Goal: Transaction & Acquisition: Purchase product/service

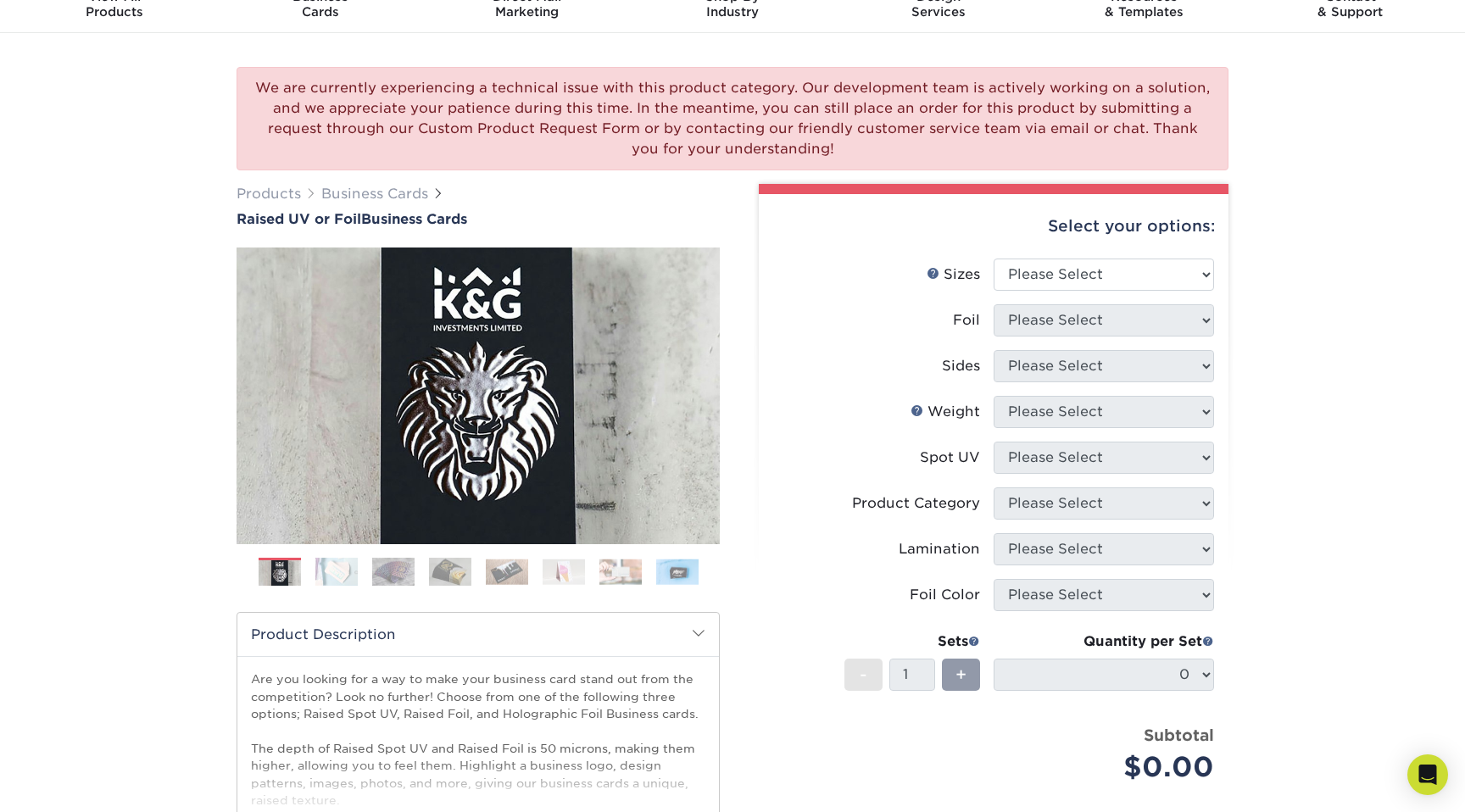
scroll to position [89, 0]
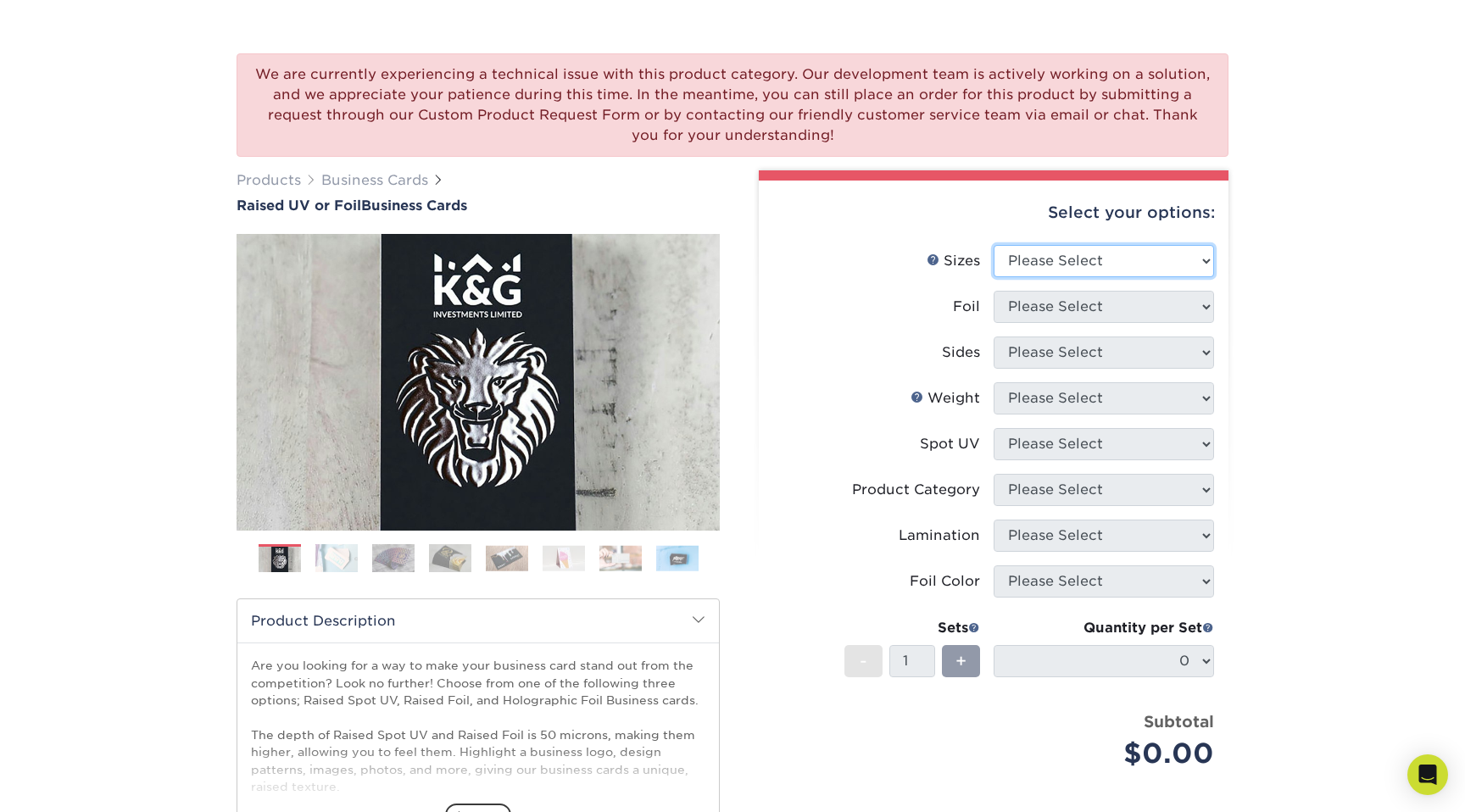
click at [1068, 256] on select "Please Select 2" x 3.5" - Standard" at bounding box center [1103, 261] width 220 height 32
select select "2.00x3.50"
click at [1051, 308] on select "Please Select No Yes" at bounding box center [1103, 307] width 220 height 32
select select "1"
click at [0, 0] on div at bounding box center [0, 0] width 0 height 0
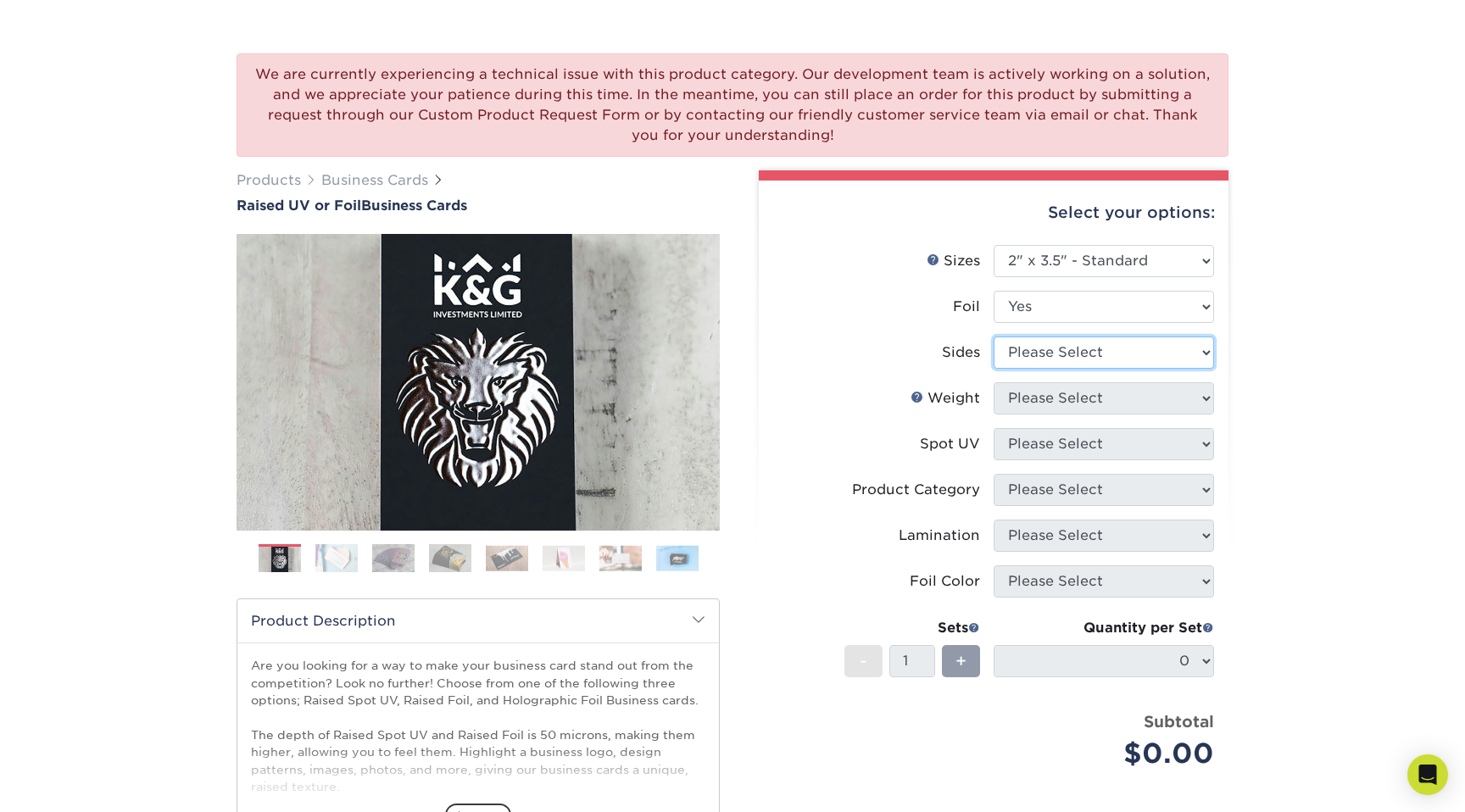
click at [1042, 356] on select "Please Select Print Both Sides - Foil Both Sides Print Both Sides - Foil Front …" at bounding box center [1103, 353] width 220 height 32
select select "34527644-b4fd-4ffb-9092-1318eefcd9d9"
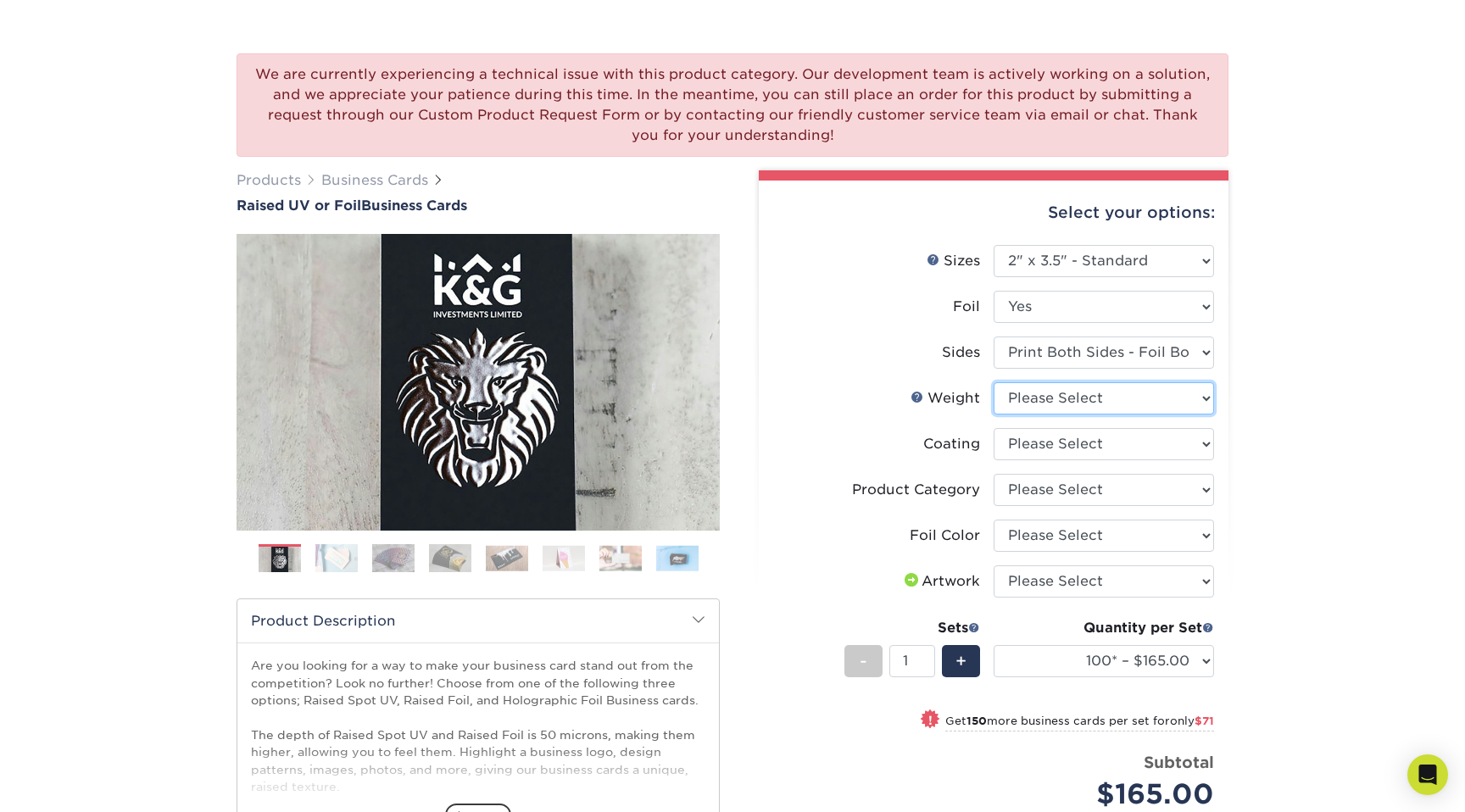
click at [1172, 396] on select "Please Select 16PT" at bounding box center [1103, 399] width 220 height 32
select select "16PT"
click at [1206, 445] on select at bounding box center [1103, 445] width 220 height 32
select select "3e7618de-abca-4bda-9f97-8b9129e913d8"
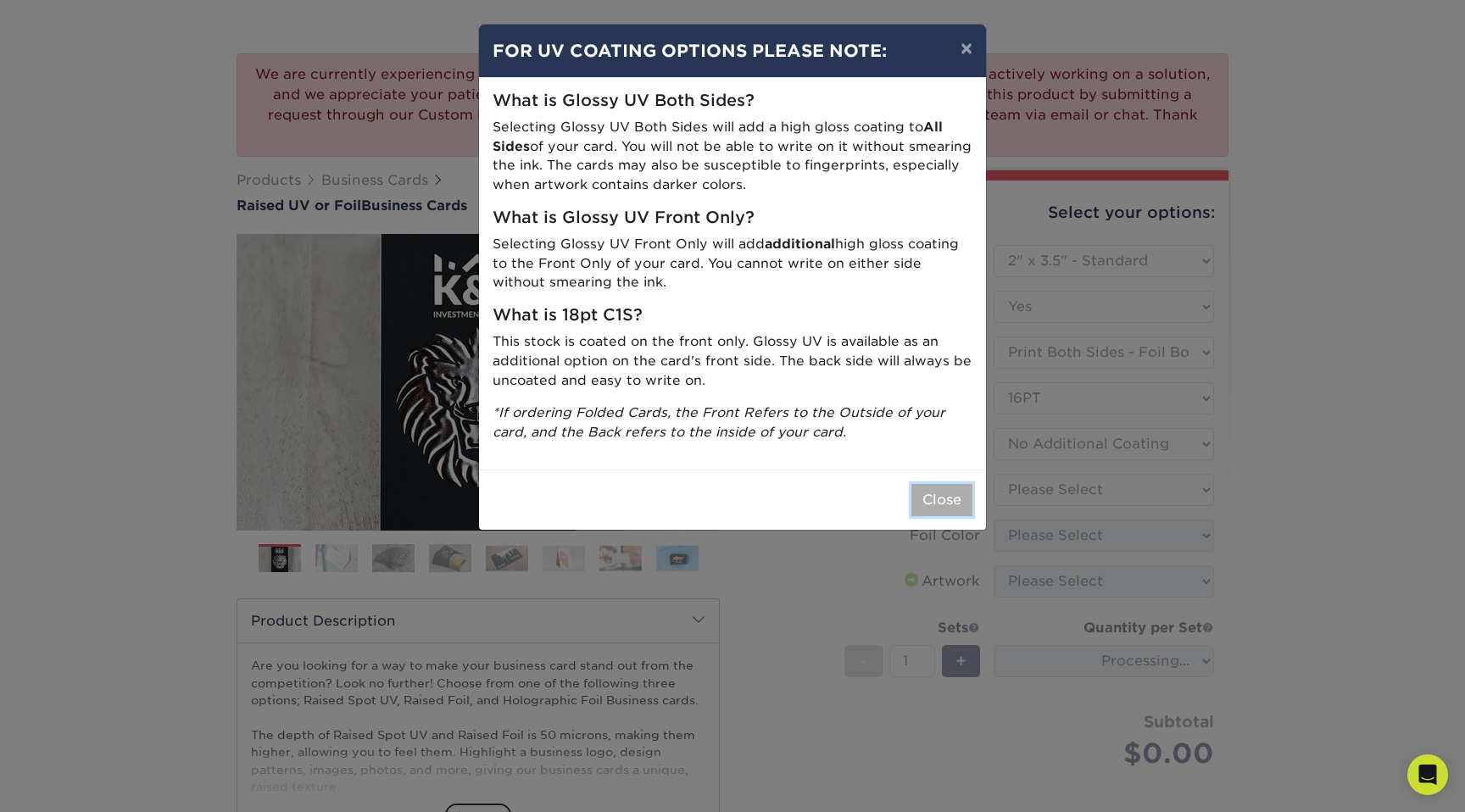
click at [947, 503] on button "Close" at bounding box center [942, 500] width 61 height 32
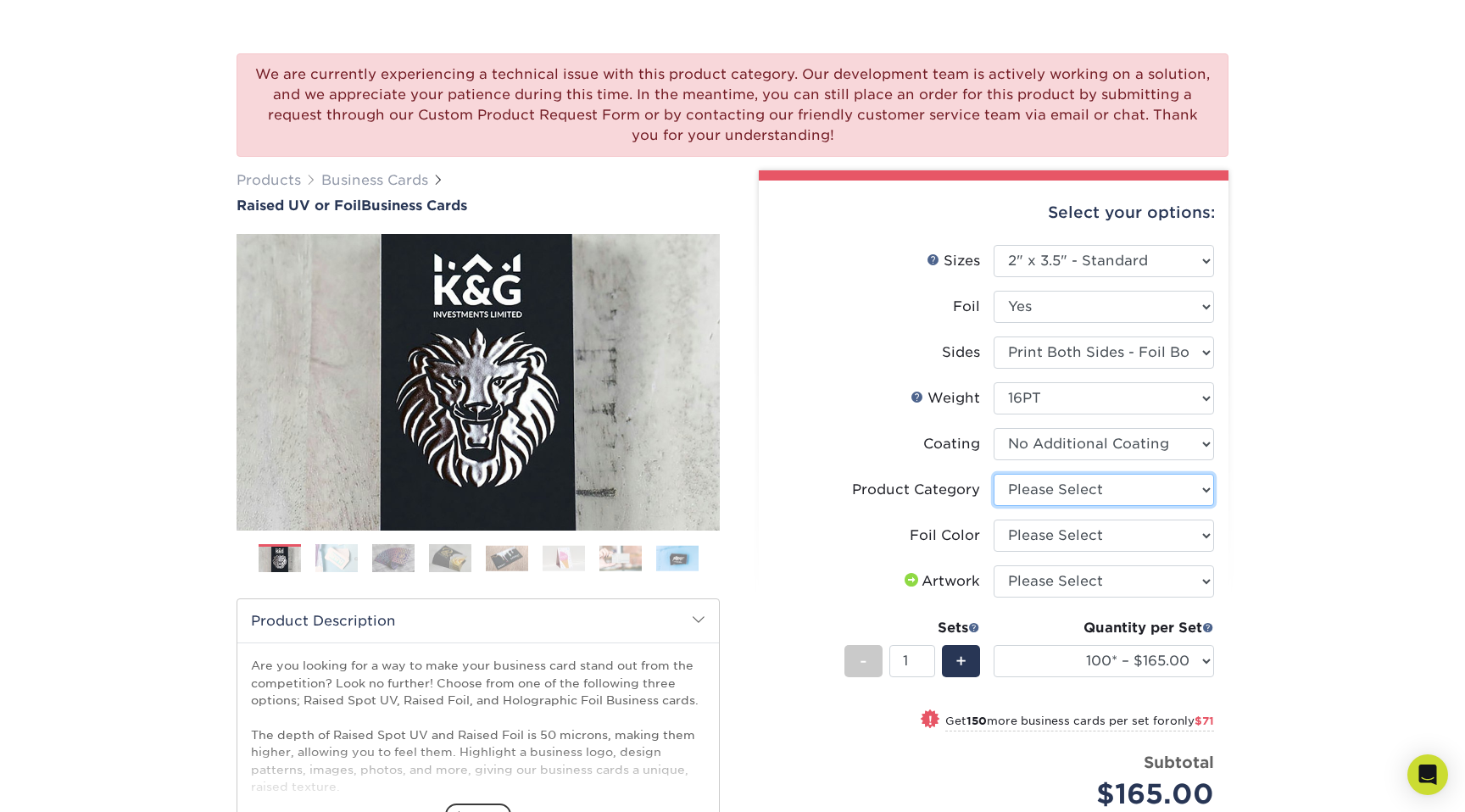
click at [1101, 488] on select "Please Select Business Cards" at bounding box center [1103, 490] width 220 height 32
select select "3b5148f1-0588-4f88-a218-97bcfdce65c1"
click at [1105, 539] on select "Please Select Silver Foil Gold Foil Holographic Foil" at bounding box center [1103, 536] width 220 height 32
select select "a834dd52-fe06-4ed6-9a86-5bd3c2d02515"
click at [1100, 585] on select "Please Select I will upload files I need a design - $100" at bounding box center [1103, 582] width 220 height 32
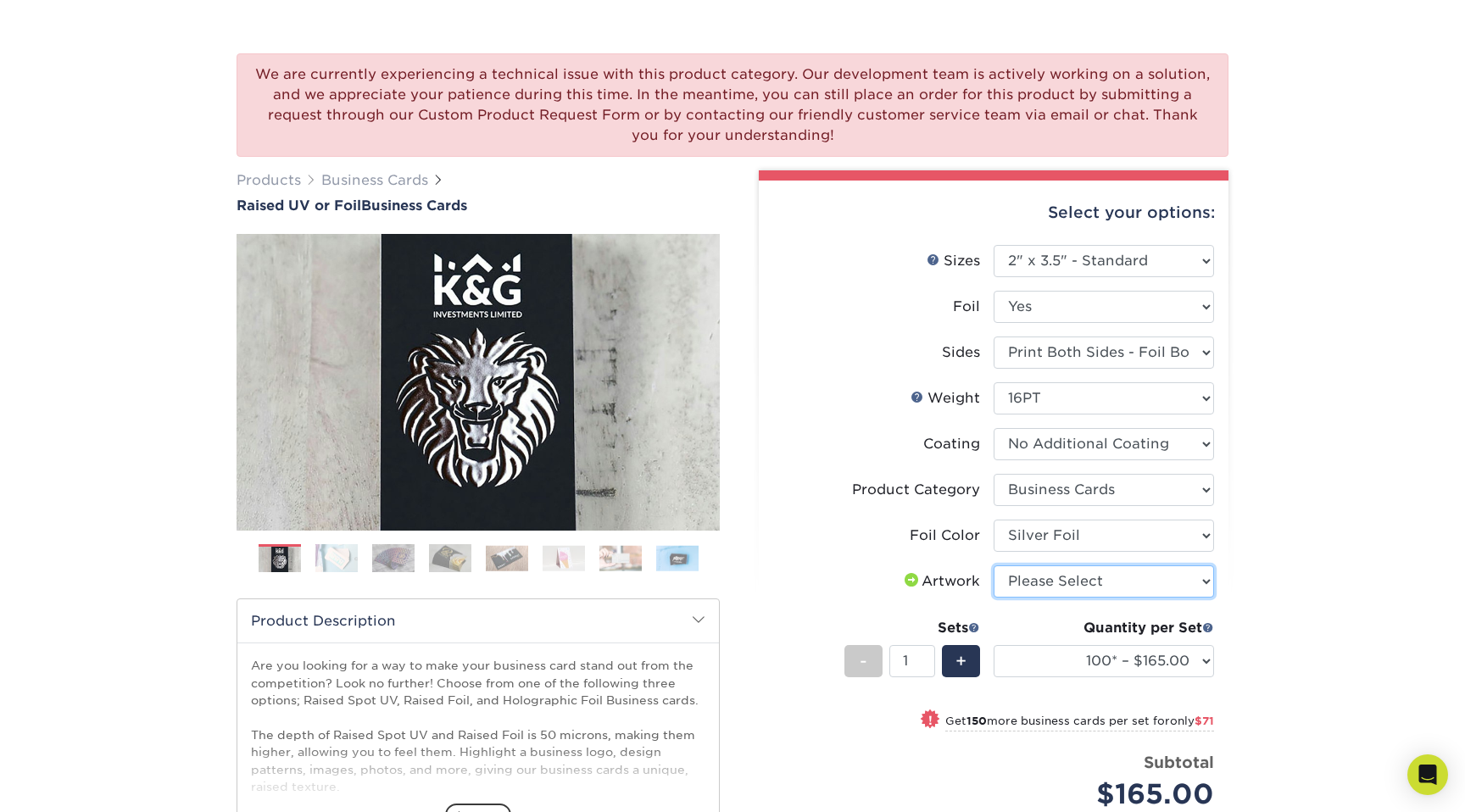
select select "upload"
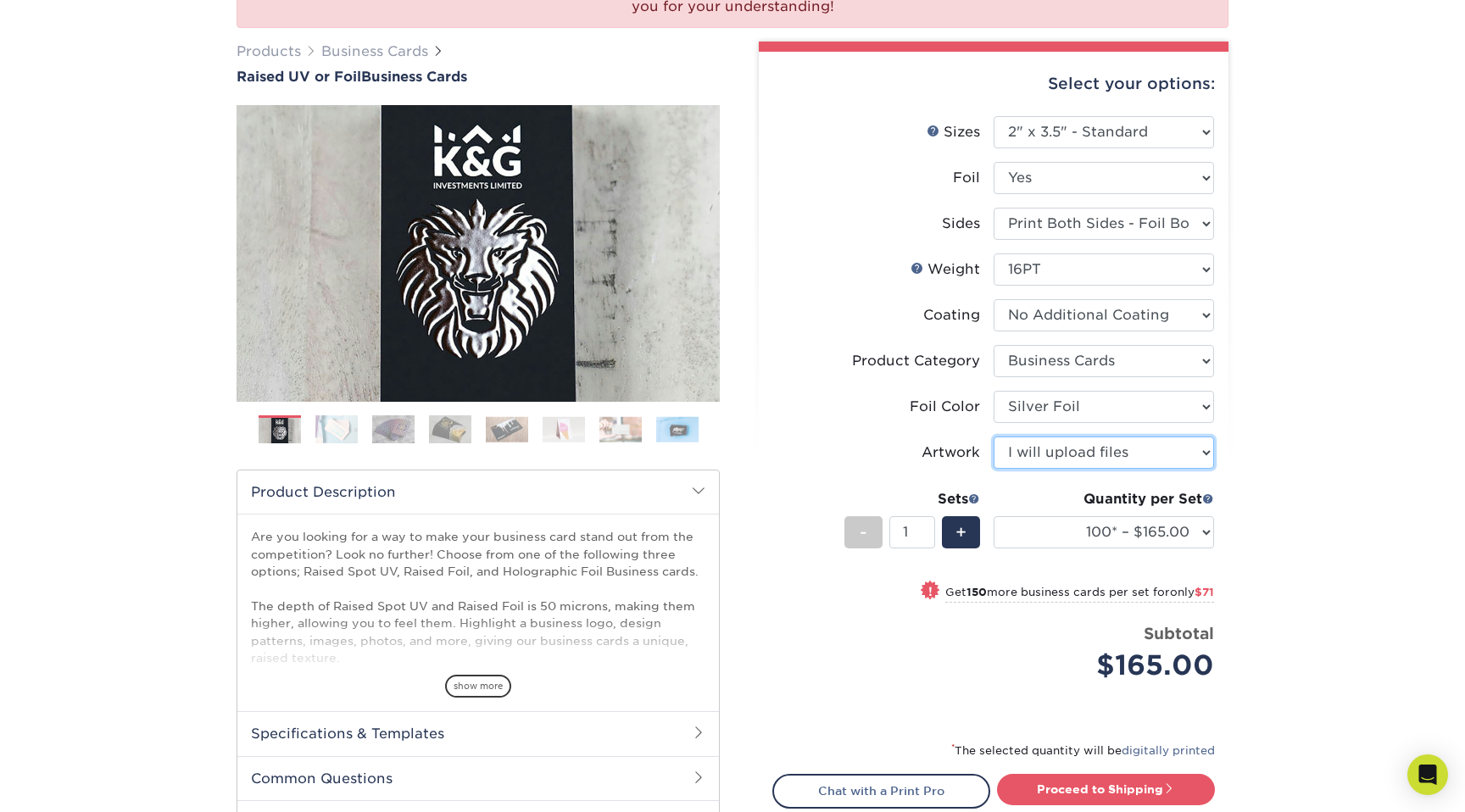
scroll to position [232, 0]
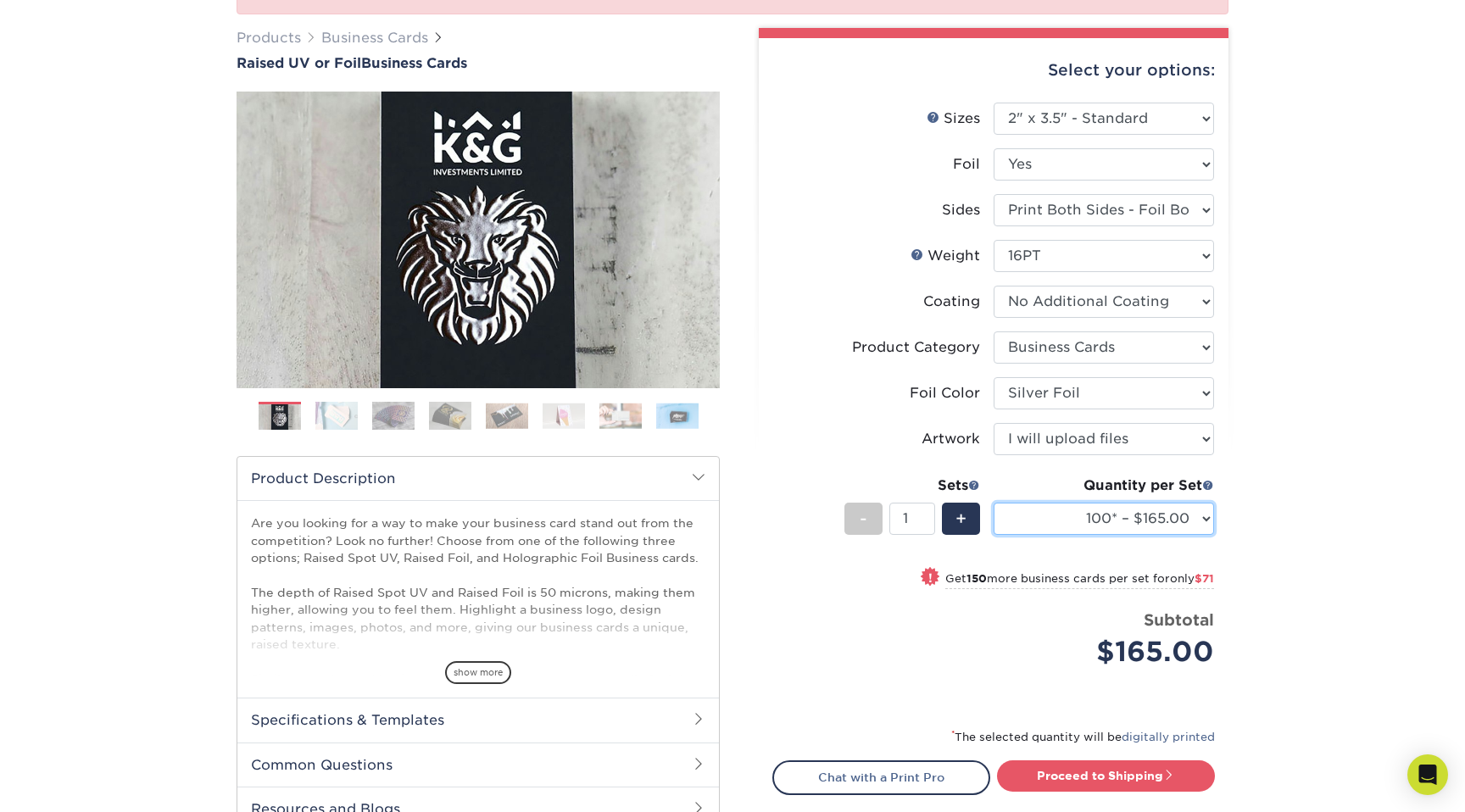
click at [1209, 518] on select "100* – $165.00 250* – $236.00 500* – $319.00" at bounding box center [1103, 519] width 220 height 32
click at [1197, 517] on select "100* – $165.00 250* – $236.00 500* – $319.00" at bounding box center [1103, 519] width 220 height 32
click at [1189, 524] on select "100* – $165.00 250* – $236.00 500* – $319.00" at bounding box center [1103, 519] width 220 height 32
click at [1174, 517] on select "100* – $165.00 250* – $236.00 500* – $319.00" at bounding box center [1103, 519] width 220 height 32
click at [1085, 209] on select "Please Select Print Both Sides - Foil Both Sides Print Both Sides - Foil Front …" at bounding box center [1103, 210] width 220 height 32
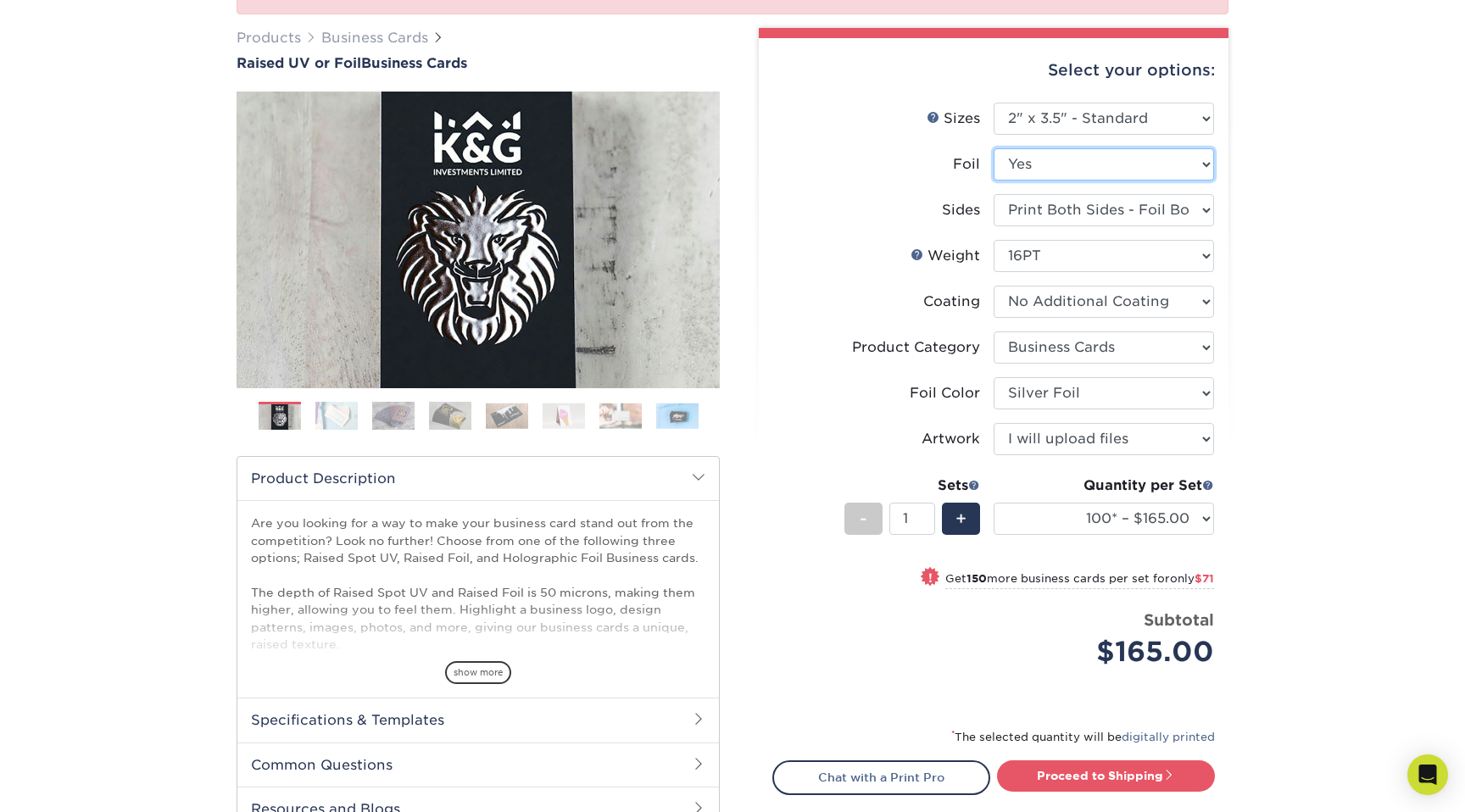
click at [1074, 158] on select "Please Select No Yes" at bounding box center [1103, 164] width 220 height 32
select select "0"
select select "-1"
select select
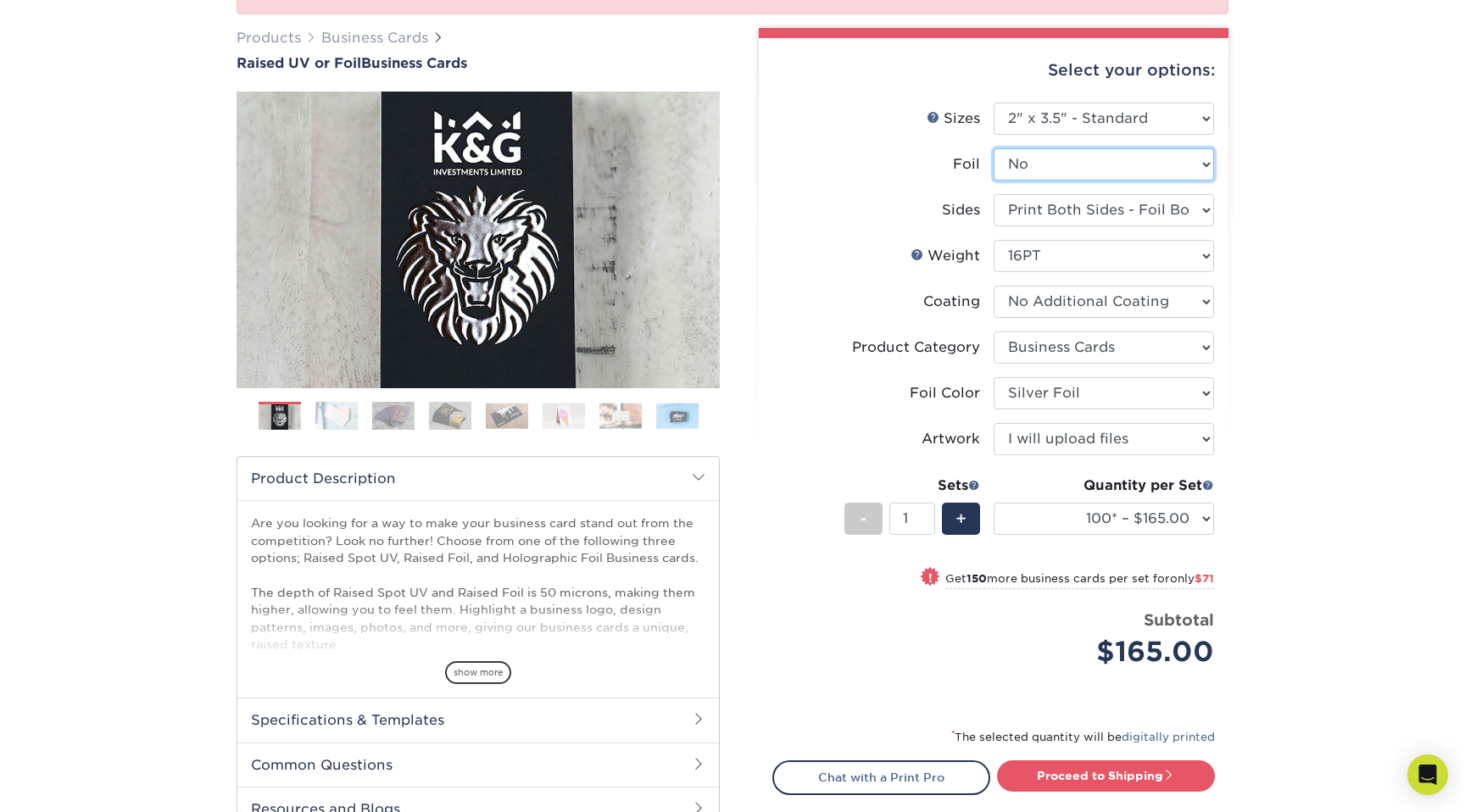
select select "-1"
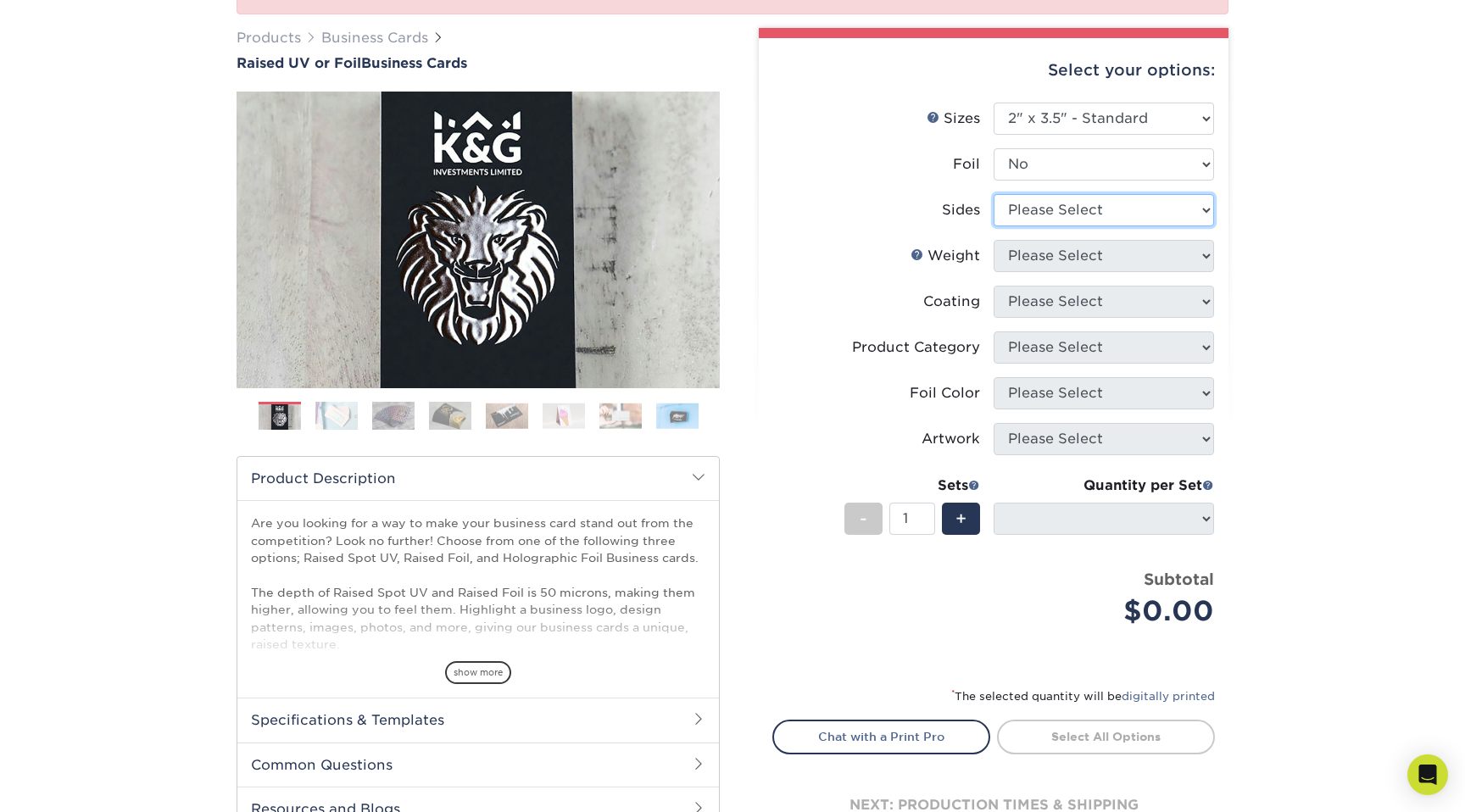
click at [1055, 206] on select "Please Select Print Both Sides Print Front Only" at bounding box center [1103, 210] width 220 height 32
select select "13abbda7-1d64-4f25-8bb2-c179b224825d"
select select
click at [1062, 259] on select "Please Select 16PT" at bounding box center [1103, 256] width 220 height 32
select select "16PT"
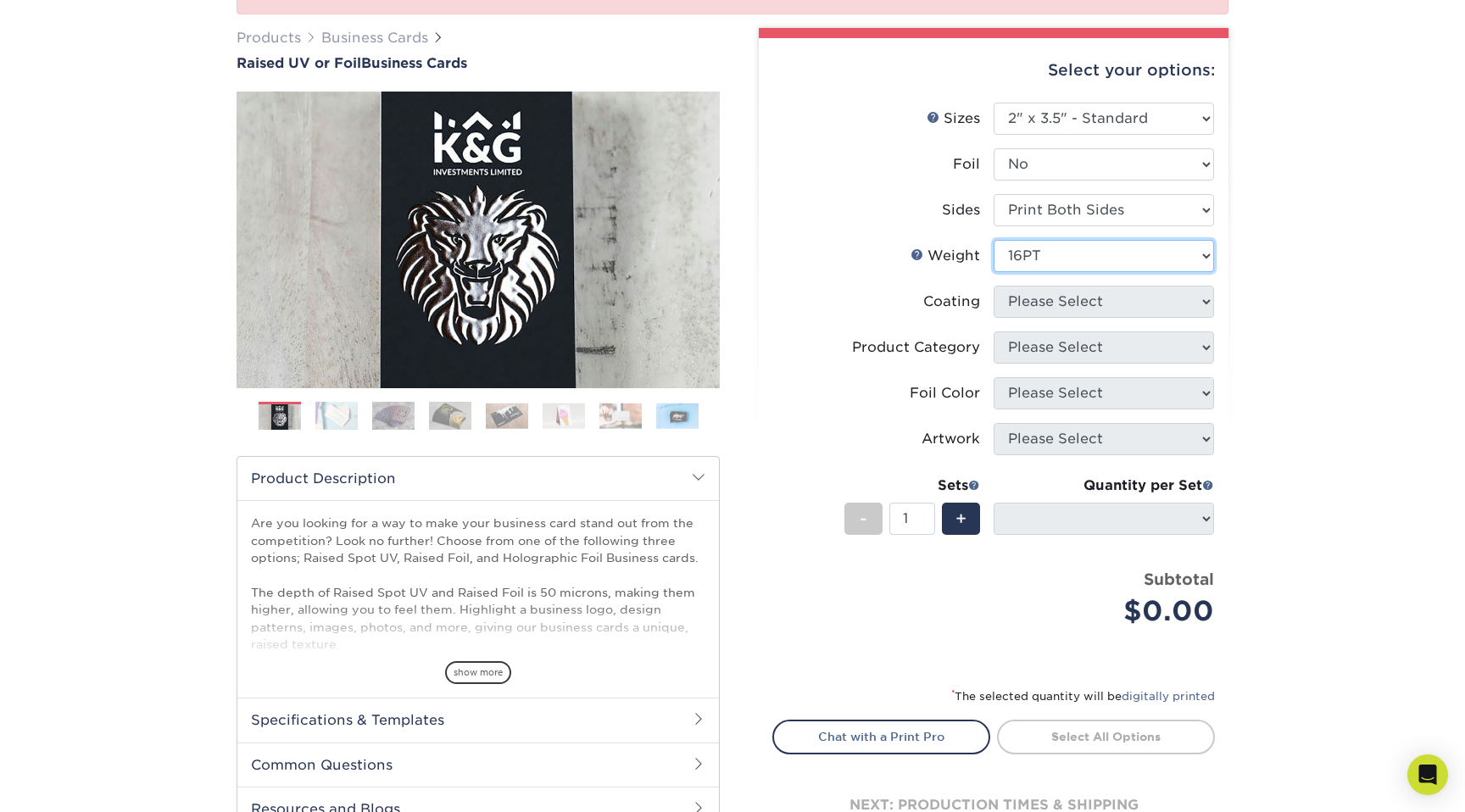
select select
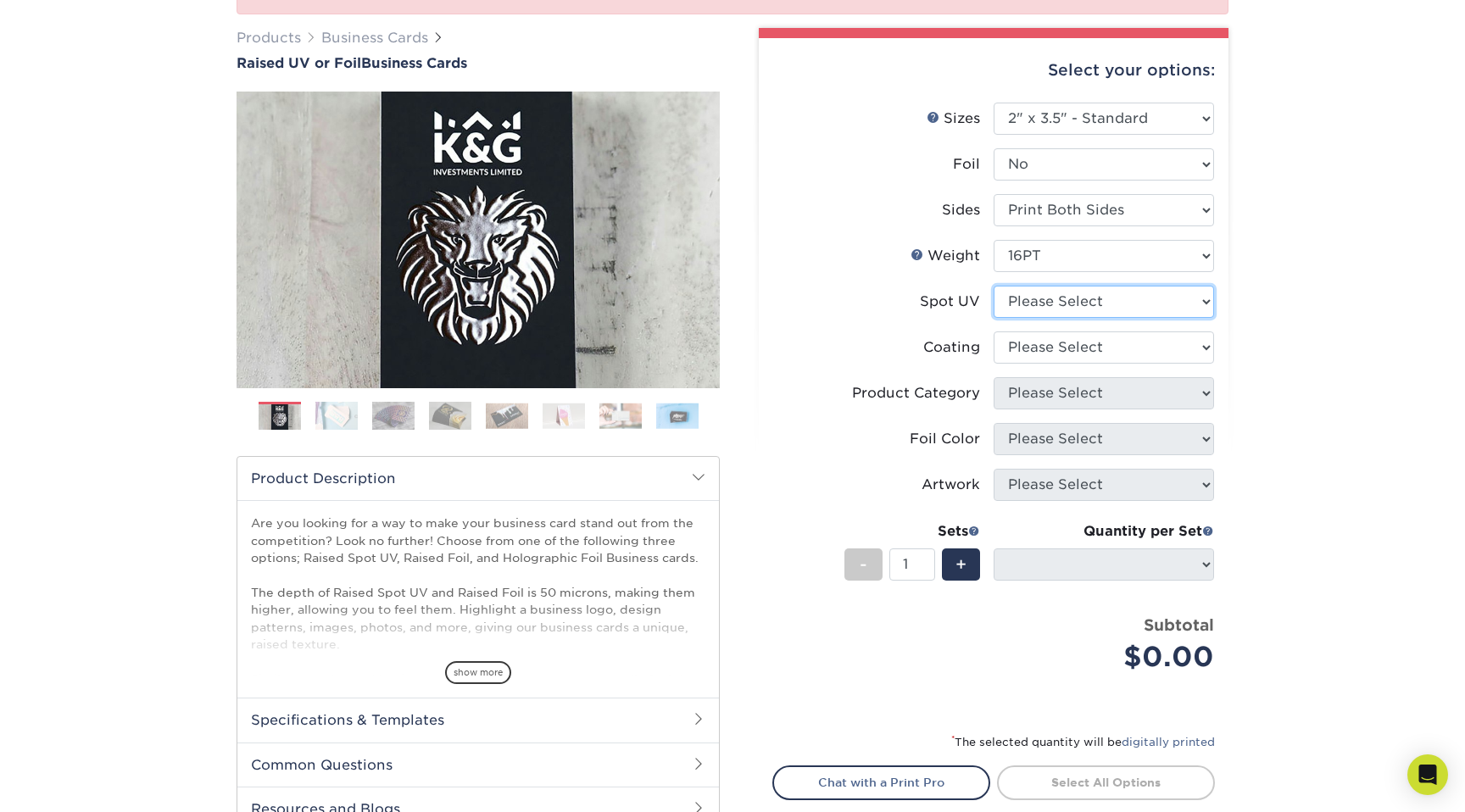
click at [1062, 304] on select "Please Select No Spot UV Front Only" at bounding box center [1103, 302] width 220 height 32
select select "3"
select select
click at [1060, 347] on select at bounding box center [1103, 347] width 220 height 32
select select "3e7618de-abca-4bda-9f97-8b9129e913d8"
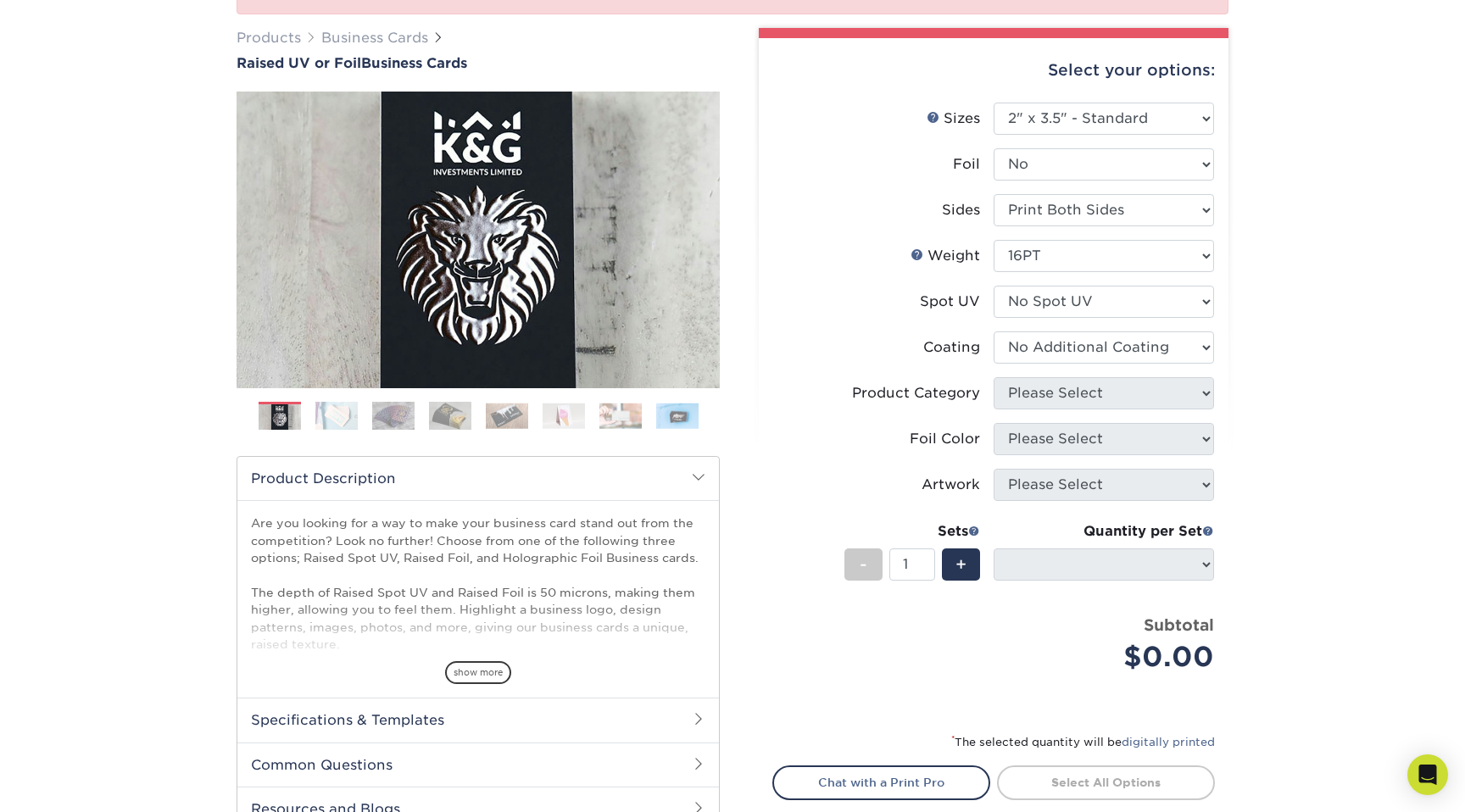
select select
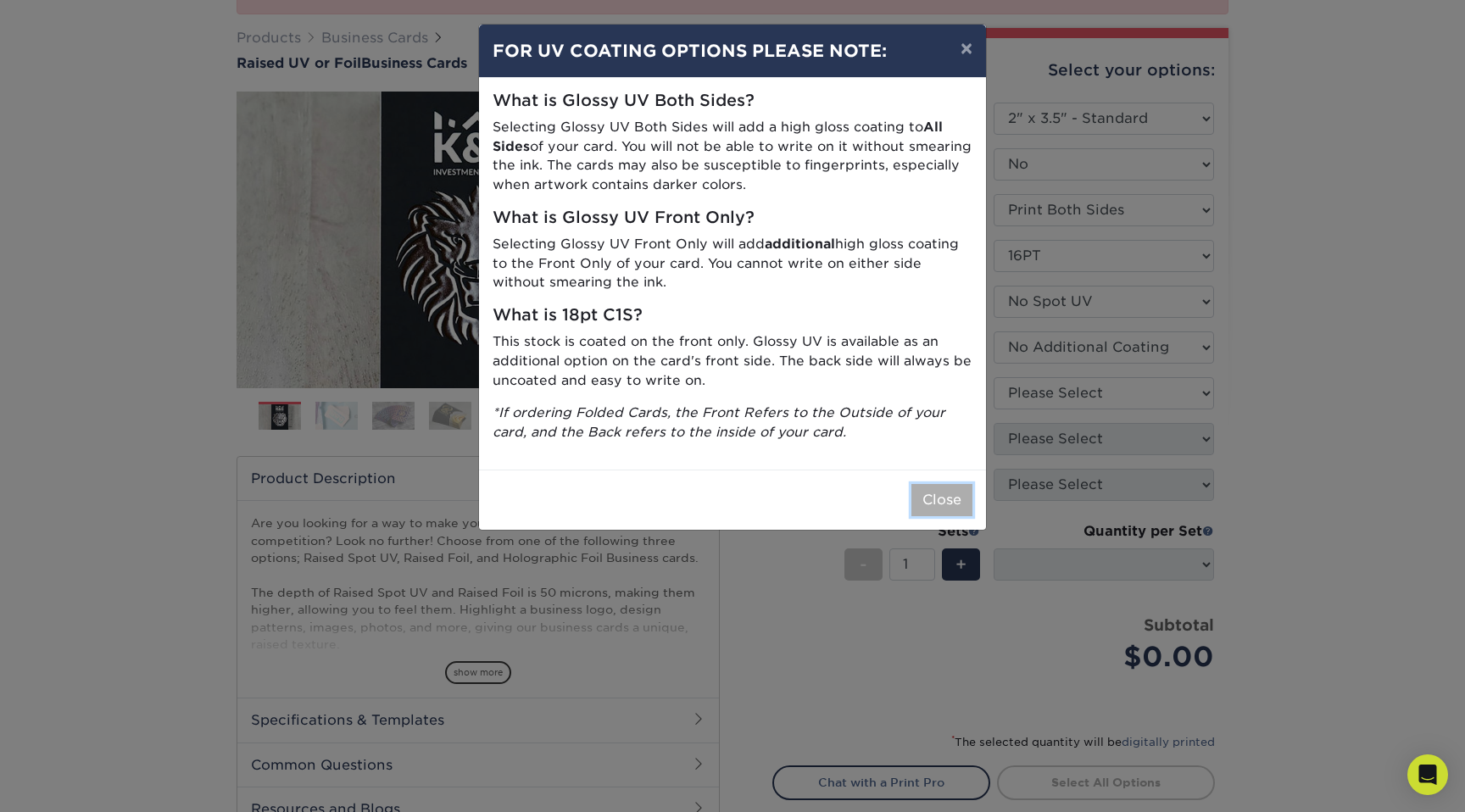
click at [952, 503] on button "Close" at bounding box center [942, 500] width 61 height 32
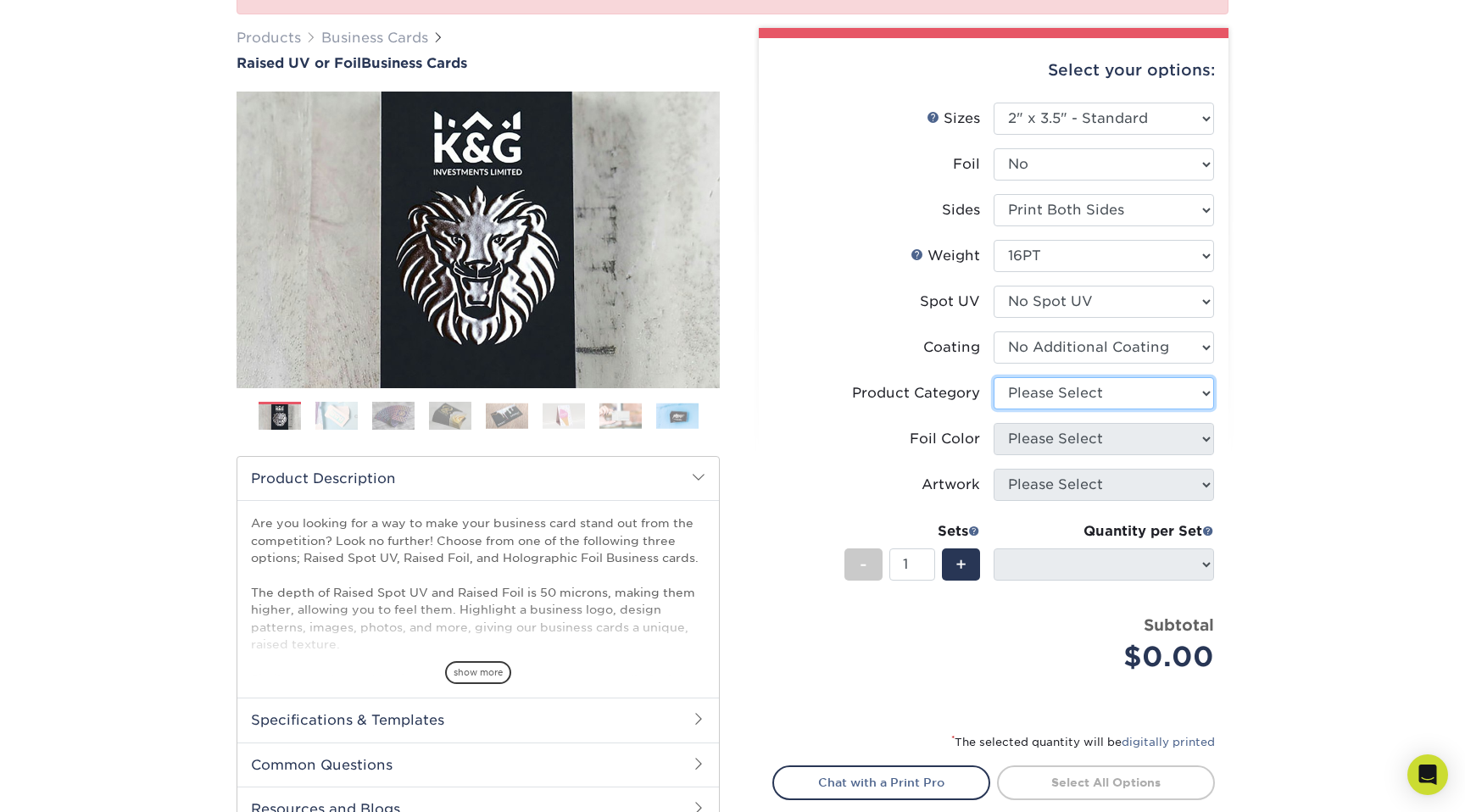
click at [1057, 399] on select "Please Select Business Cards" at bounding box center [1103, 393] width 220 height 32
select select "3b5148f1-0588-4f88-a218-97bcfdce65c1"
click at [1248, 482] on div "We are currently experiencing a technical issue with this product category. Our…" at bounding box center [732, 420] width 1465 height 1086
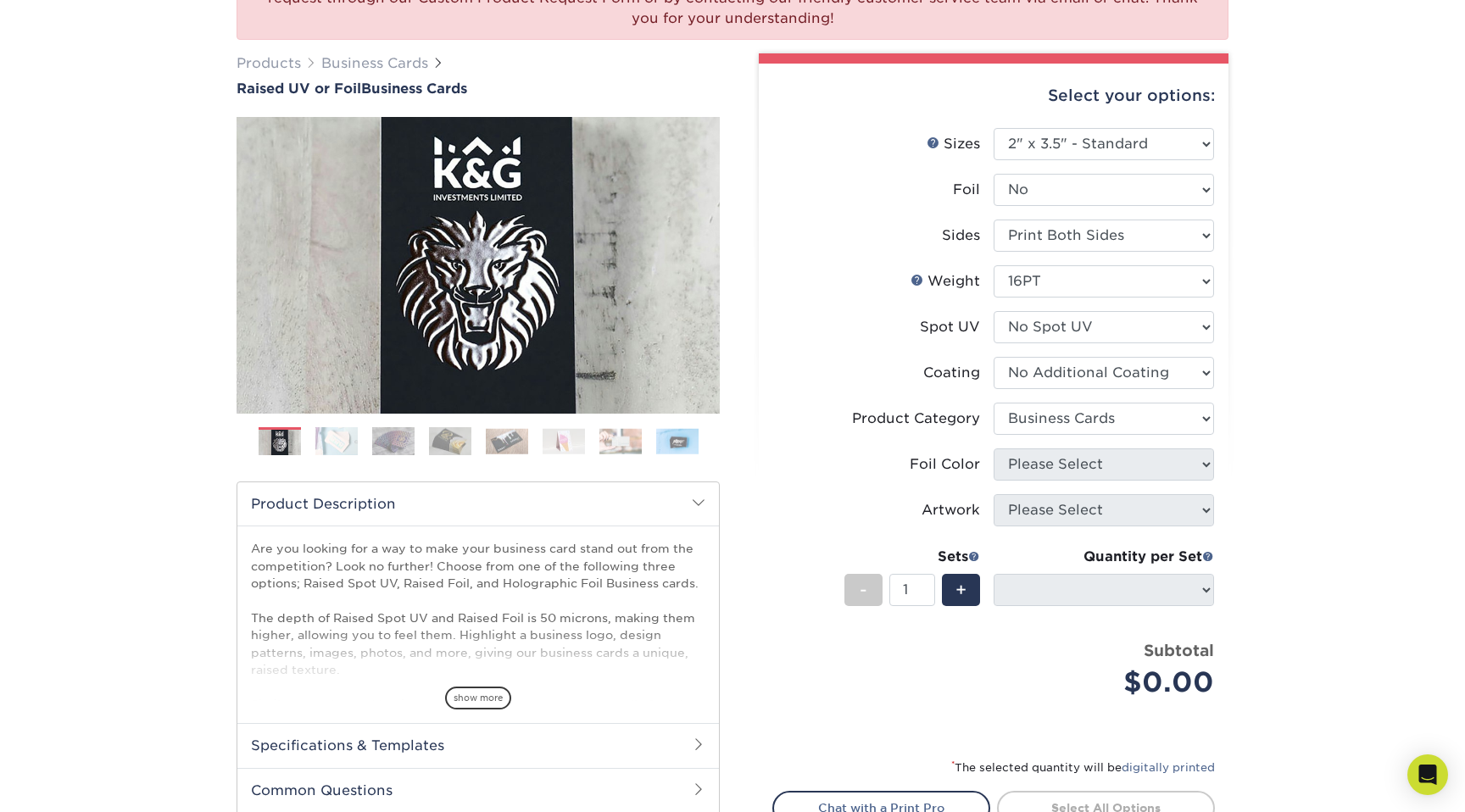
scroll to position [232, 0]
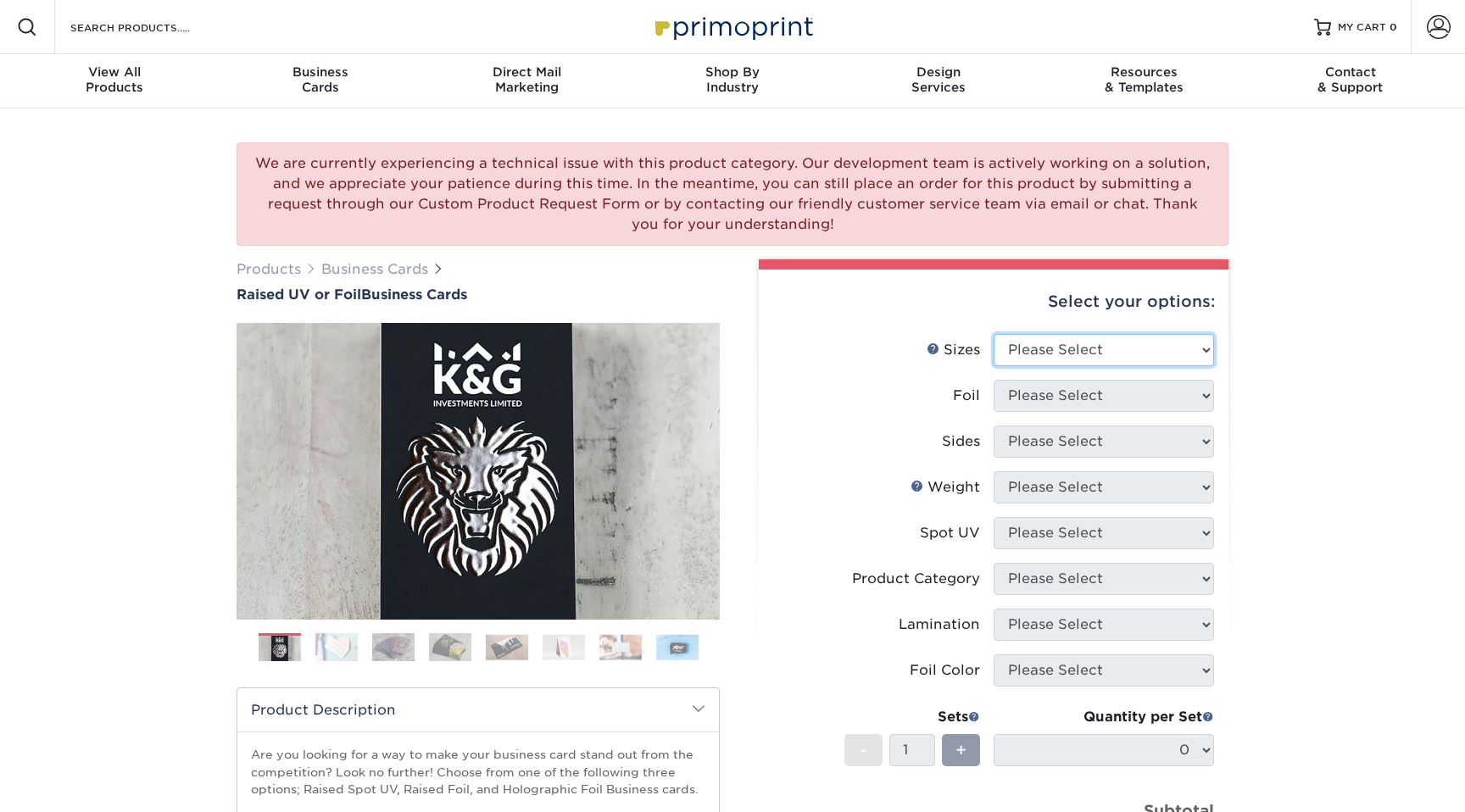
click at [1144, 353] on select "Please Select 2" x 3.5" - Standard" at bounding box center [1103, 350] width 220 height 32
select select "2.00x3.50"
click at [1138, 401] on select "Please Select No Yes" at bounding box center [1103, 396] width 220 height 32
select select "0"
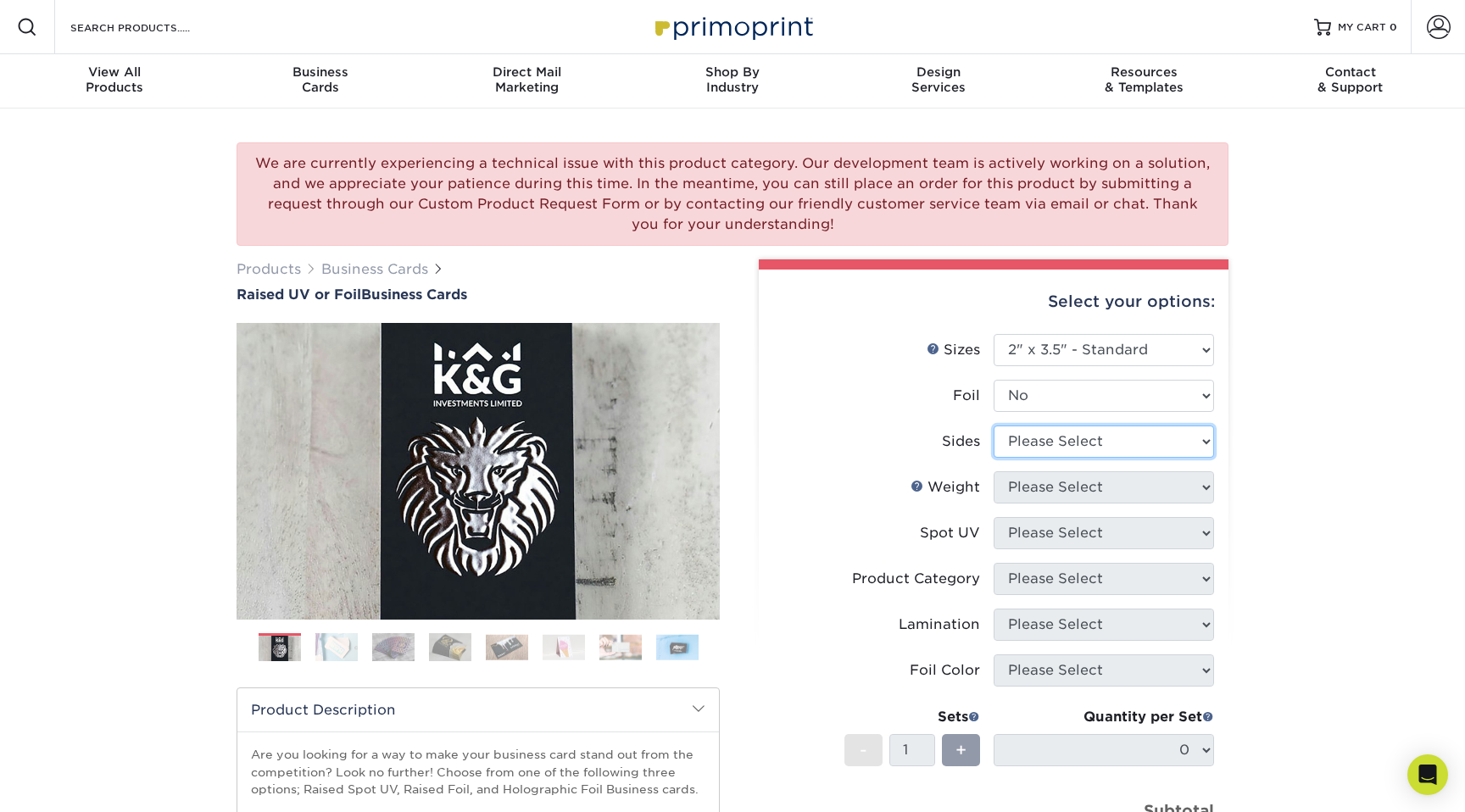
click at [1134, 444] on select "Please Select Print Both Sides Print Front Only" at bounding box center [1103, 442] width 220 height 32
select select "13abbda7-1d64-4f25-8bb2-c179b224825d"
click at [1123, 483] on select "Please Select 16PT" at bounding box center [1103, 488] width 220 height 32
select select "16PT"
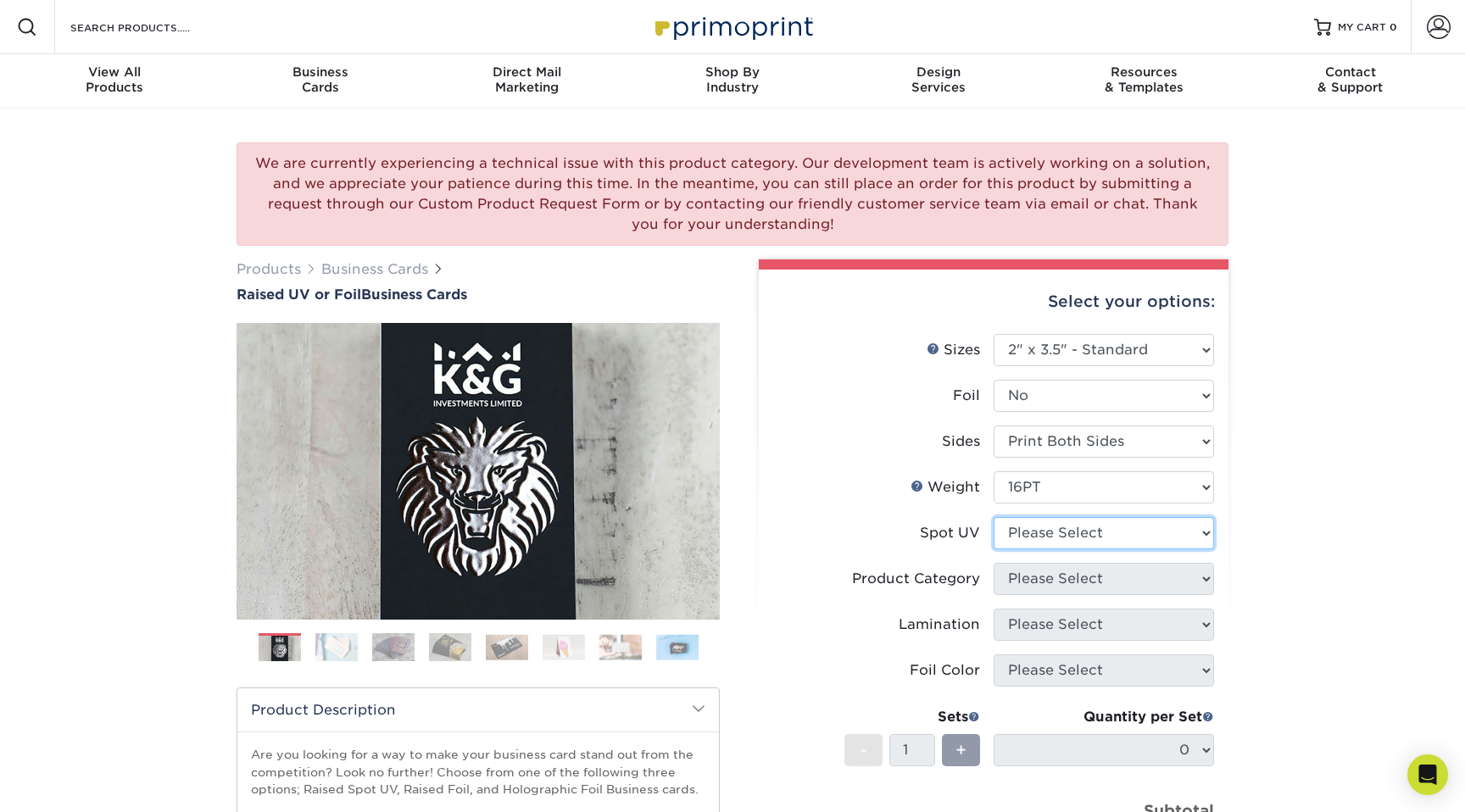
click at [1109, 541] on select "Please Select No Spot UV Front Only" at bounding box center [1103, 533] width 220 height 32
select select "3"
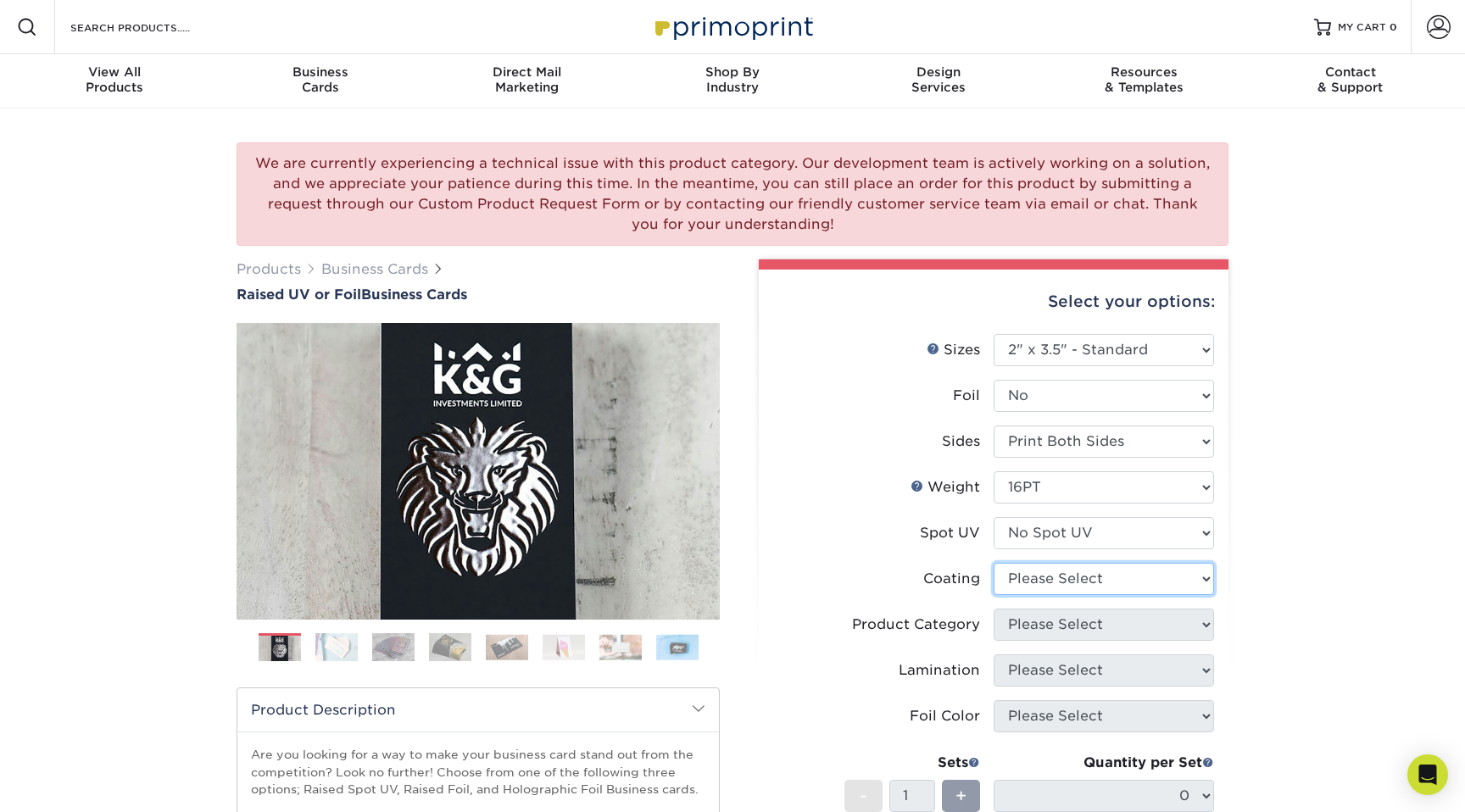
click at [1106, 571] on select at bounding box center [1103, 579] width 220 height 32
select select "3e7618de-abca-4bda-9f97-8b9129e913d8"
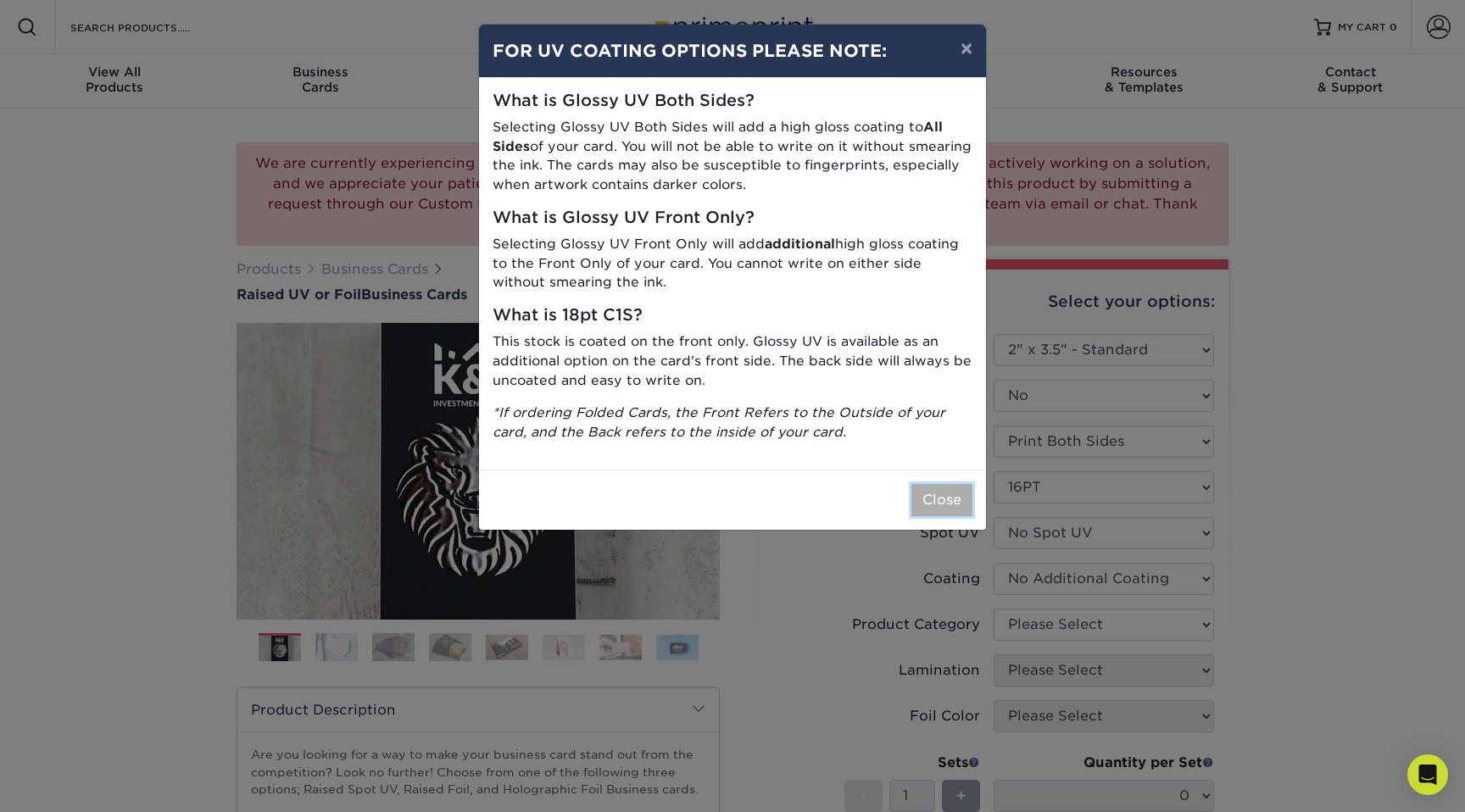
click at [945, 508] on button "Close" at bounding box center [942, 500] width 61 height 32
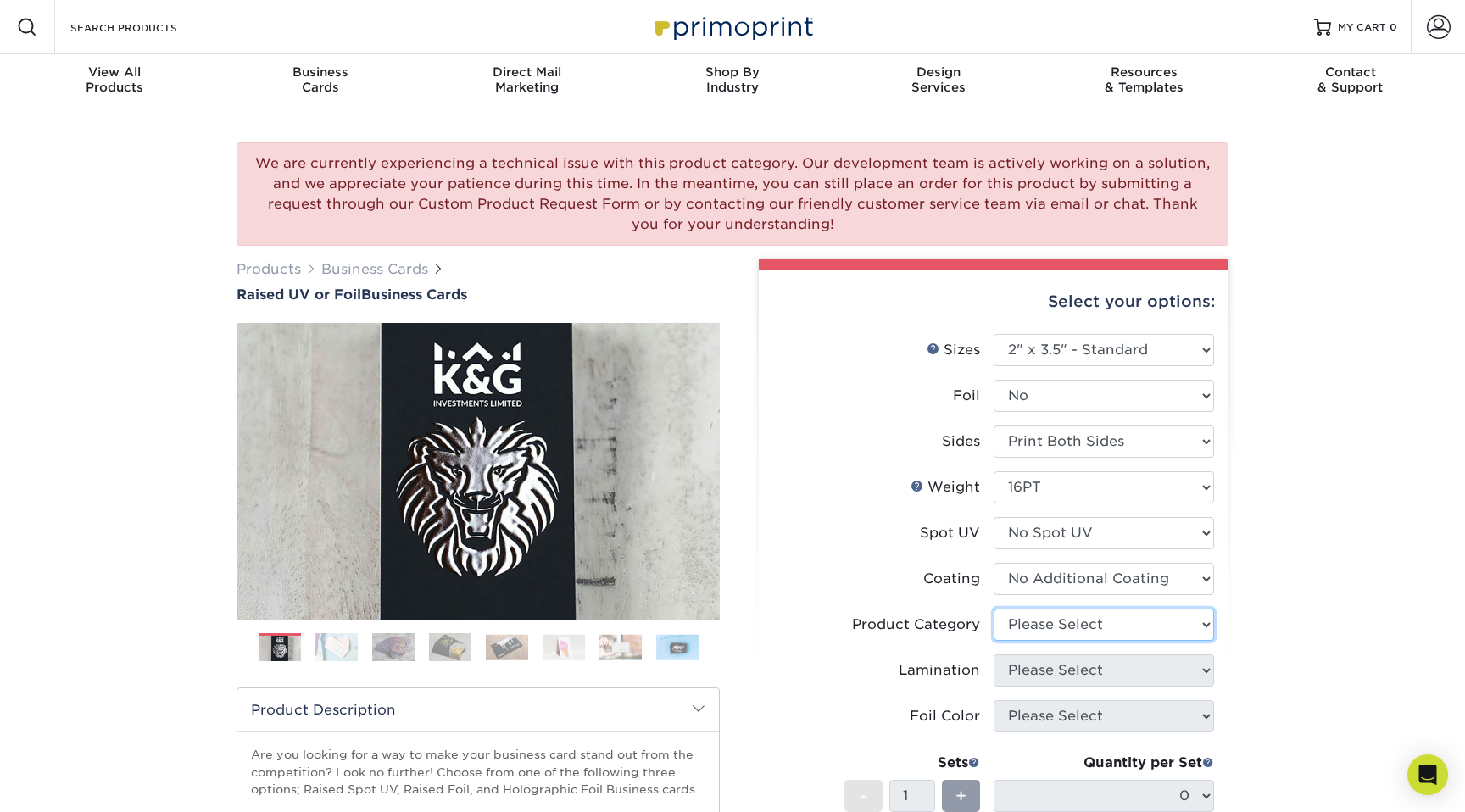
click at [1059, 635] on select "Please Select" at bounding box center [1103, 625] width 220 height 32
click at [1043, 623] on select "Please Select" at bounding box center [1103, 625] width 220 height 32
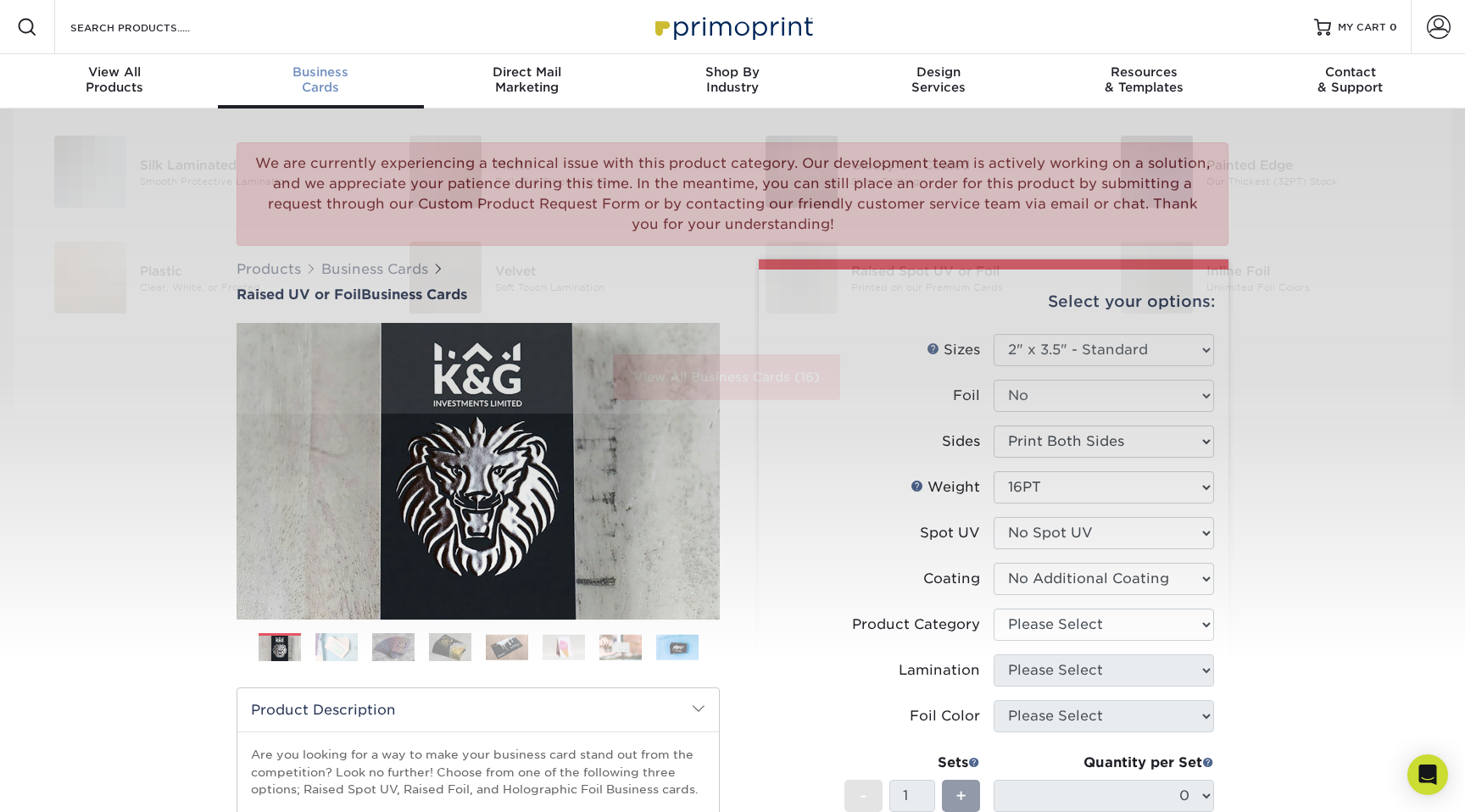
click at [312, 77] on span "Business" at bounding box center [321, 73] width 206 height 15
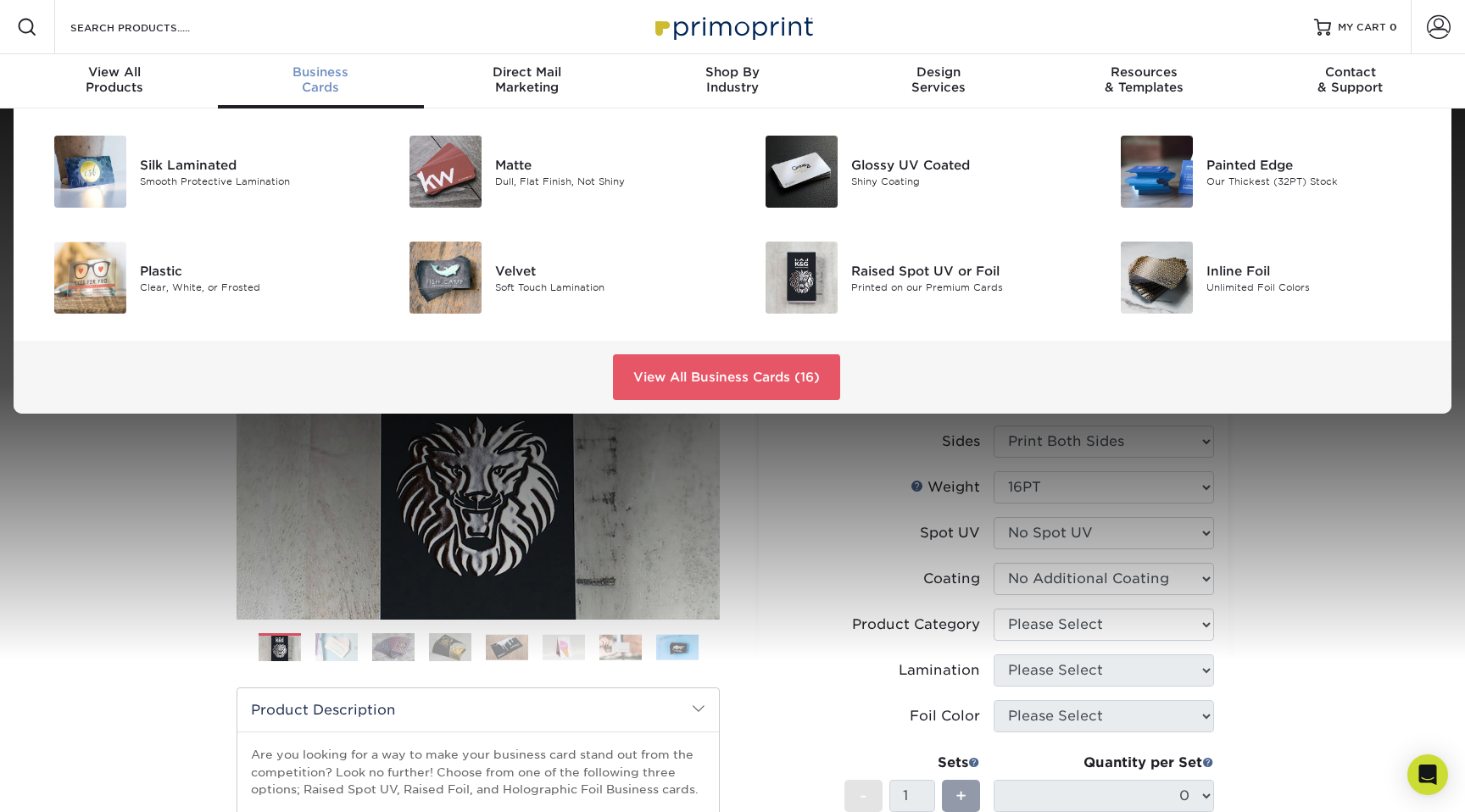
click at [312, 77] on span "Business" at bounding box center [321, 73] width 206 height 15
click at [513, 163] on div "Matte" at bounding box center [607, 165] width 224 height 19
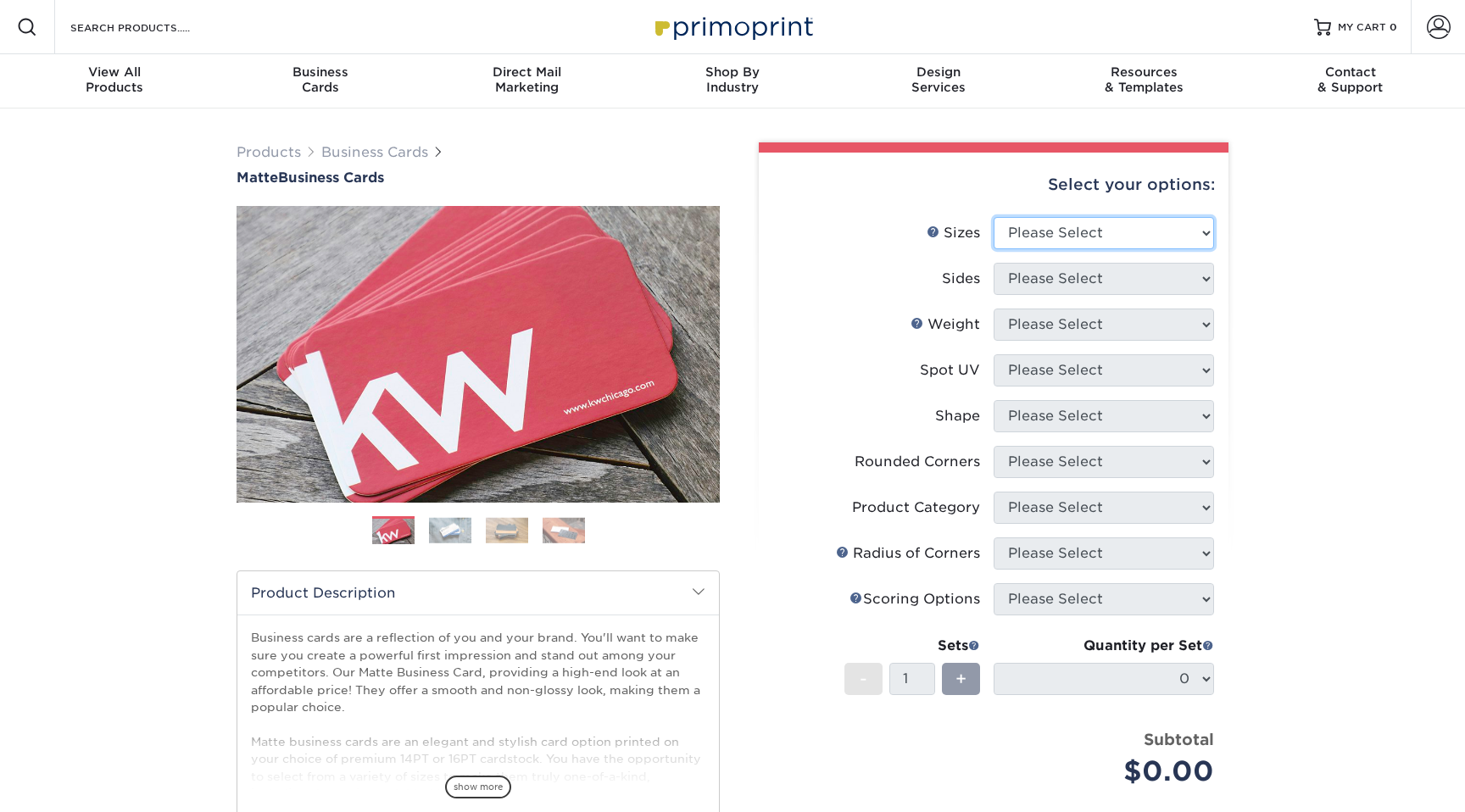
click at [1117, 240] on select "Please Select 1.5" x 3.5" - Mini 1.75" x 3.5" - Mini 2" x 2" - Square 2" x 3" -…" at bounding box center [1103, 233] width 220 height 32
select select "2.00x3.50"
click at [1095, 280] on select "Please Select Print Both Sides Print Front Only" at bounding box center [1103, 279] width 220 height 32
select select "13abbda7-1d64-4f25-8bb2-c179b224825d"
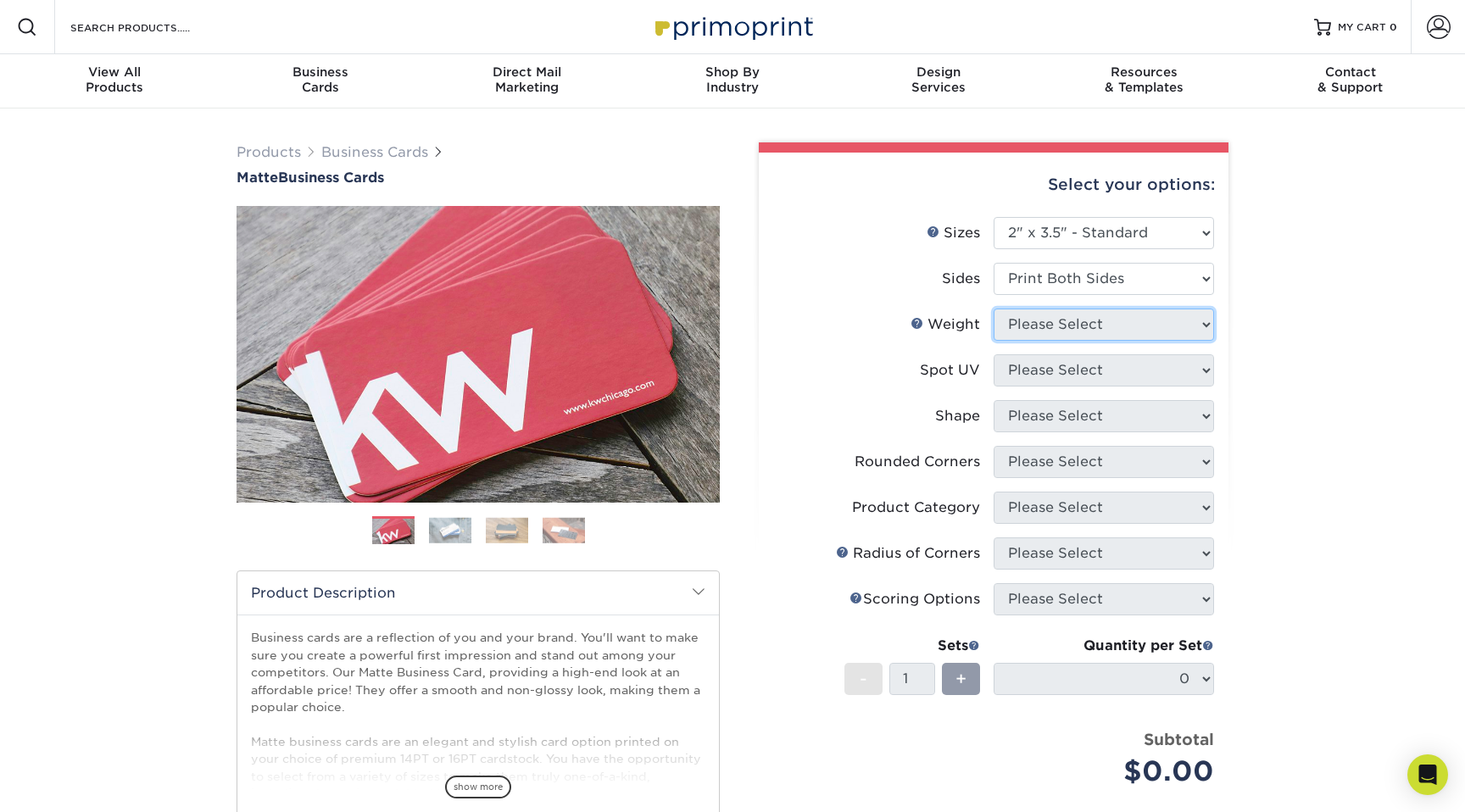
click at [1085, 329] on select "Please Select" at bounding box center [1103, 324] width 220 height 32
select select "16PT"
click at [1076, 374] on select "Please Select No Spot UV Front and Back (Both Sides) Front Only Back Only" at bounding box center [1103, 370] width 220 height 32
select select "3"
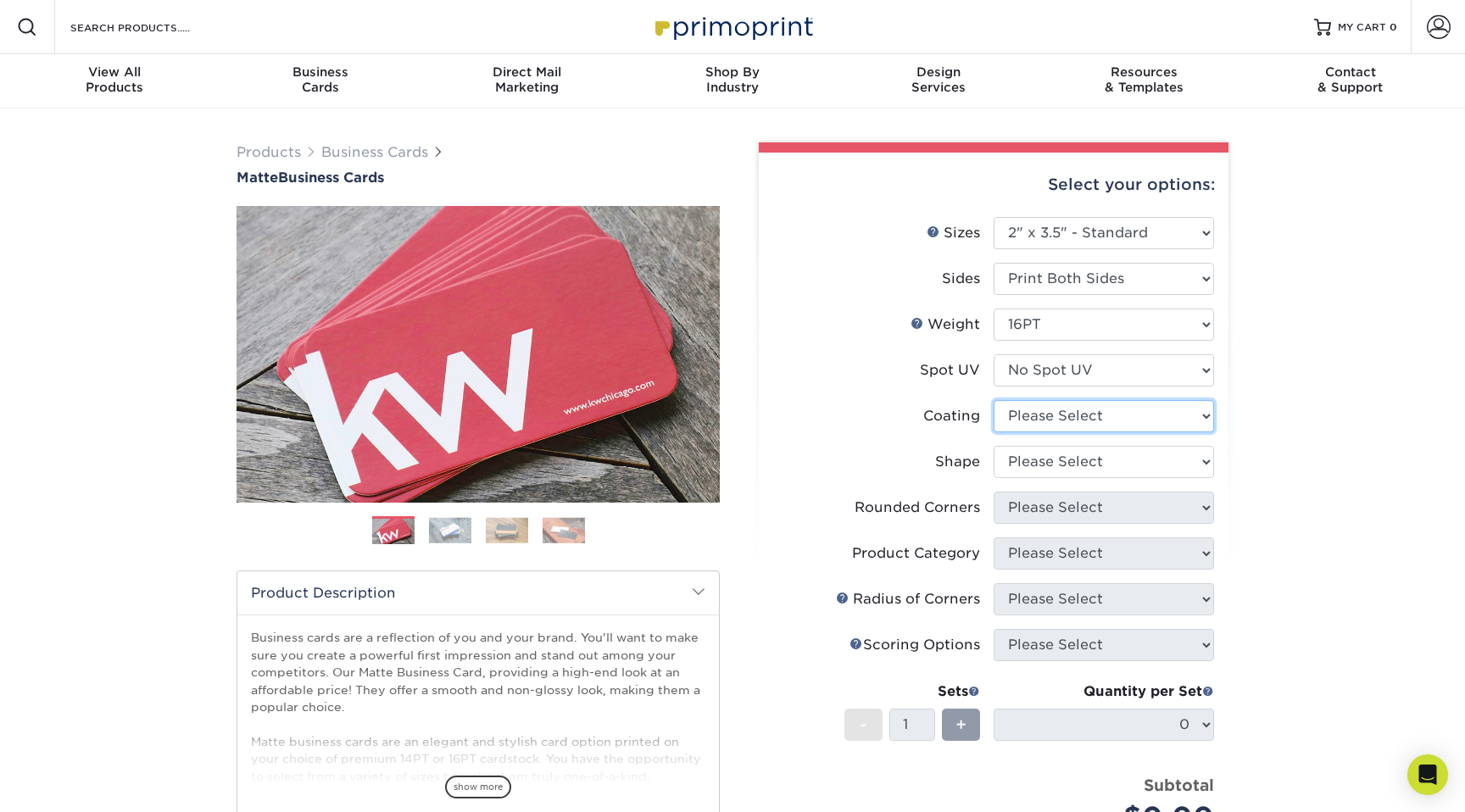
click at [1066, 411] on select at bounding box center [1103, 416] width 220 height 32
select select "121bb7b5-3b4d-429f-bd8d-bbf80e953313"
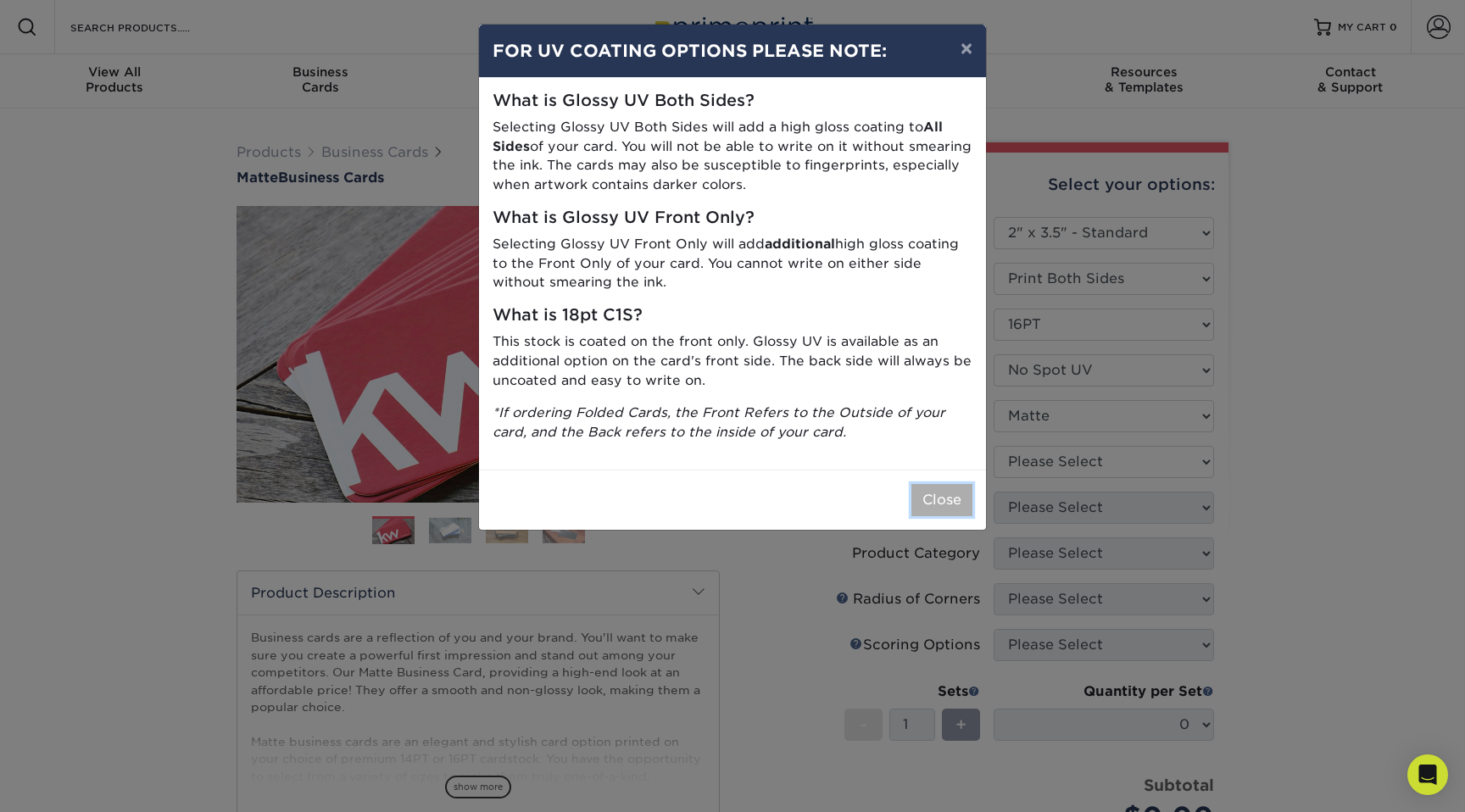
click at [961, 499] on button "Close" at bounding box center [942, 500] width 61 height 32
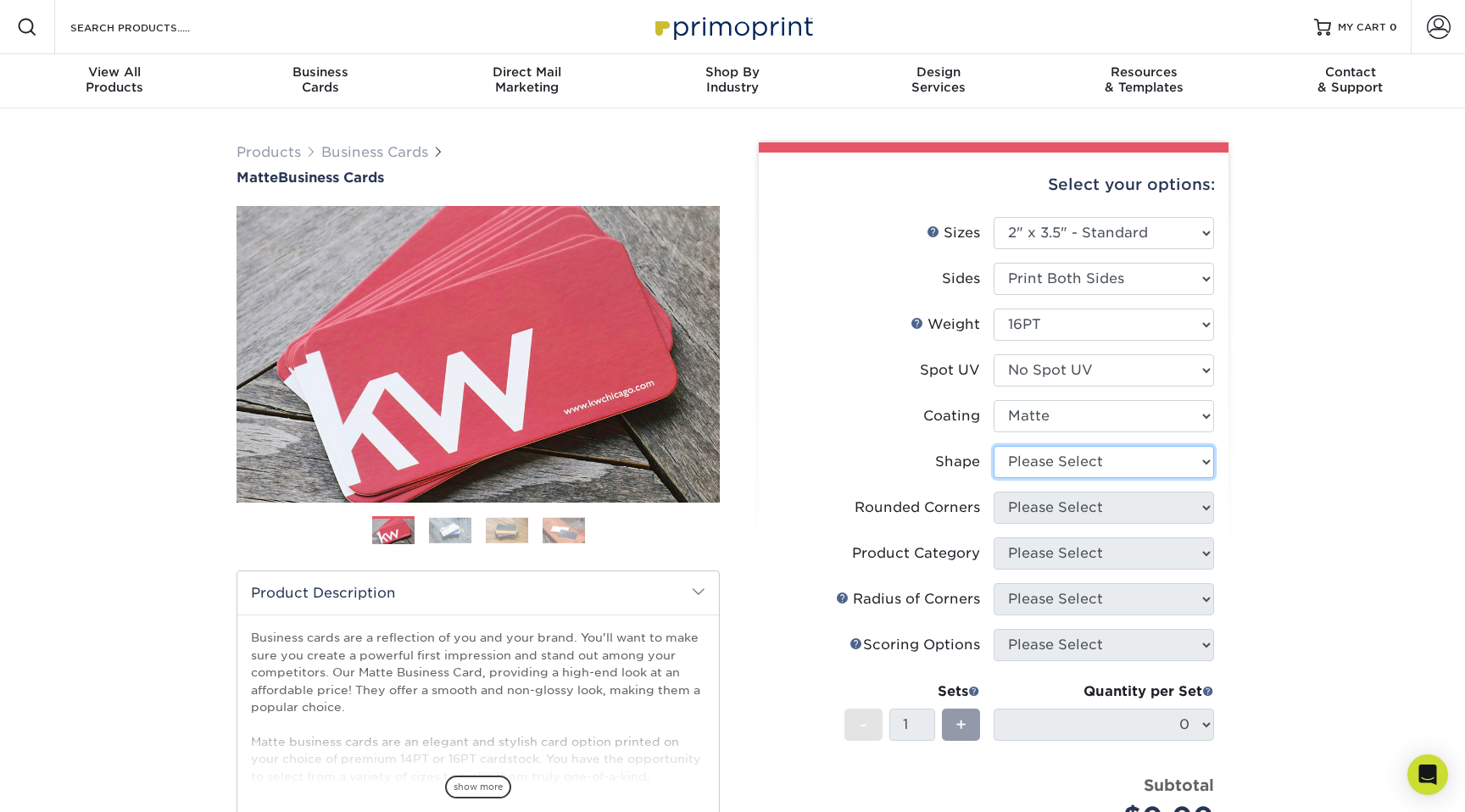
click at [1047, 462] on select "Please Select Standard Oval" at bounding box center [1103, 462] width 220 height 32
select select "standard"
click at [1048, 518] on select "Please Select Yes - Round 2 Corners Yes - Round 4 Corners No" at bounding box center [1103, 508] width 220 height 32
select select "0"
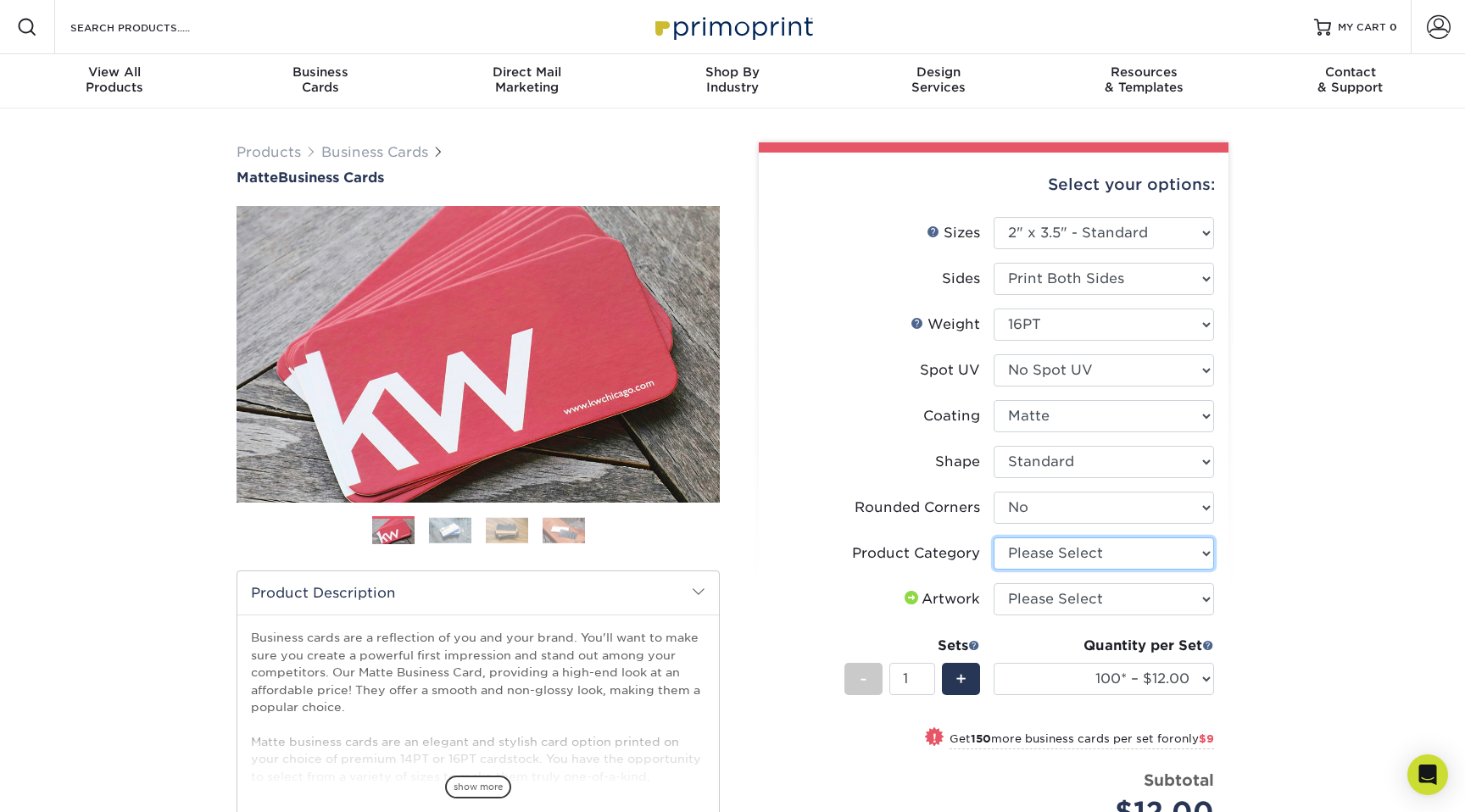
click at [1164, 543] on select "Please Select Business Cards" at bounding box center [1103, 553] width 220 height 32
select select "3b5148f1-0588-4f88-a218-97bcfdce65c1"
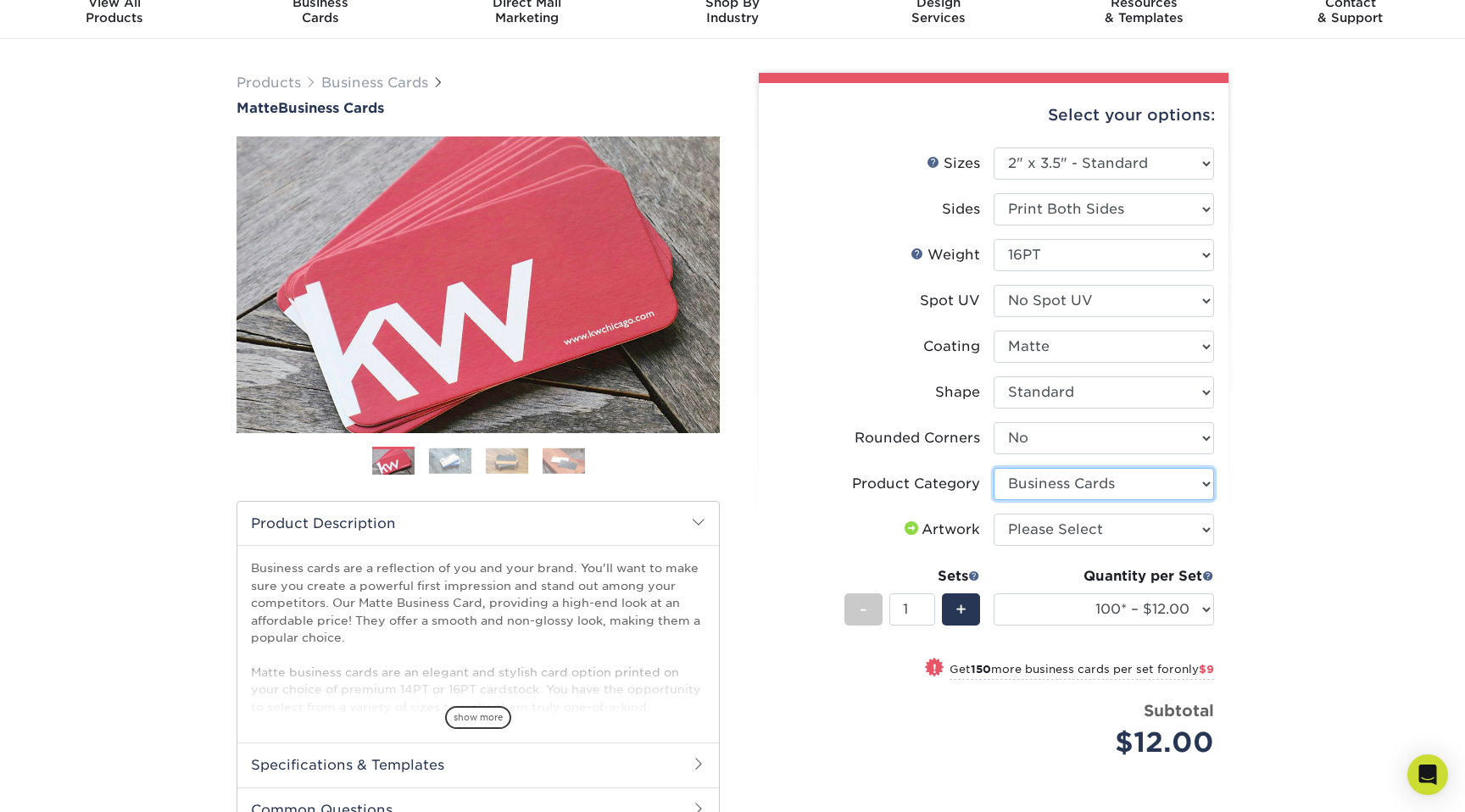
scroll to position [72, 0]
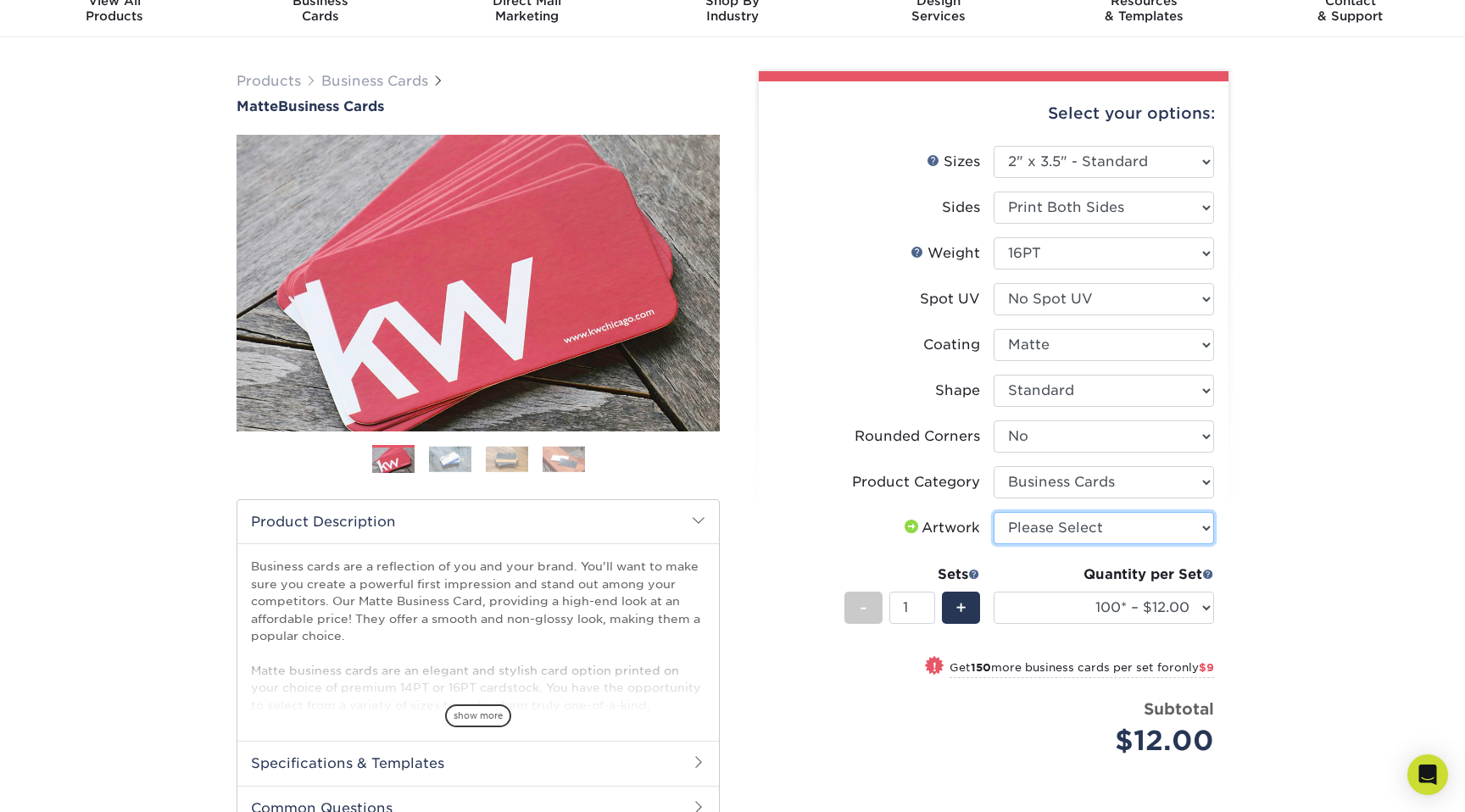
click at [1198, 538] on select "Please Select I will upload files I need a design - $100" at bounding box center [1103, 529] width 220 height 32
select select "upload"
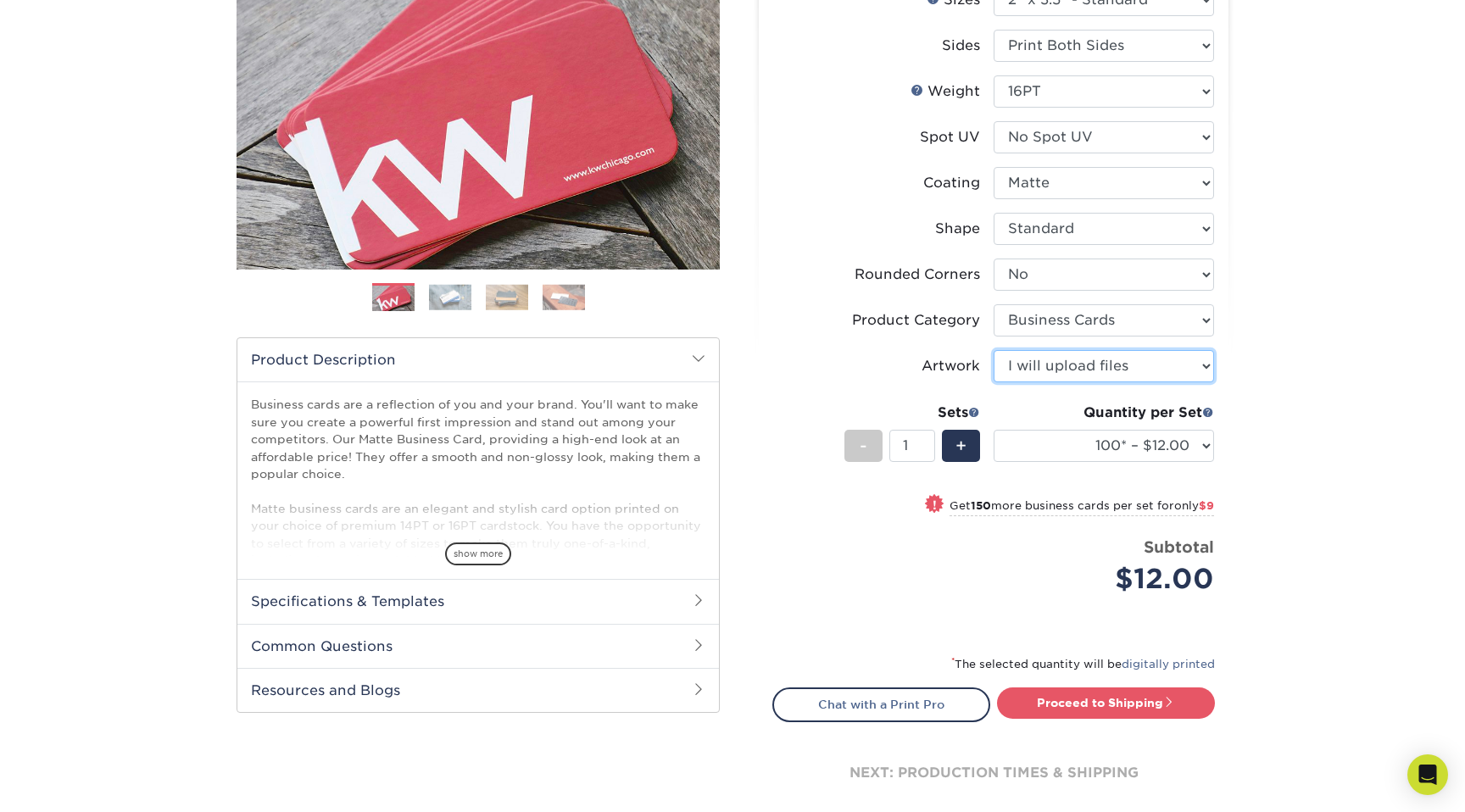
scroll to position [261, 0]
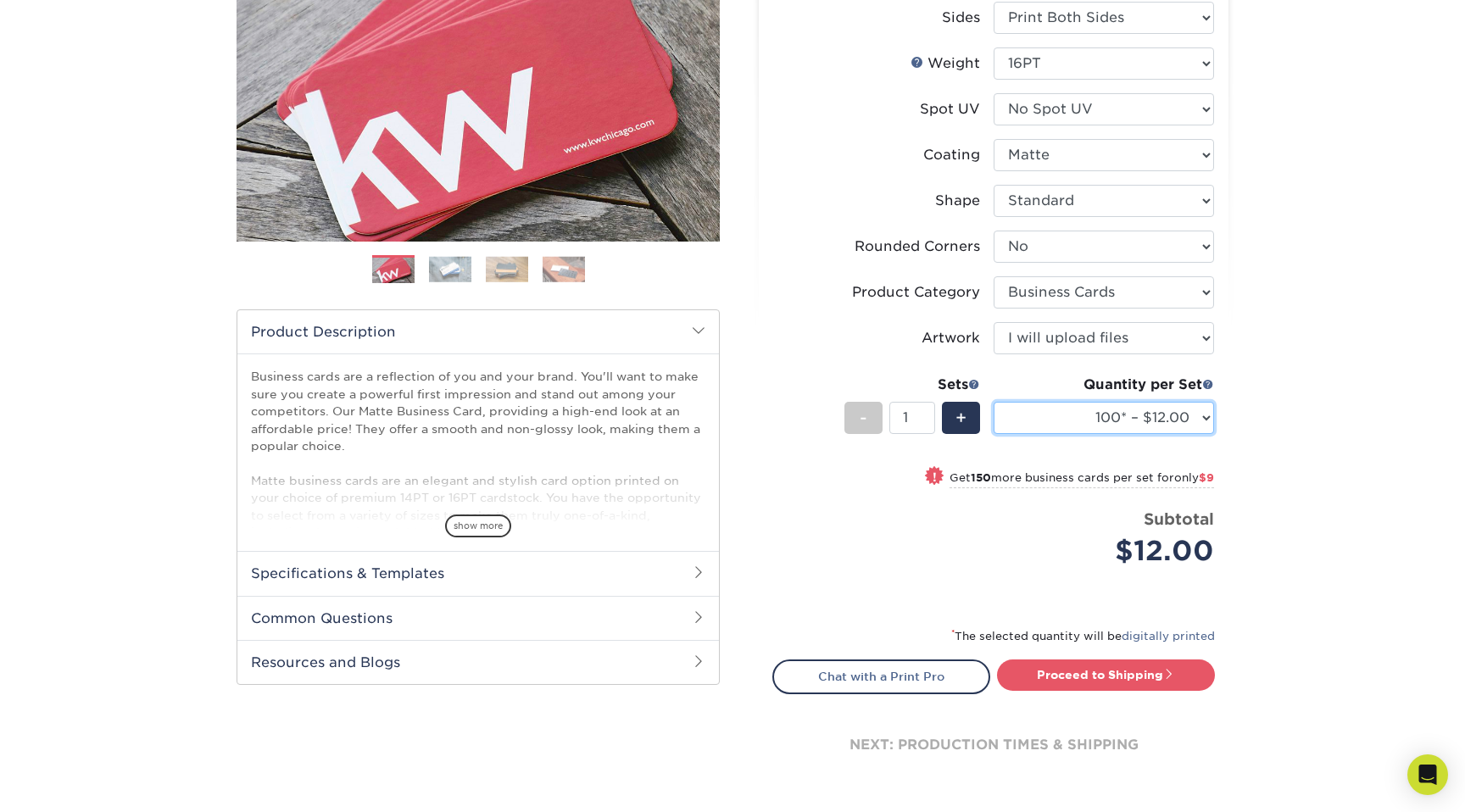
click at [1204, 415] on select "100* – $12.00 250* – $21.00 500 – $42.00 1000 – $53.00 2500 – $95.00 5000 – $18…" at bounding box center [1103, 418] width 220 height 32
click at [1175, 426] on select "100* – $12.00 250* – $21.00 500 – $42.00 1000 – $53.00 2500 – $95.00 5000 – $18…" at bounding box center [1103, 418] width 220 height 32
click at [1168, 423] on select "100* – $12.00 250* – $21.00 500 – $42.00 1000 – $53.00 2500 – $95.00 5000 – $18…" at bounding box center [1103, 418] width 220 height 32
click at [1155, 415] on select "100* – $12.00 250* – $21.00 500 – $42.00 1000 – $53.00 2500 – $95.00 5000 – $18…" at bounding box center [1103, 418] width 220 height 32
click at [1182, 412] on select "100* – $12.00 250* – $21.00 500 – $42.00 1000 – $53.00 2500 – $95.00 5000 – $18…" at bounding box center [1103, 418] width 220 height 32
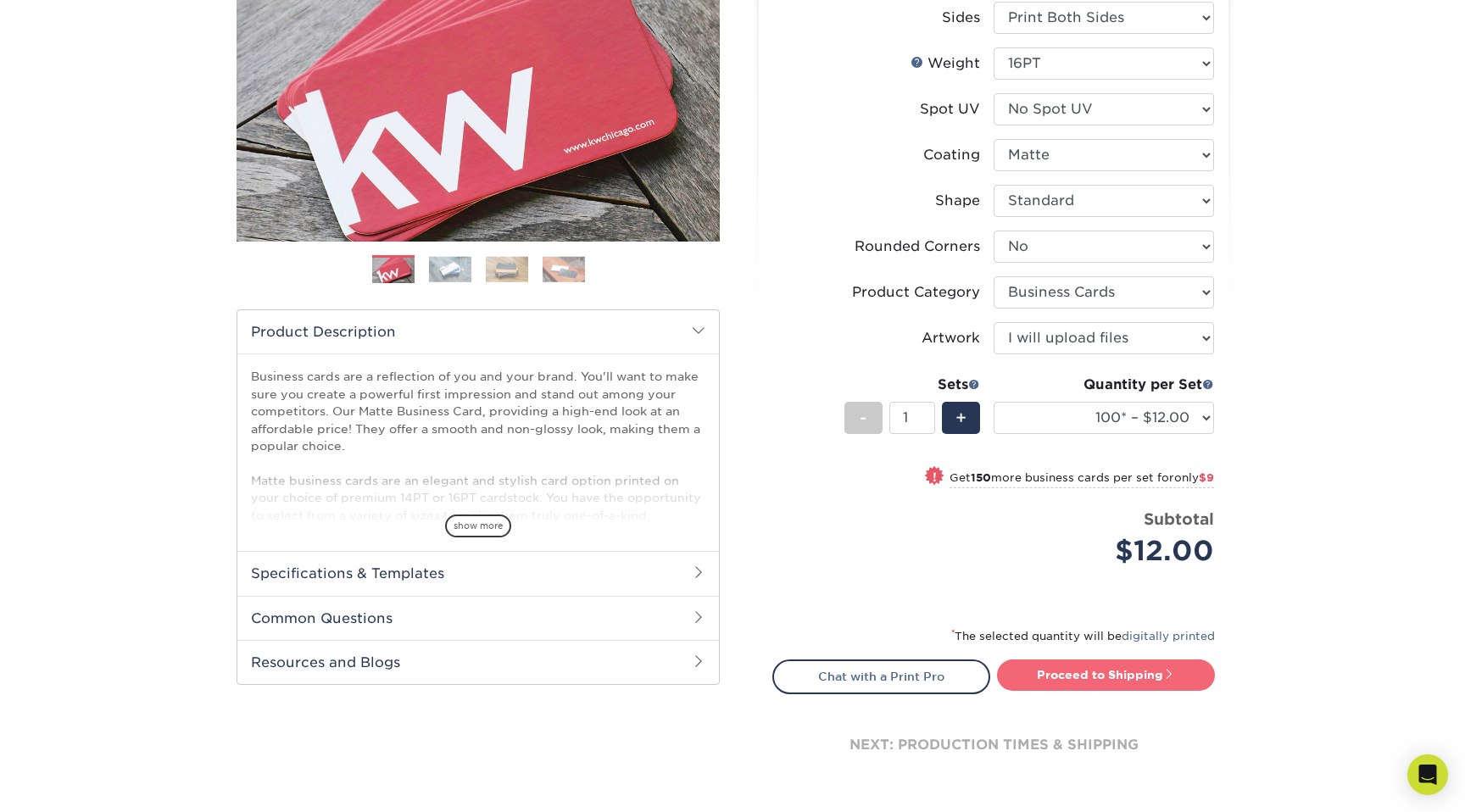
click at [1099, 678] on link "Proceed to Shipping" at bounding box center [1106, 675] width 218 height 31
type input "Set 1"
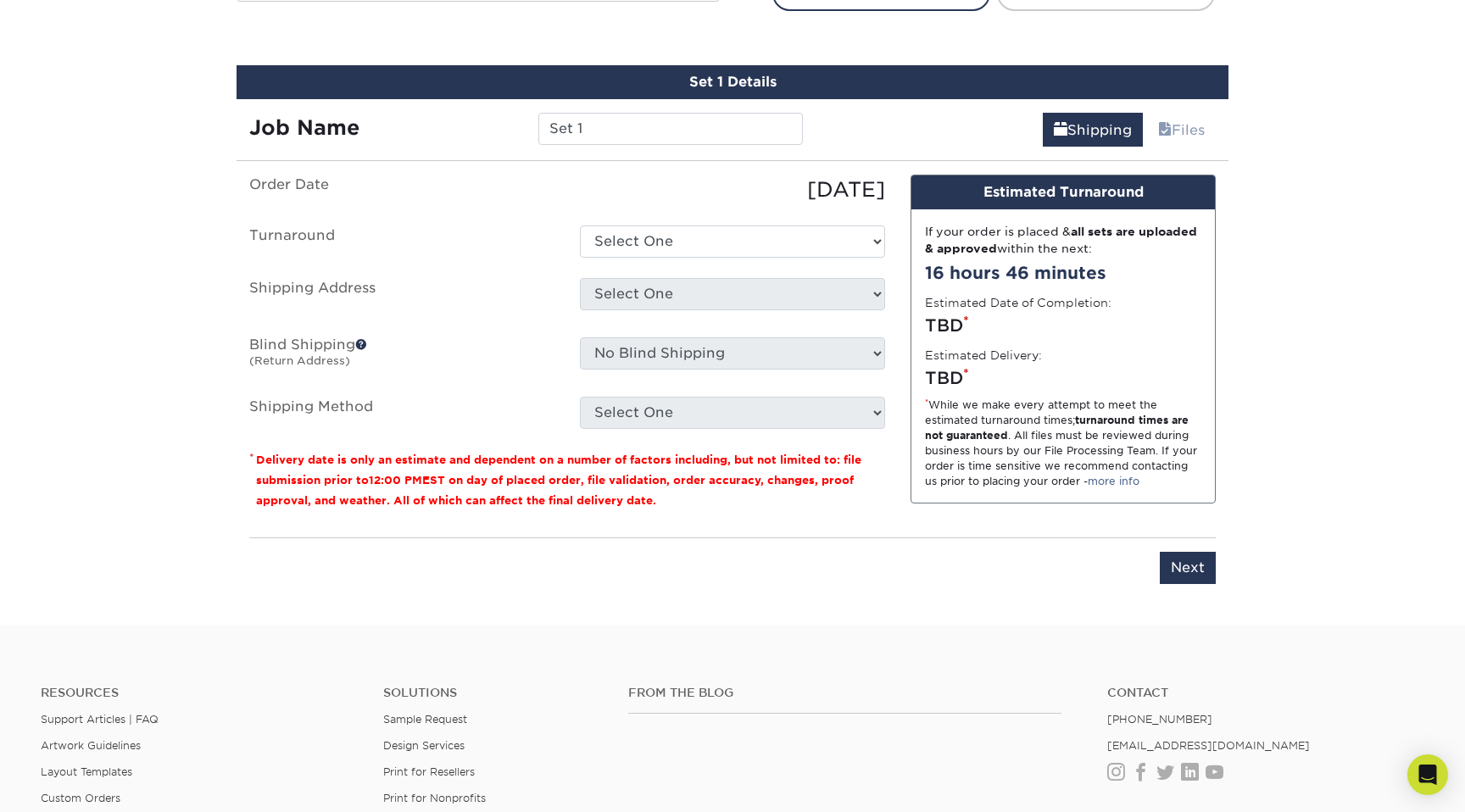
scroll to position [967, 0]
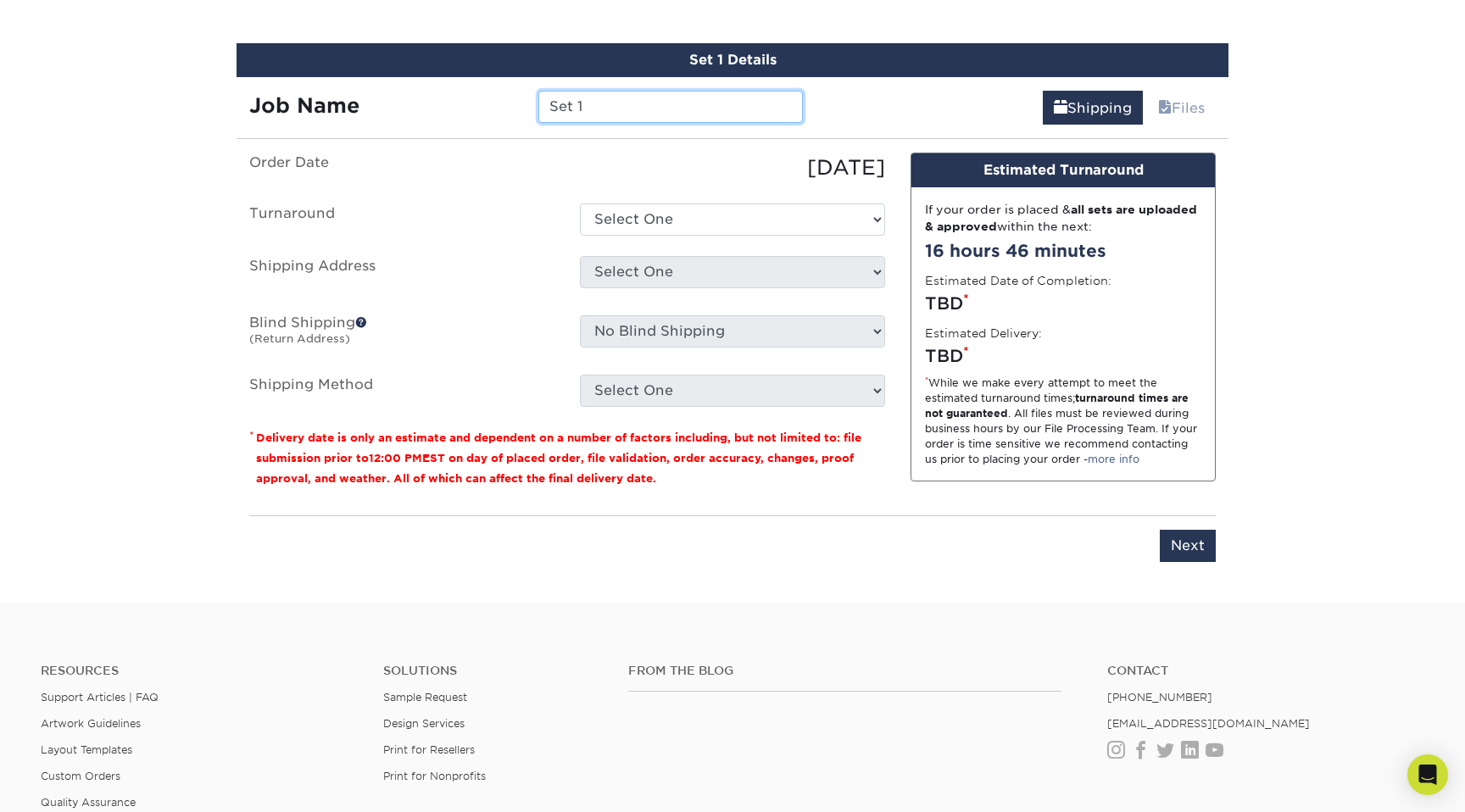
click at [612, 107] on input "Set 1" at bounding box center [670, 107] width 263 height 32
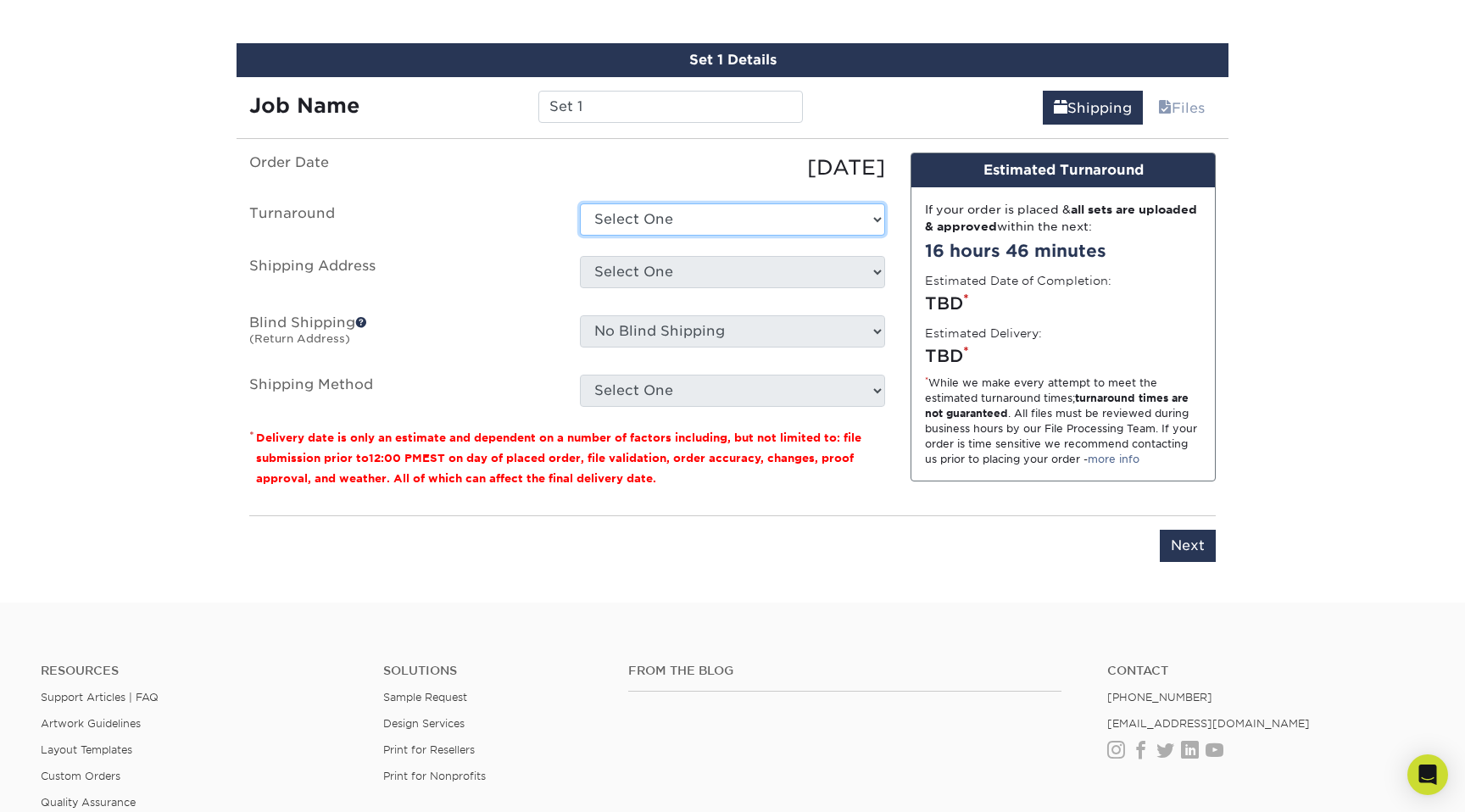
click at [628, 211] on select "Select One 2-4 Business Days 2 Day Next Business Day" at bounding box center [733, 219] width 305 height 32
select select "47dbf4b1-3bfd-4687-b793-fcd3ee179f06"
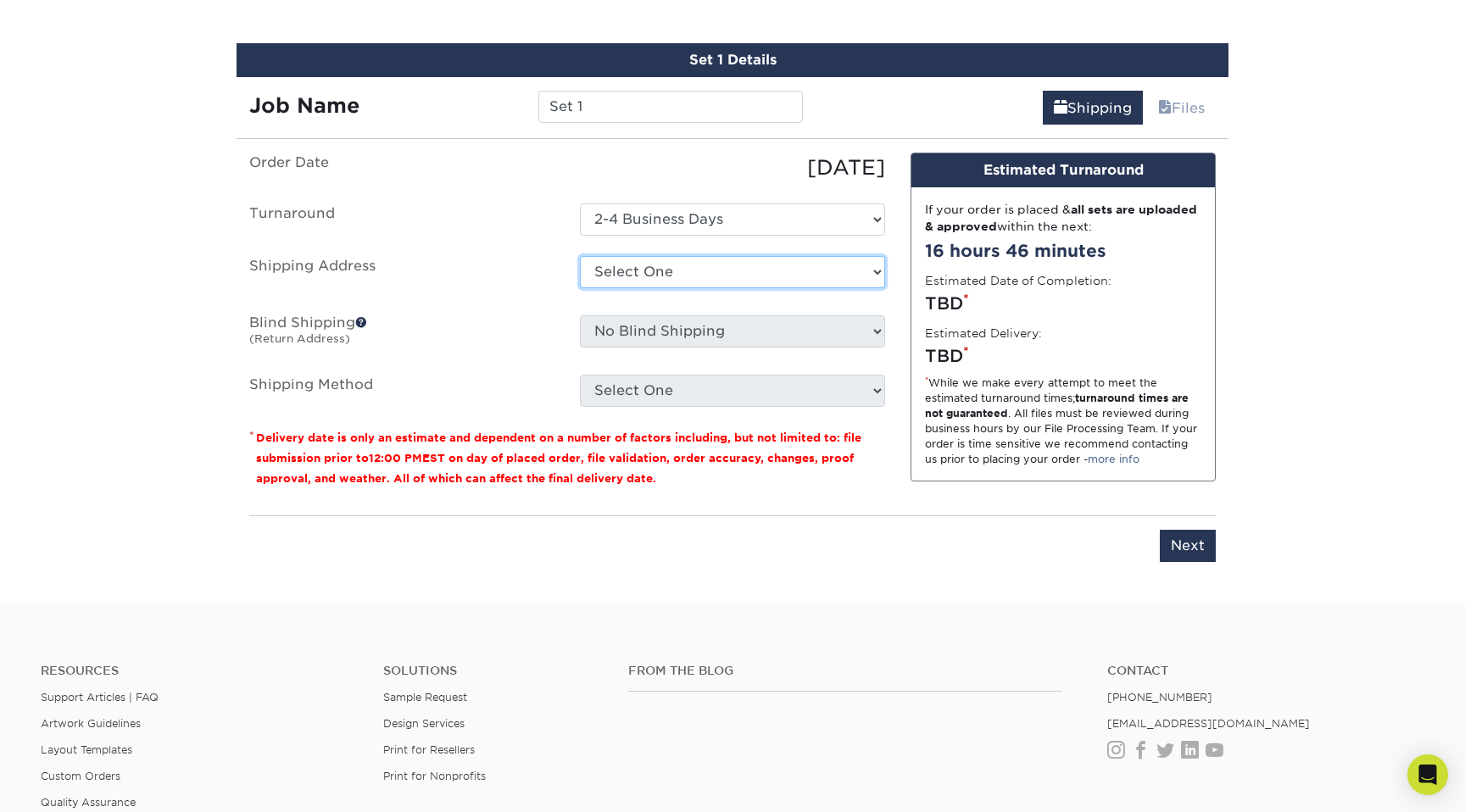
click at [646, 274] on select "Select One + Add New Address - Login" at bounding box center [733, 272] width 305 height 32
select select "newaddress"
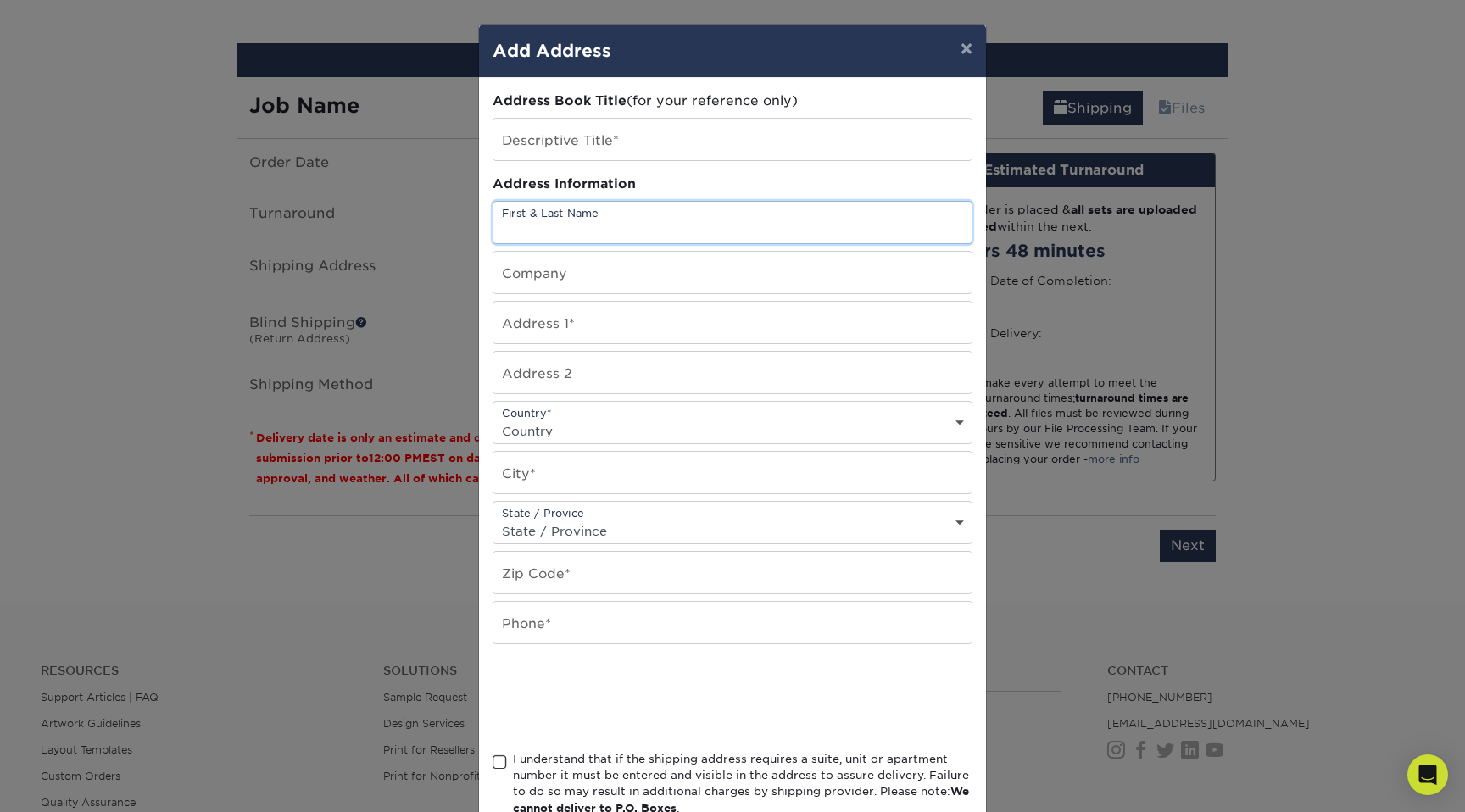
click at [617, 220] on input "text" at bounding box center [732, 222] width 478 height 42
type input "Alyssa Anderson"
type input "68918 Deer Path Lane"
select select "US"
type input "Niles"
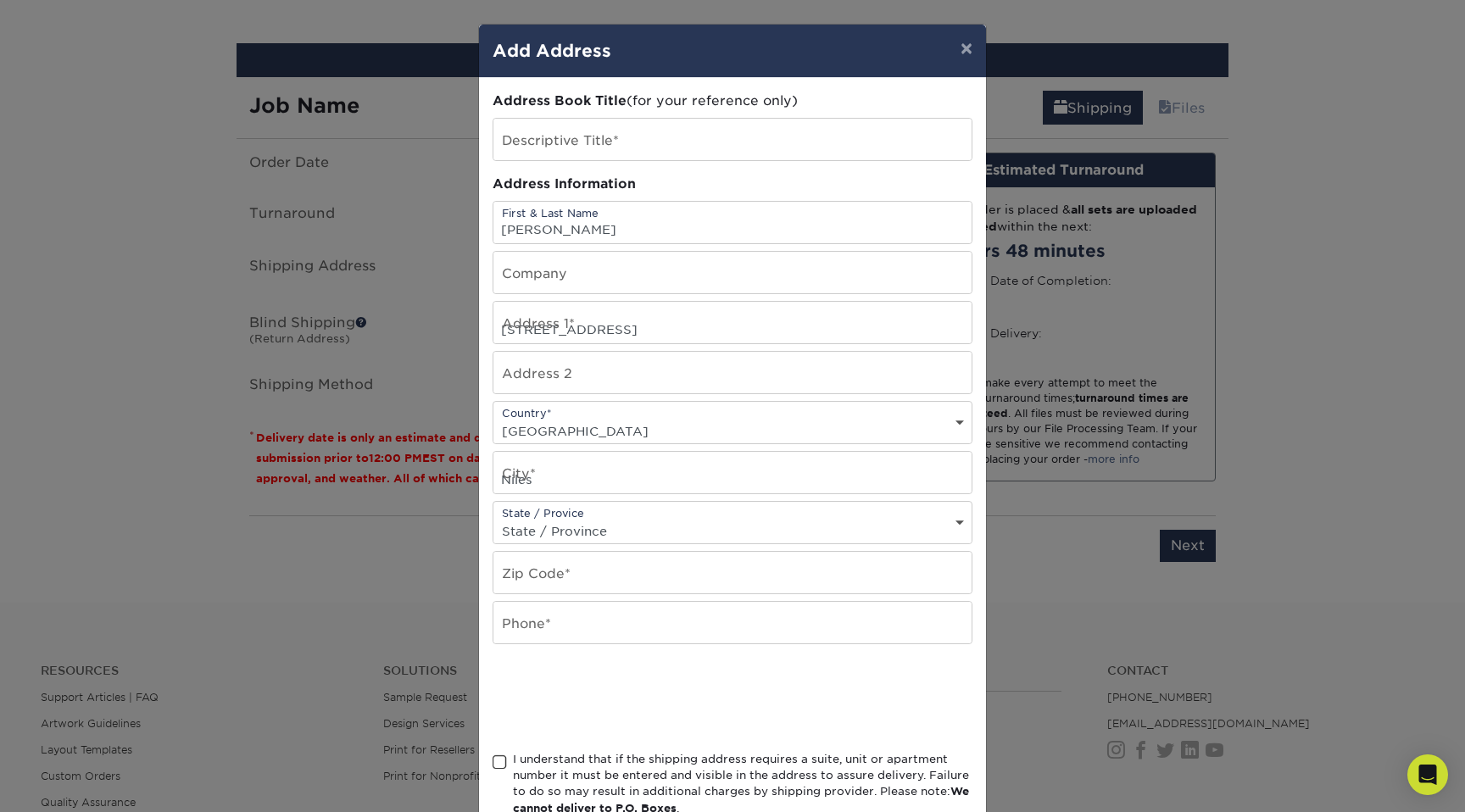
select select "MI"
type input "49120"
type input "5742923802"
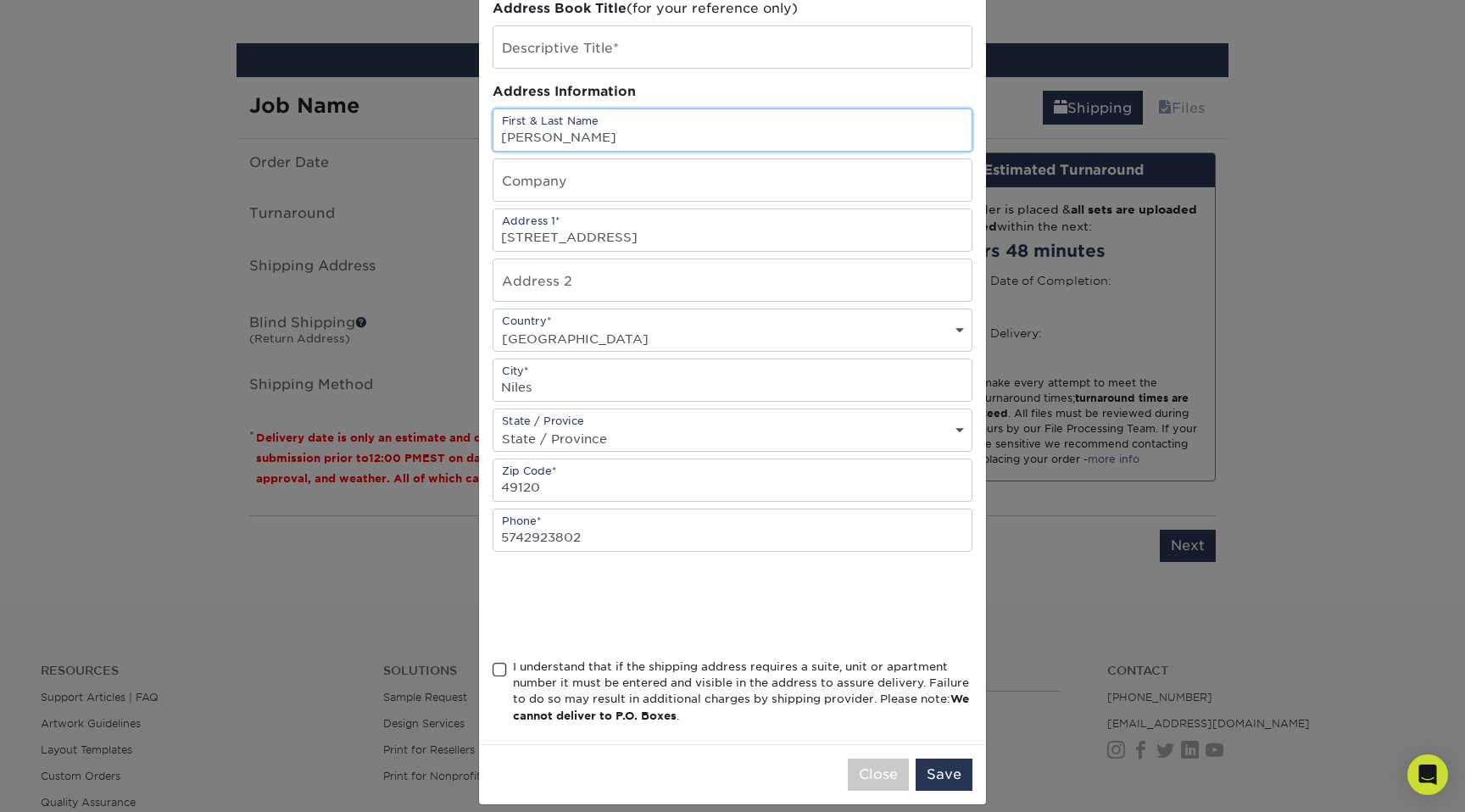
scroll to position [110, 0]
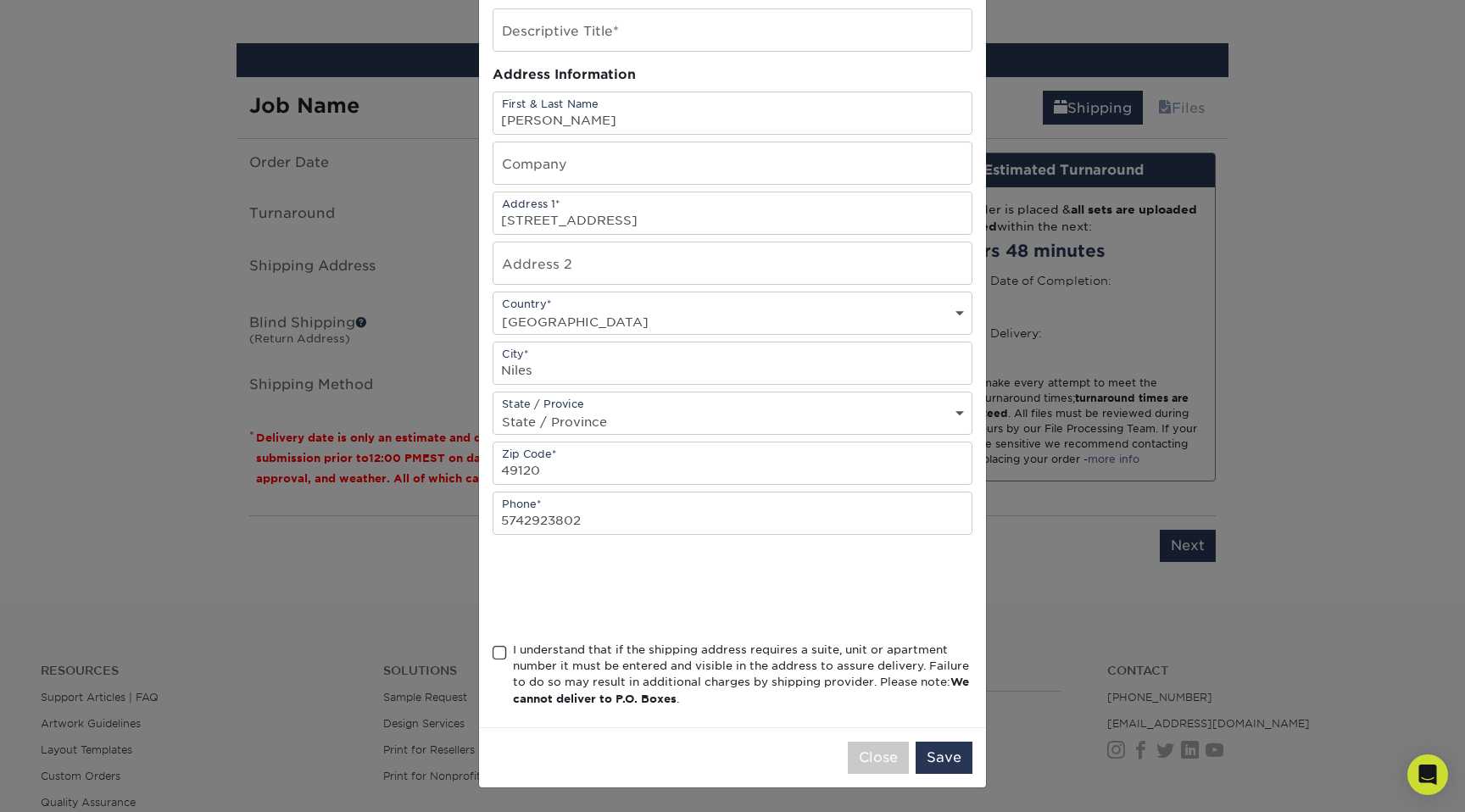
click at [502, 651] on span at bounding box center [499, 653] width 14 height 16
click at [0, 0] on input "I understand that if the shipping address requires a suite, unit or apartment n…" at bounding box center [0, 0] width 0 height 0
click at [957, 760] on button "Save" at bounding box center [945, 758] width 57 height 32
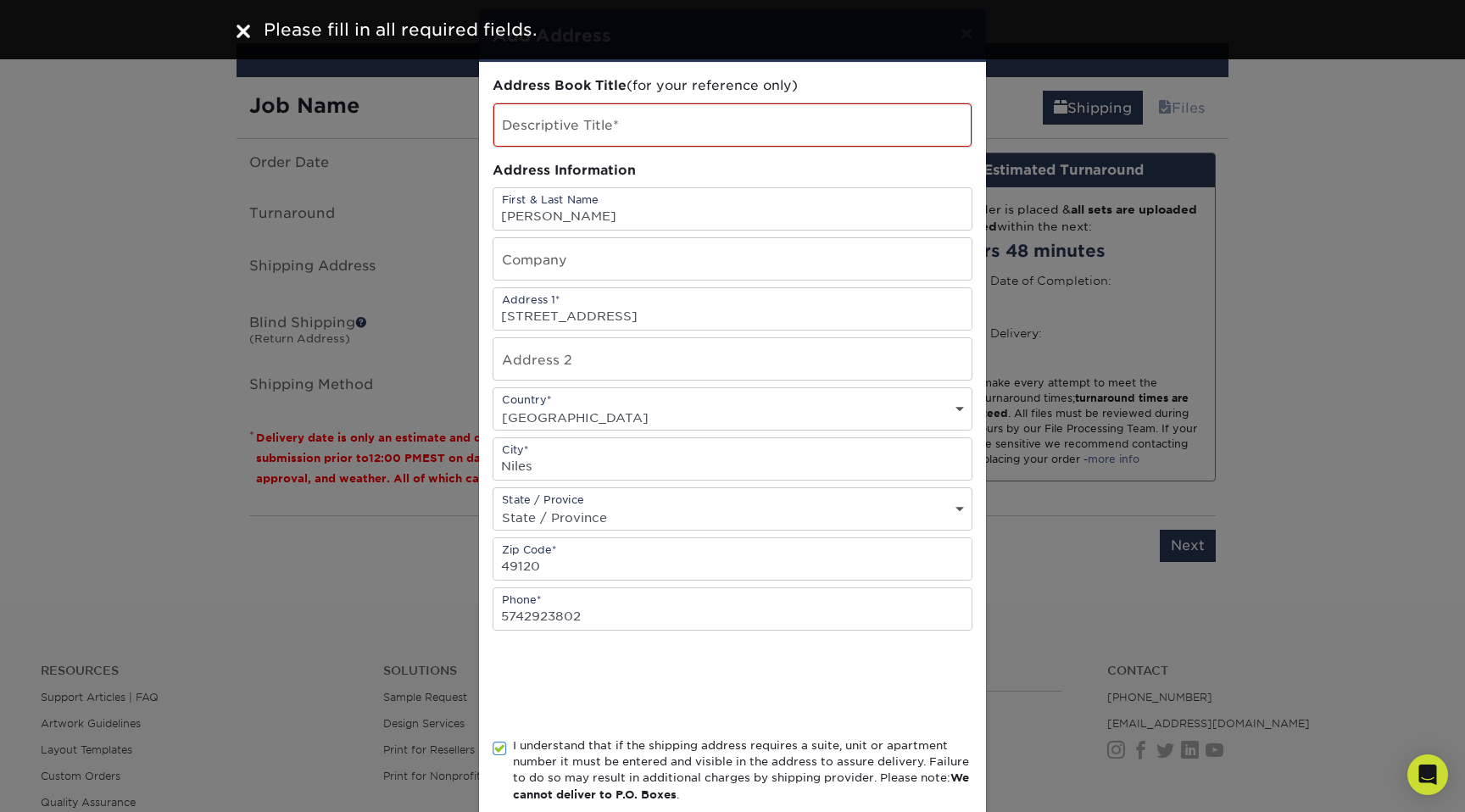
scroll to position [0, 0]
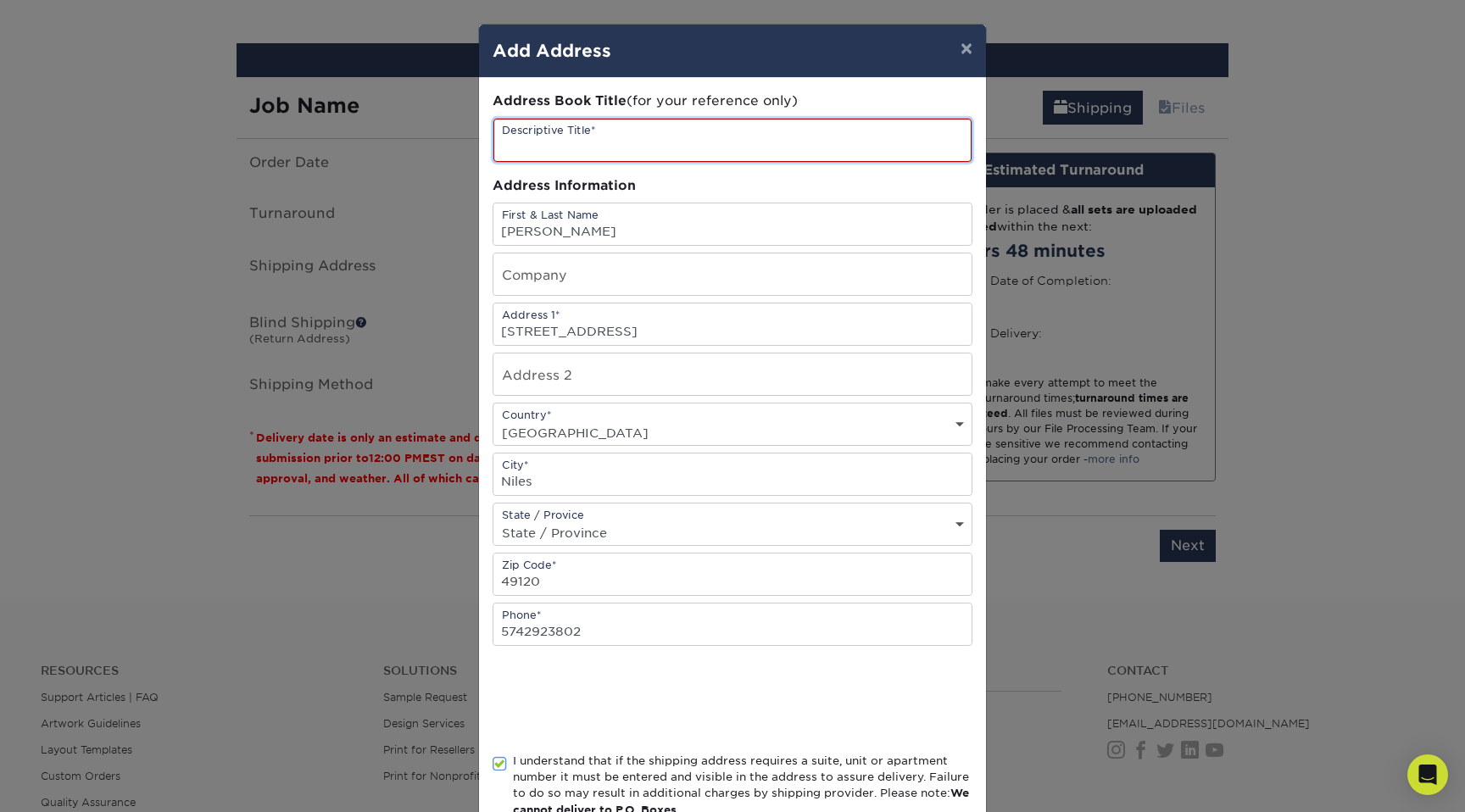
click at [589, 143] on input "text" at bounding box center [732, 139] width 478 height 43
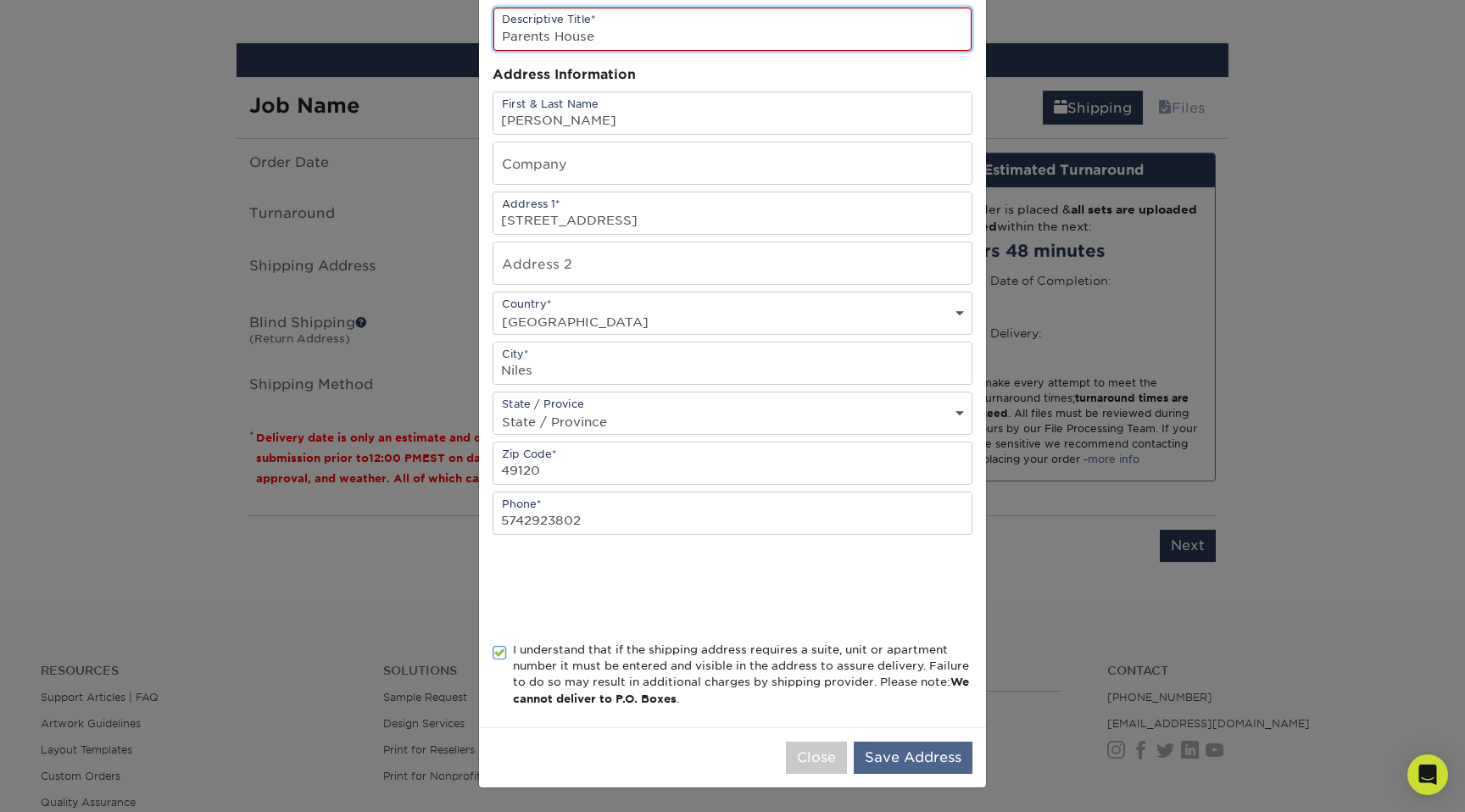
type input "Parents House"
click at [902, 768] on button "Save Address" at bounding box center [913, 758] width 118 height 32
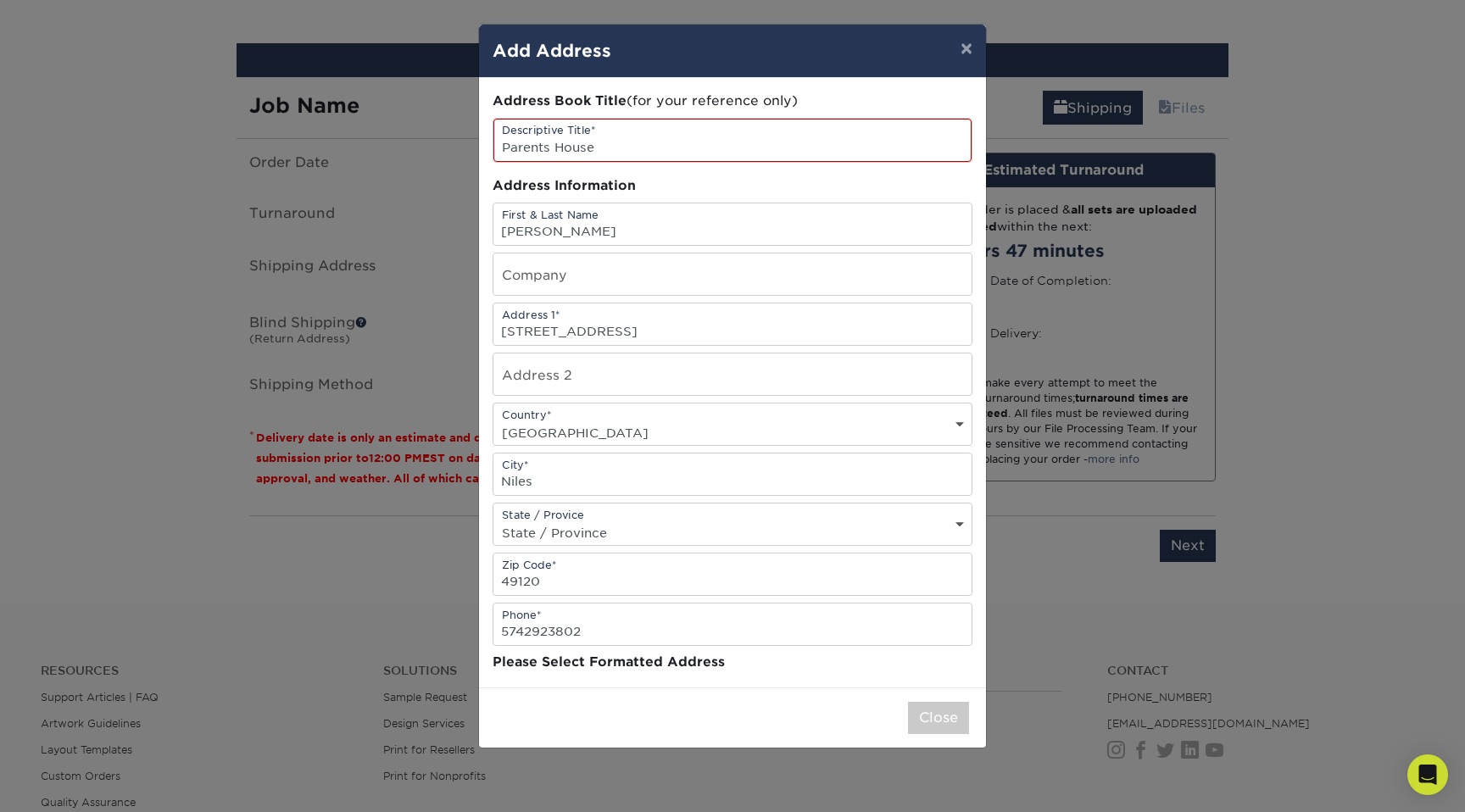
scroll to position [0, 0]
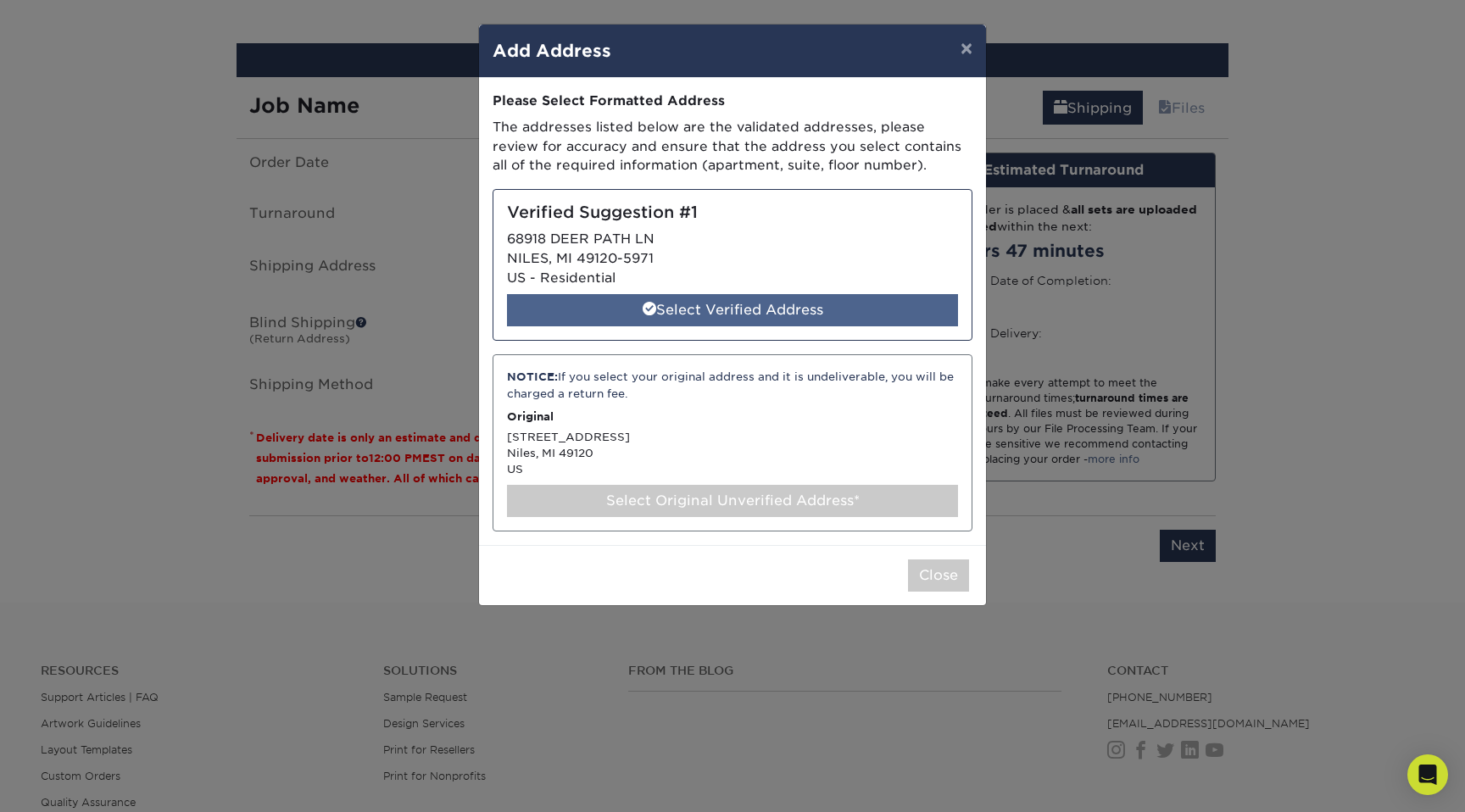
click at [730, 308] on div "Select Verified Address" at bounding box center [732, 310] width 451 height 32
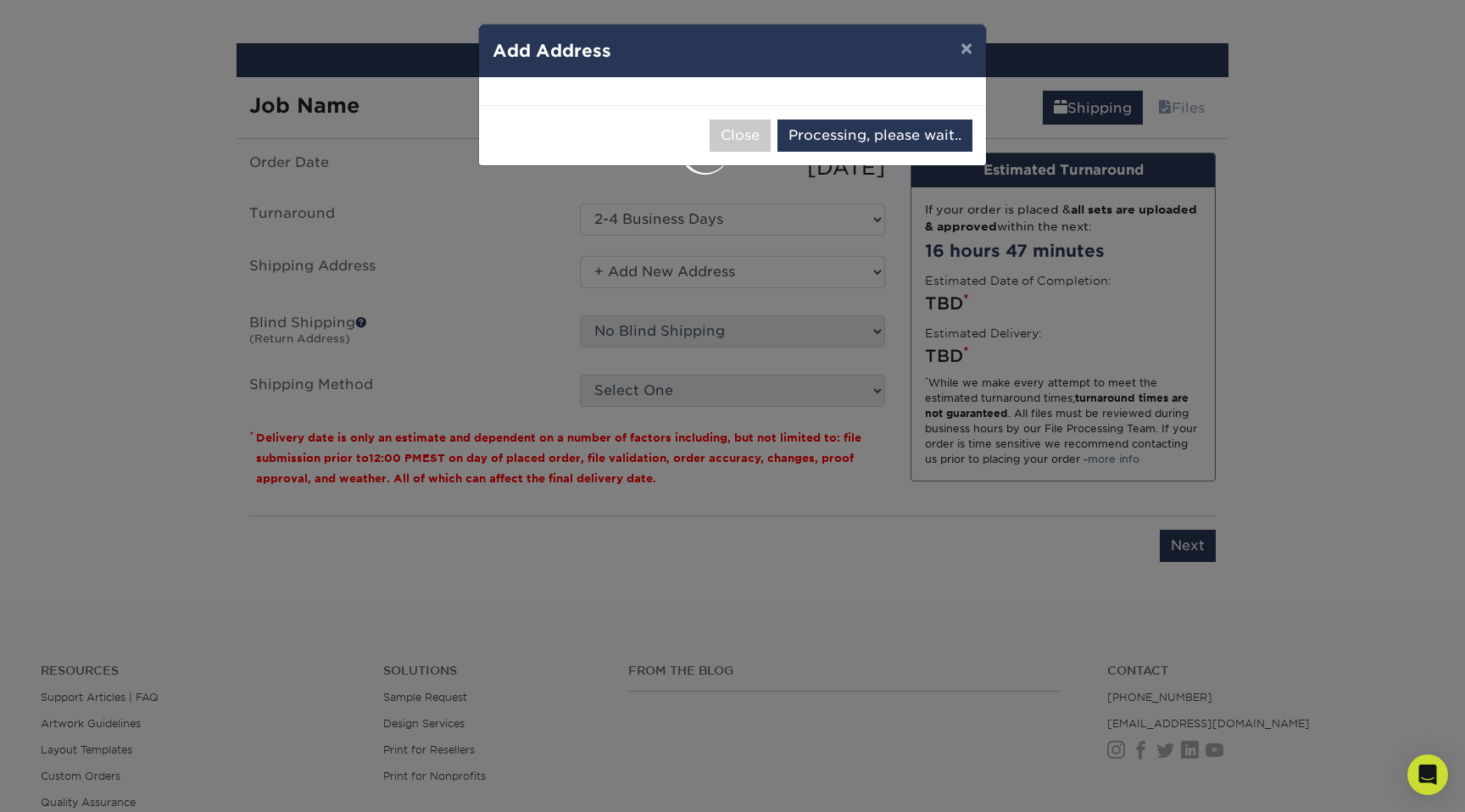
select select "285138"
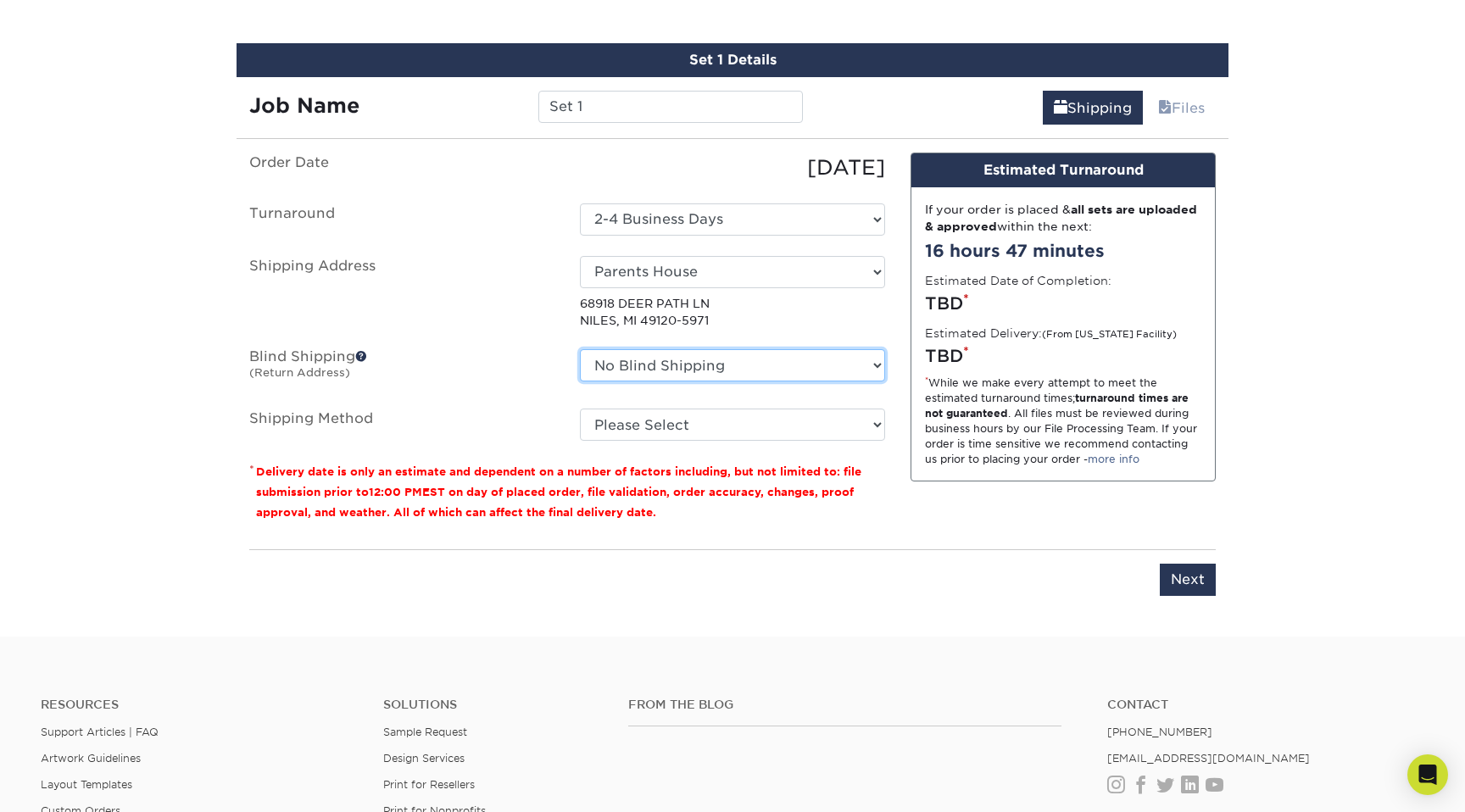
click at [829, 359] on select "No Blind Shipping + Add New Address" at bounding box center [733, 365] width 305 height 32
click at [808, 445] on fieldset "Order Date 08/15/2025 Turnaround Select One 2-4 Business Days 2 Day Next Busine…" at bounding box center [567, 307] width 636 height 309
click at [801, 427] on select "Please Select Ground Shipping (+$7.84) 3 Day Shipping Service (+$20.08) 2 Day A…" at bounding box center [733, 425] width 305 height 32
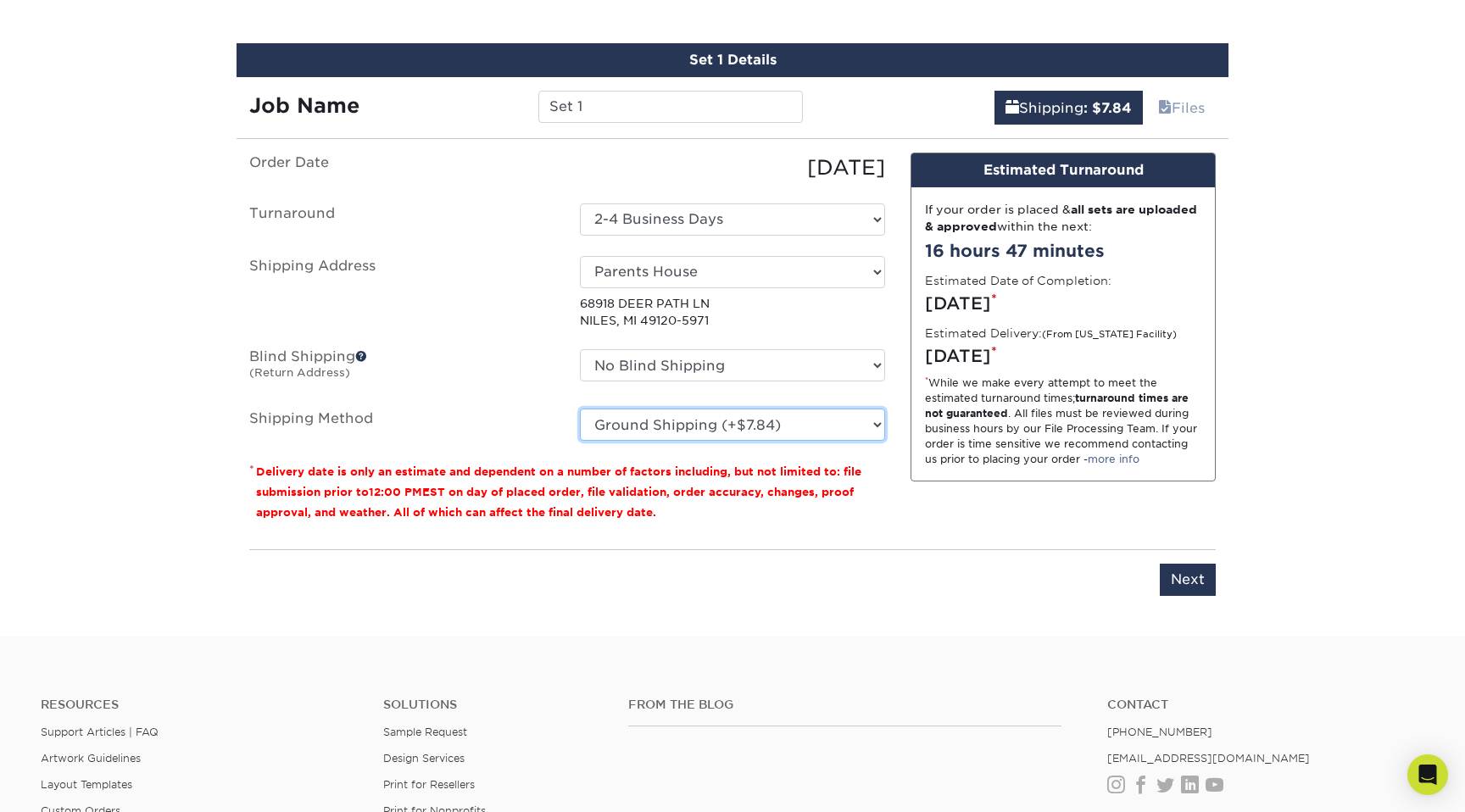
click at [850, 429] on select "Please Select Ground Shipping (+$7.84) 3 Day Shipping Service (+$20.08) 2 Day A…" at bounding box center [733, 425] width 305 height 32
click at [848, 424] on select "Please Select Ground Shipping (+$7.84) 3 Day Shipping Service (+$20.08) 2 Day A…" at bounding box center [733, 425] width 305 height 32
click at [853, 422] on select "Please Select Ground Shipping (+$7.84) 3 Day Shipping Service (+$20.08) 2 Day A…" at bounding box center [733, 425] width 305 height 32
select select "03"
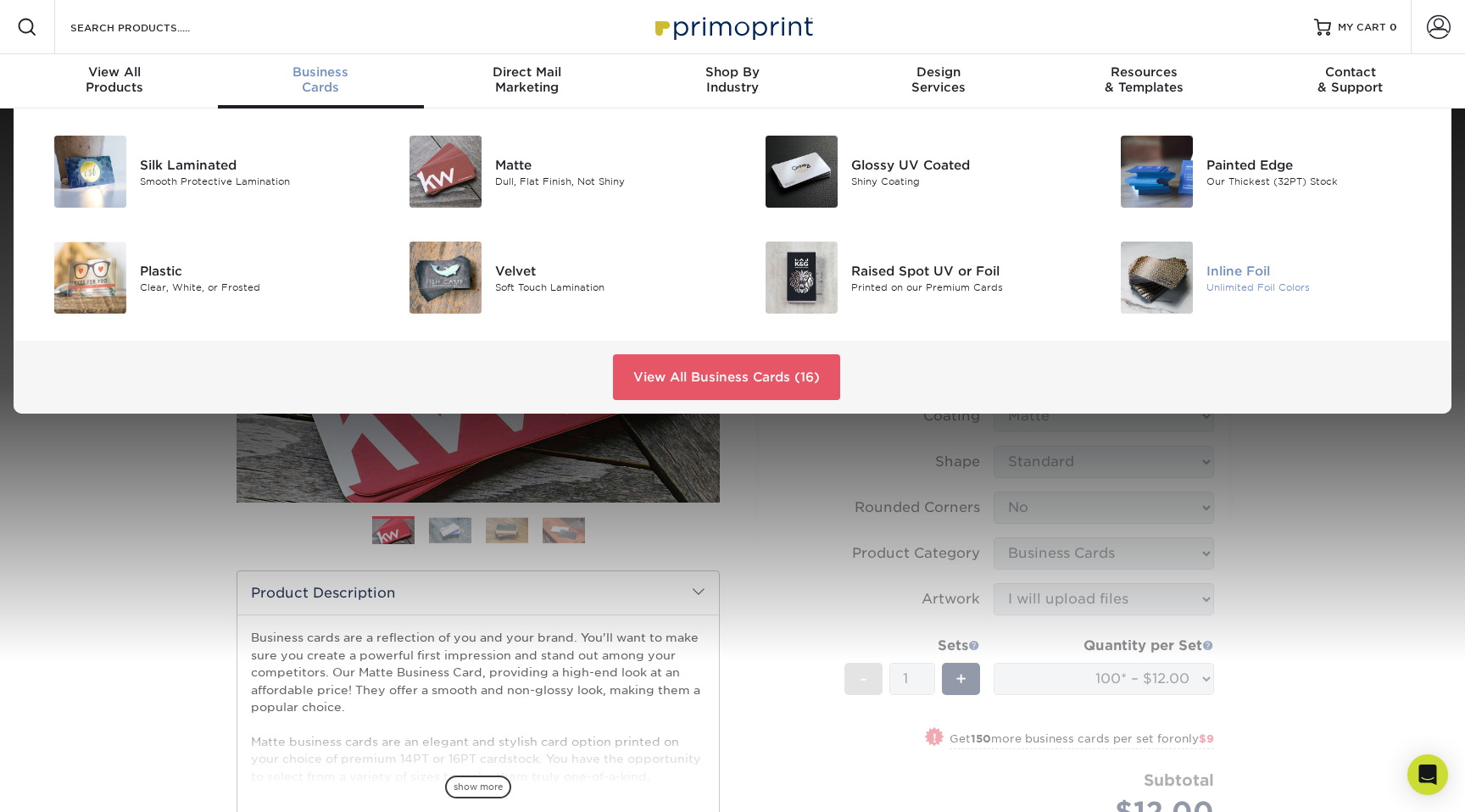
click at [1241, 283] on div "Unlimited Foil Colors" at bounding box center [1318, 286] width 224 height 14
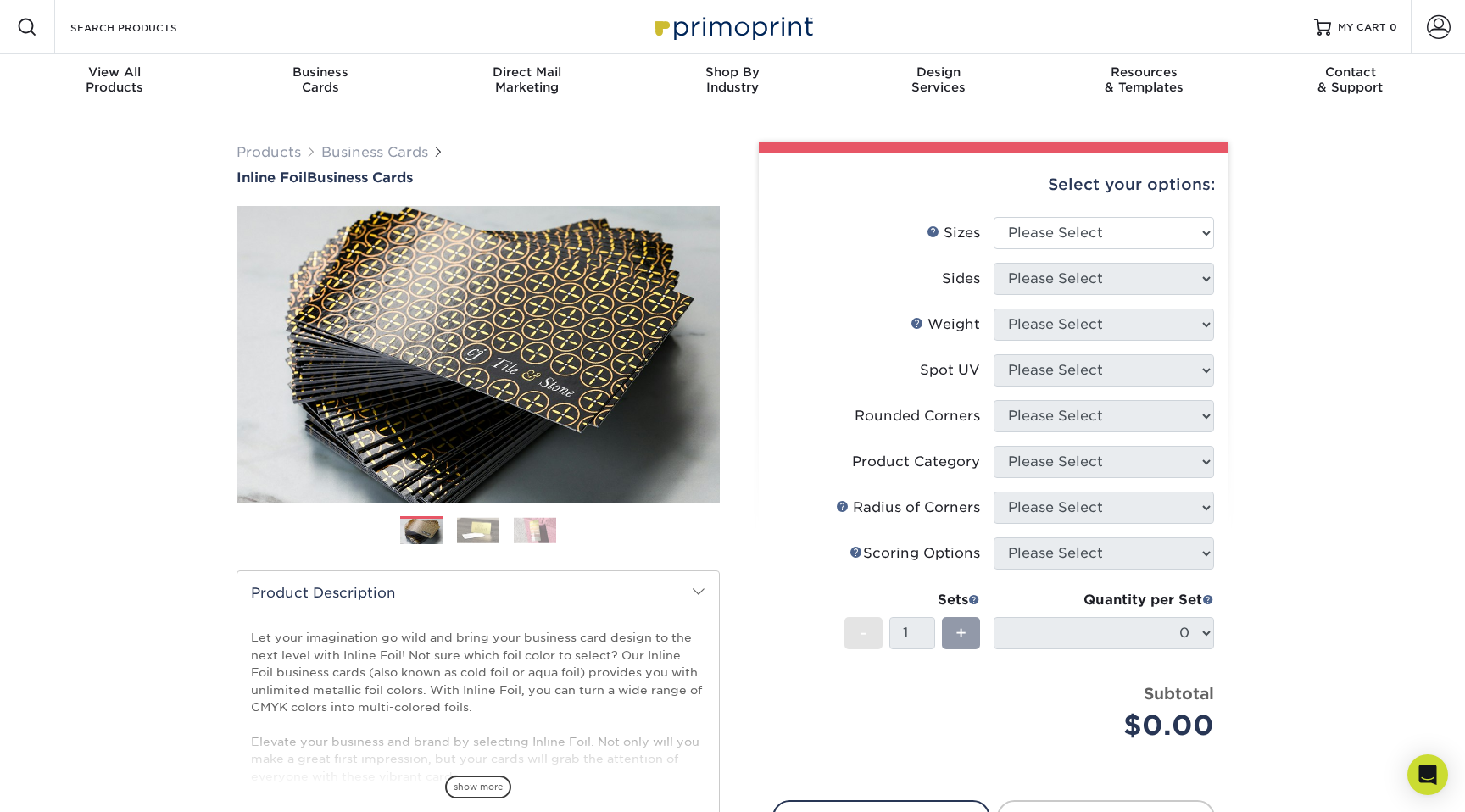
click at [485, 521] on img at bounding box center [478, 531] width 42 height 27
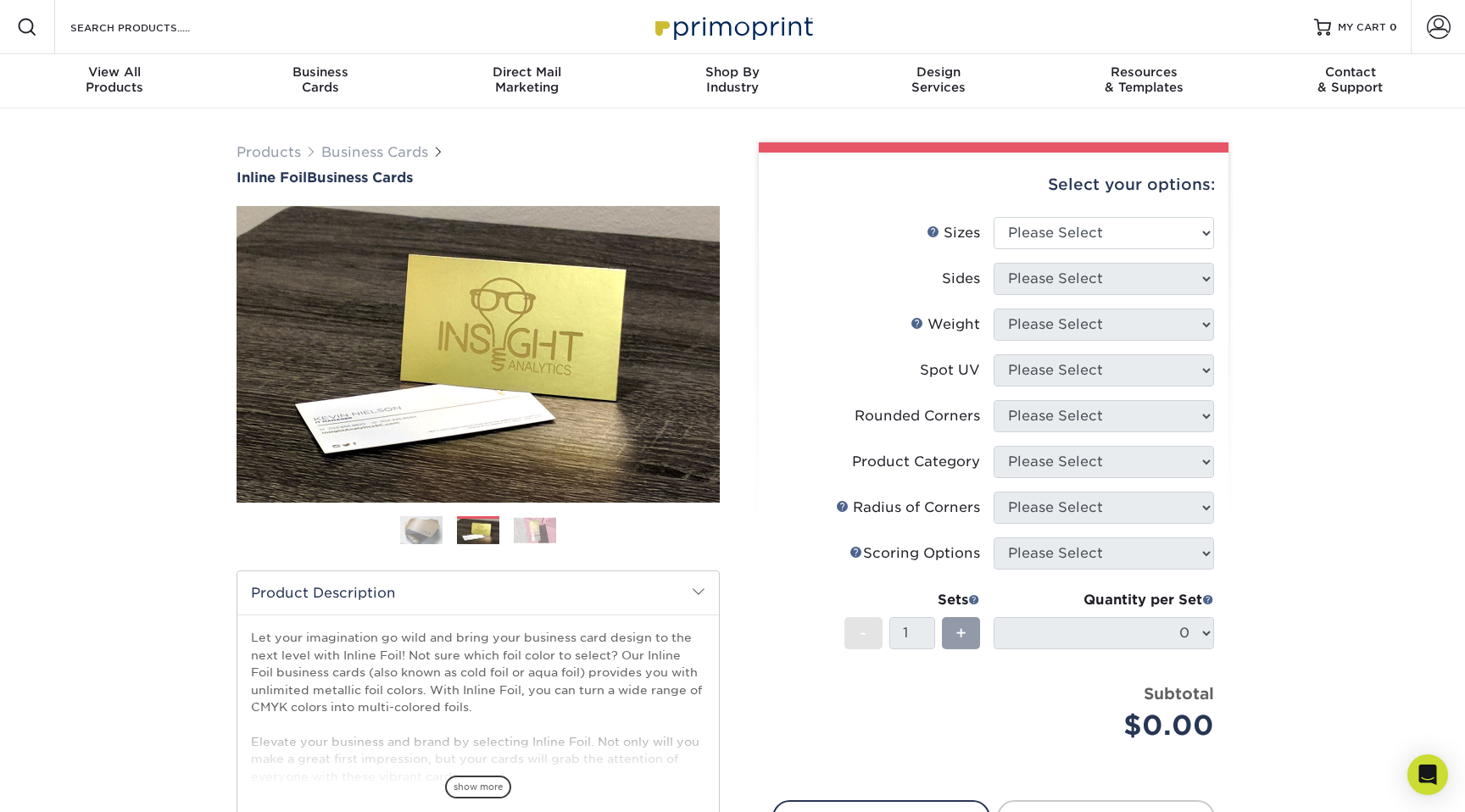
click at [564, 528] on ol at bounding box center [478, 536] width 483 height 41
click at [532, 532] on img at bounding box center [534, 531] width 42 height 27
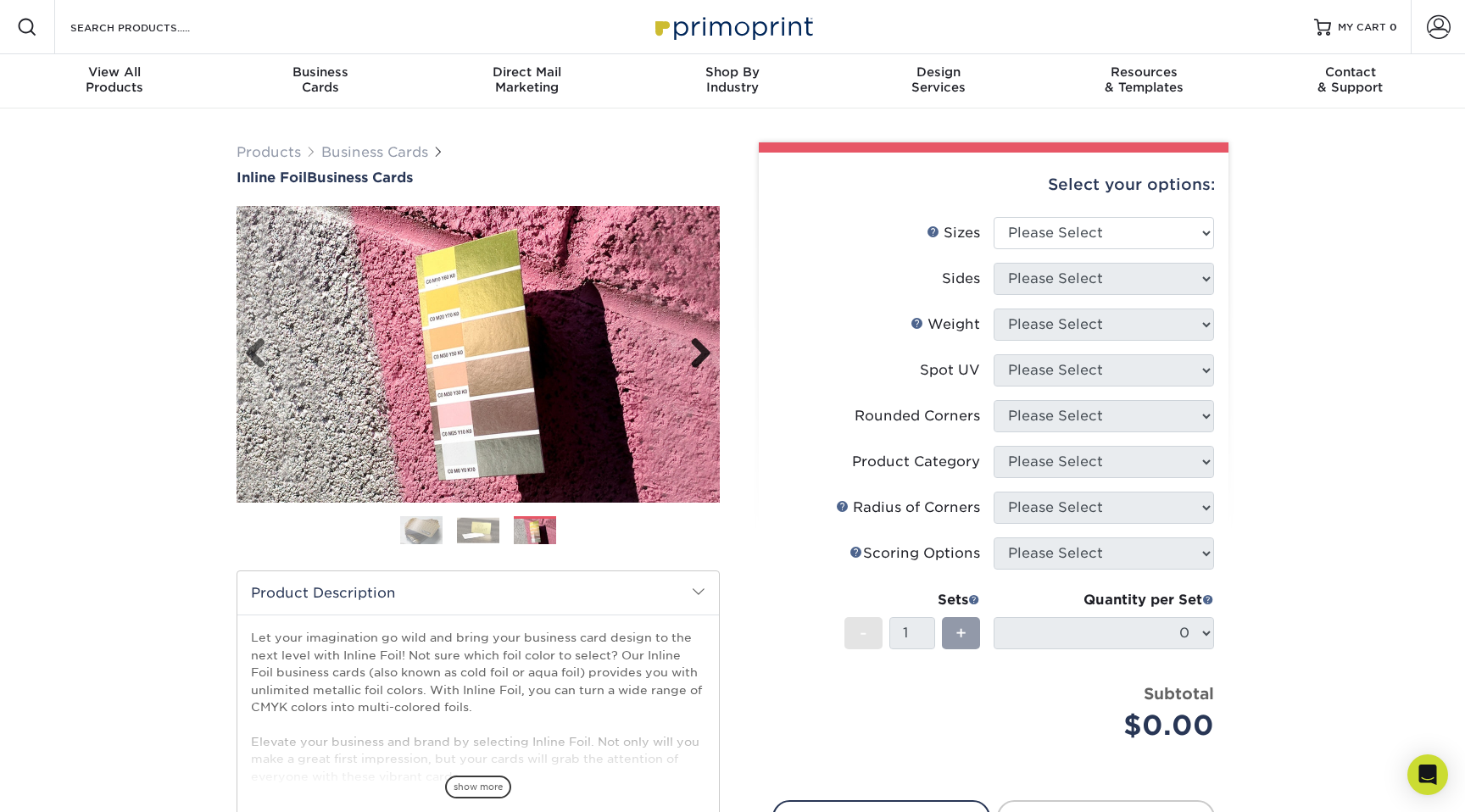
click at [692, 353] on link "Next" at bounding box center [695, 355] width 34 height 34
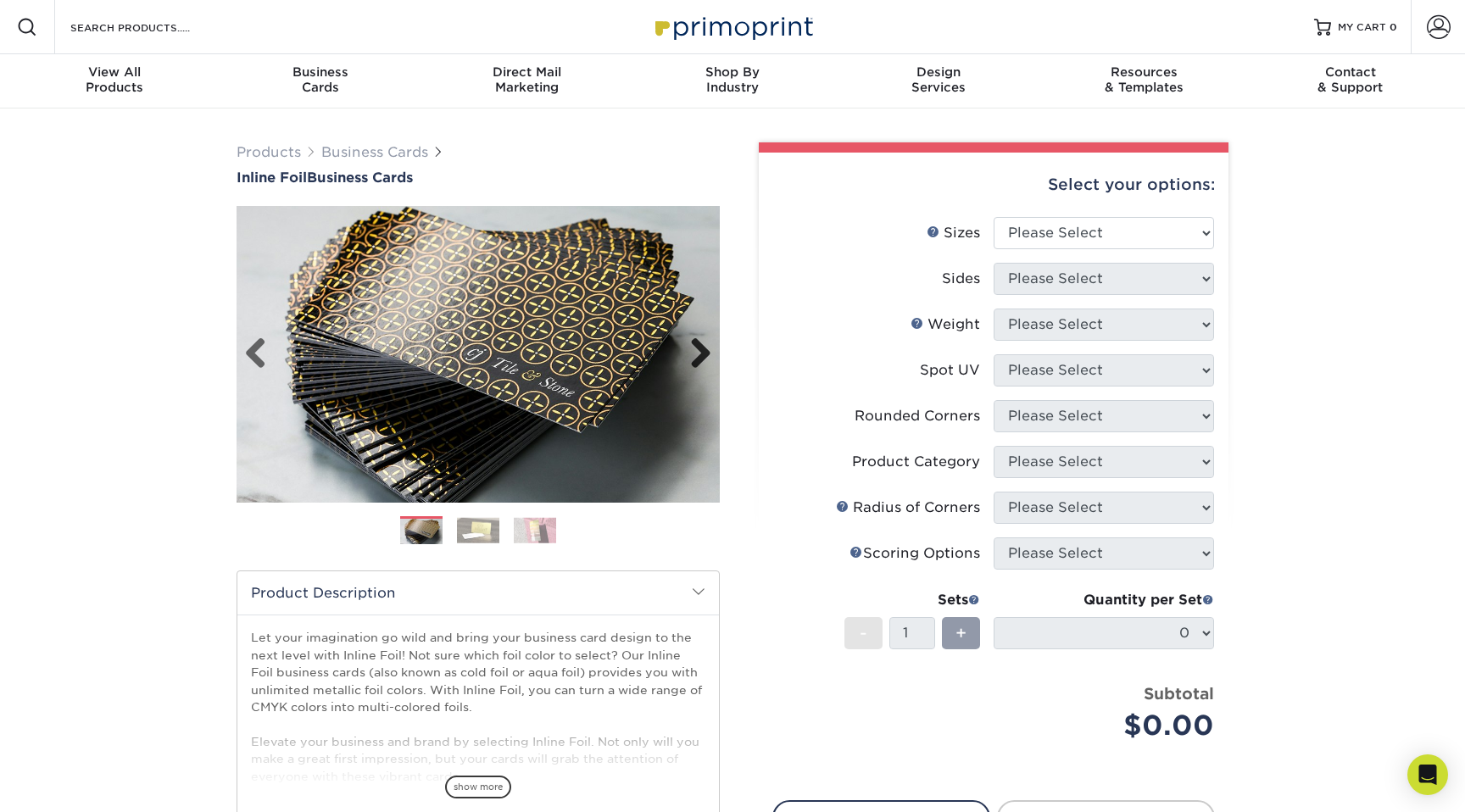
click at [692, 353] on link "Next" at bounding box center [695, 355] width 34 height 34
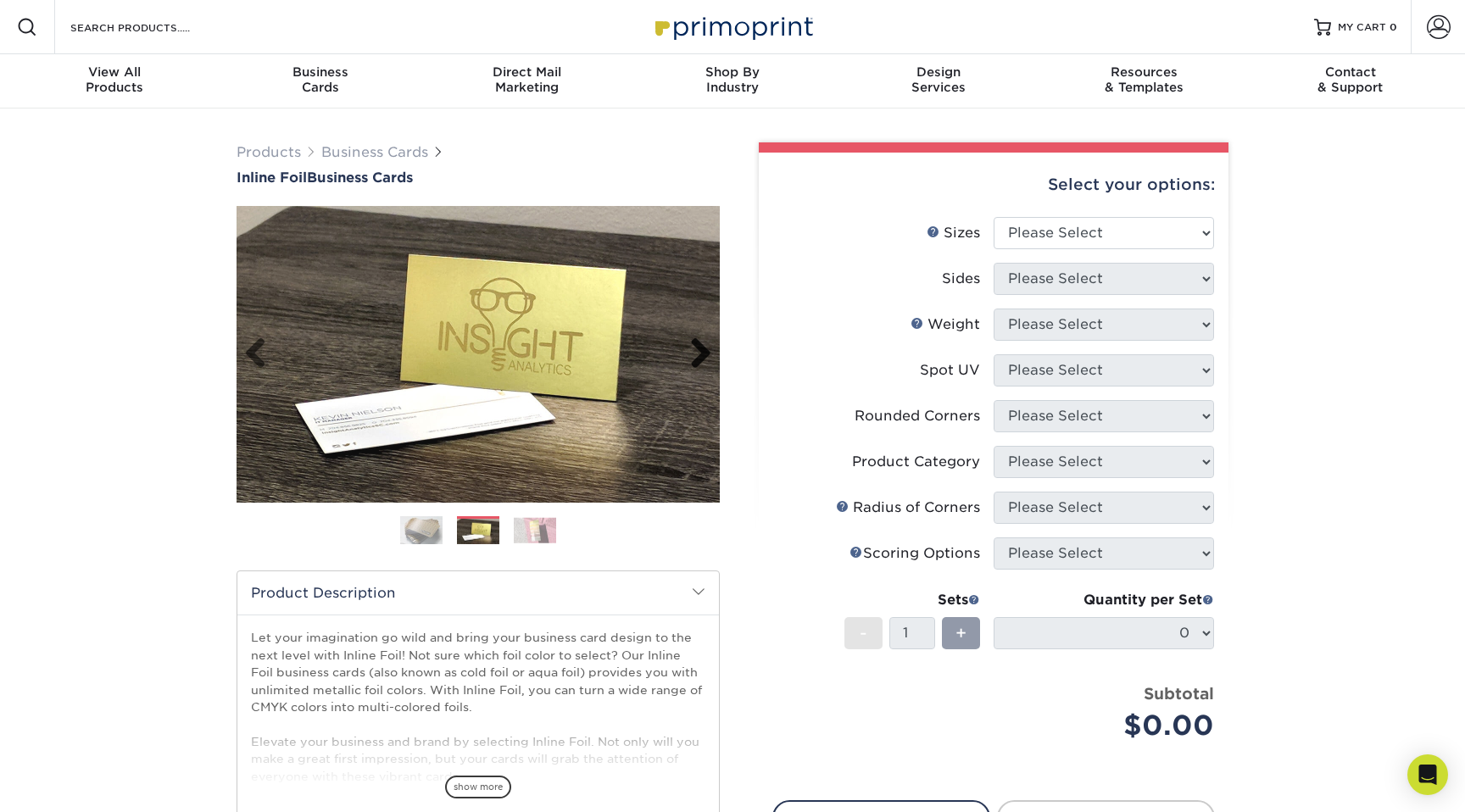
click at [692, 353] on link "Next" at bounding box center [695, 355] width 34 height 34
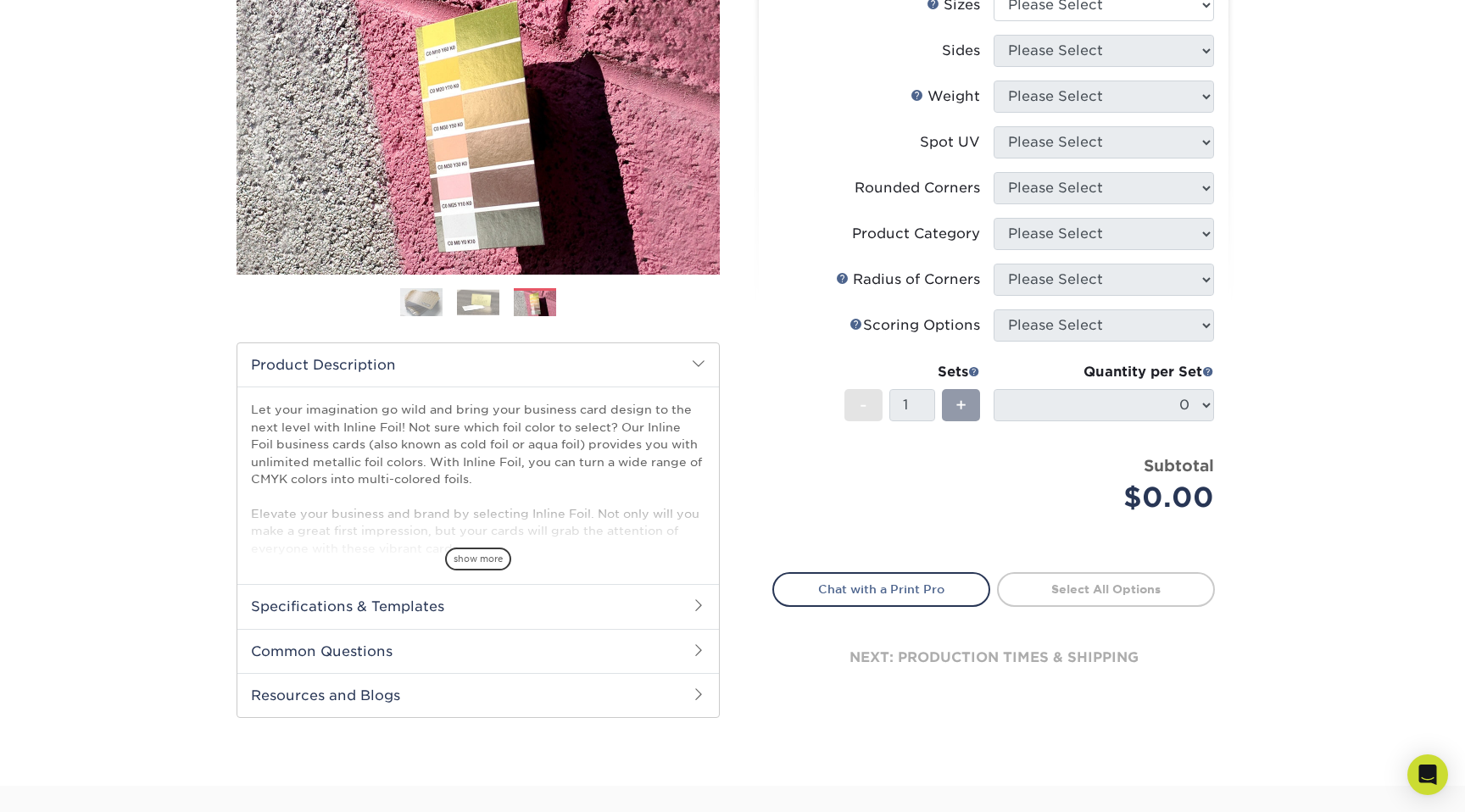
scroll to position [230, 0]
click at [485, 552] on span "show more" at bounding box center [477, 557] width 66 height 23
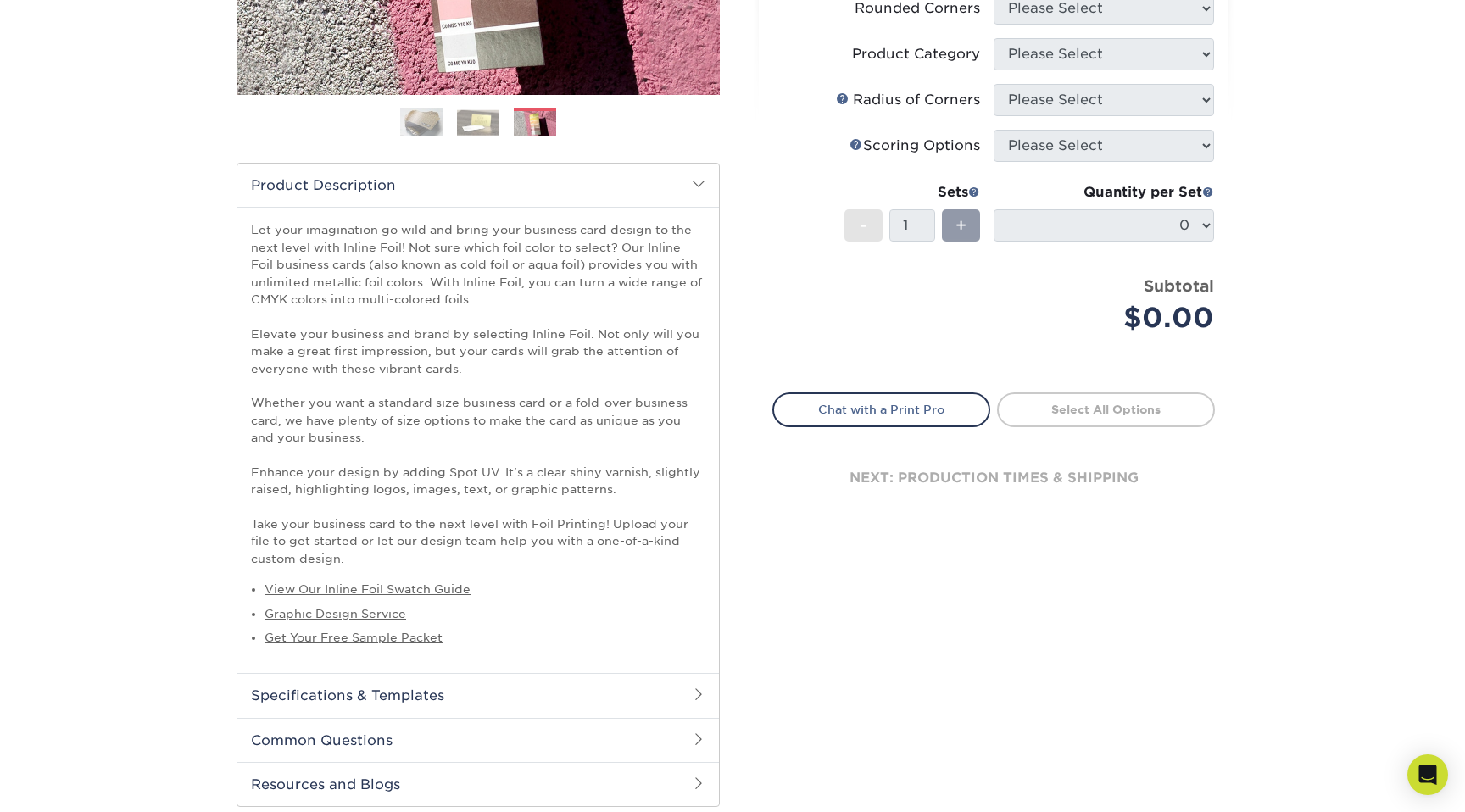
scroll to position [468, 0]
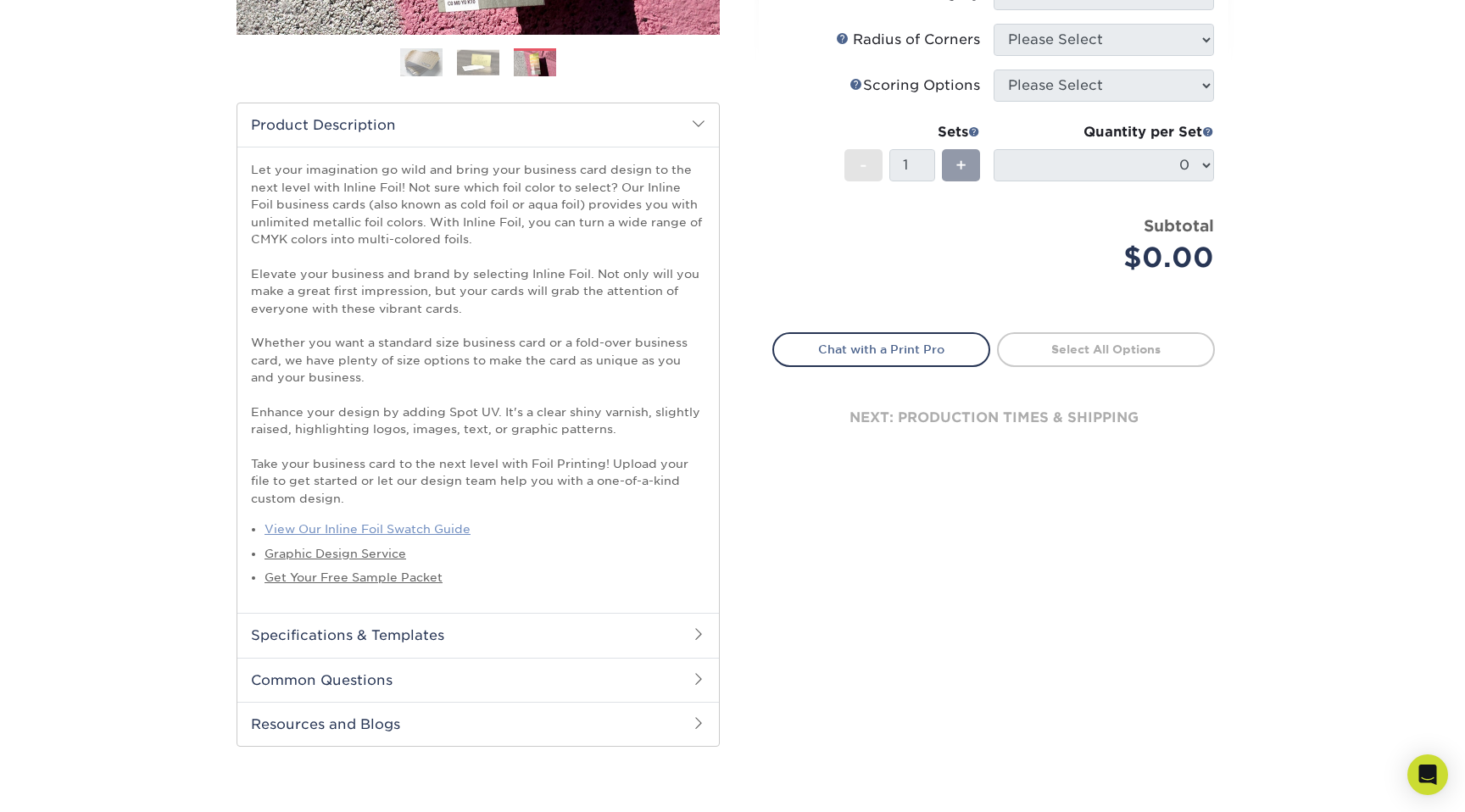
click at [442, 528] on link "View Our Inline Foil Swatch Guide" at bounding box center [367, 529] width 206 height 13
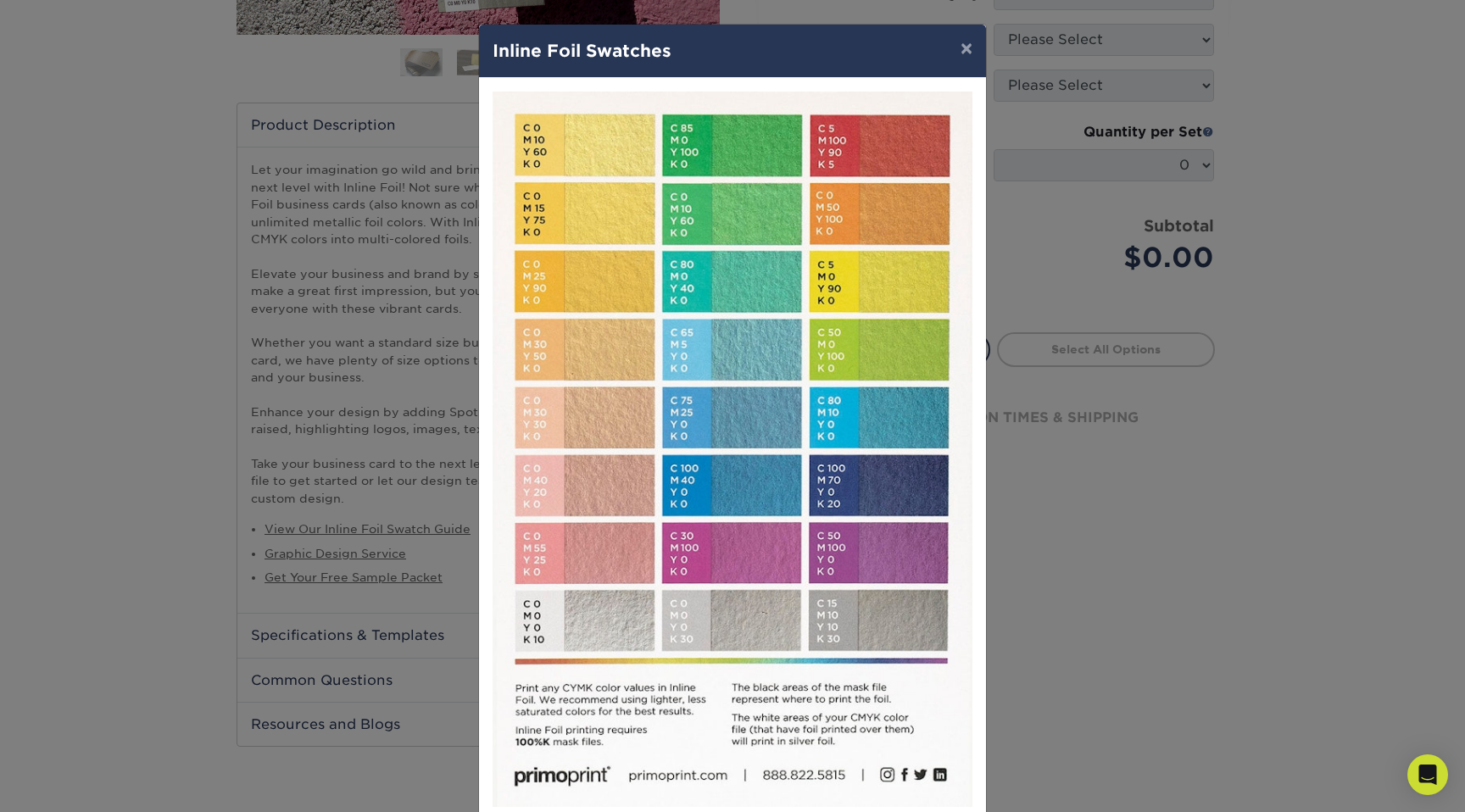
scroll to position [94, 0]
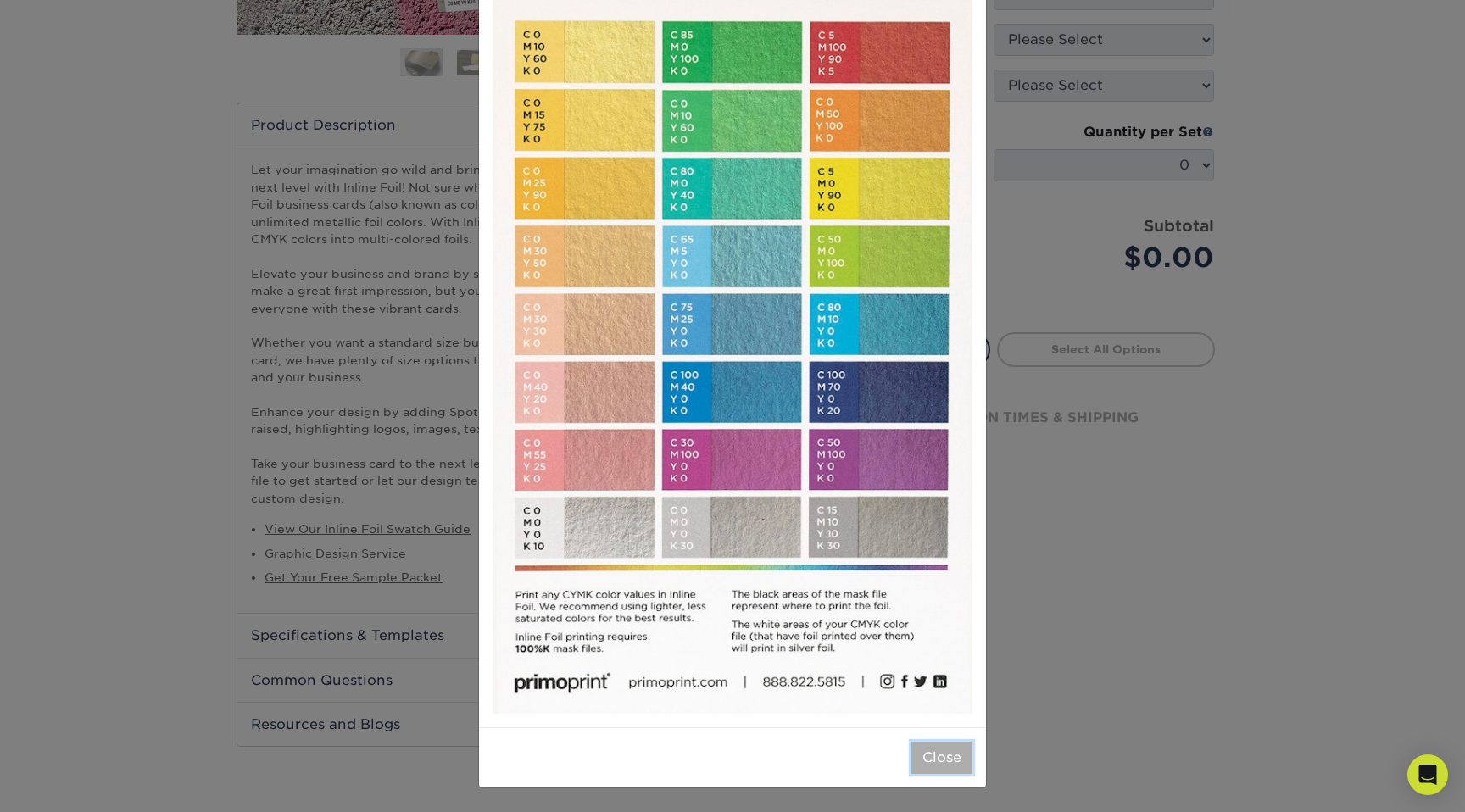
click at [947, 757] on button "Close" at bounding box center [942, 758] width 61 height 32
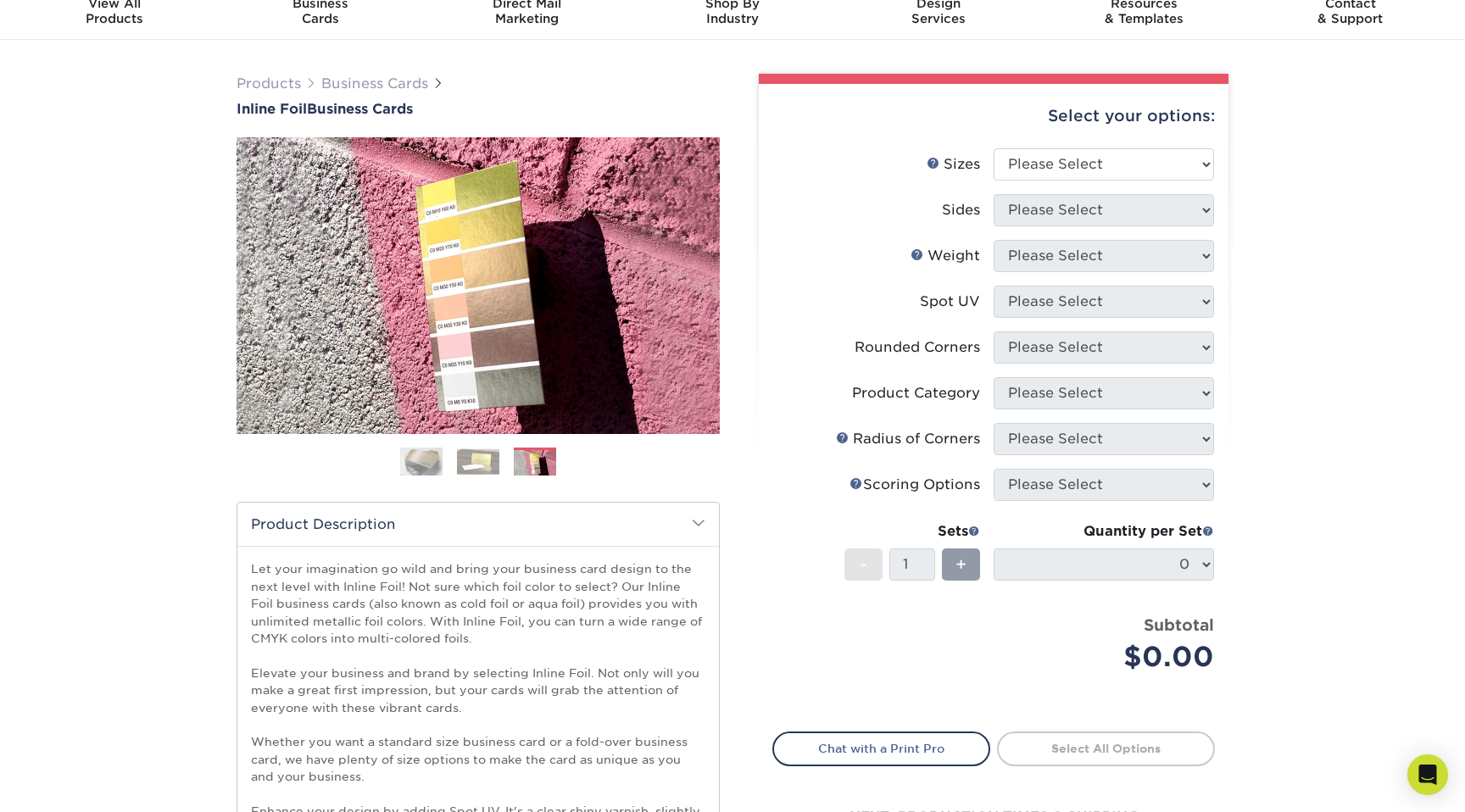
scroll to position [0, 0]
